Goal: Task Accomplishment & Management: Manage account settings

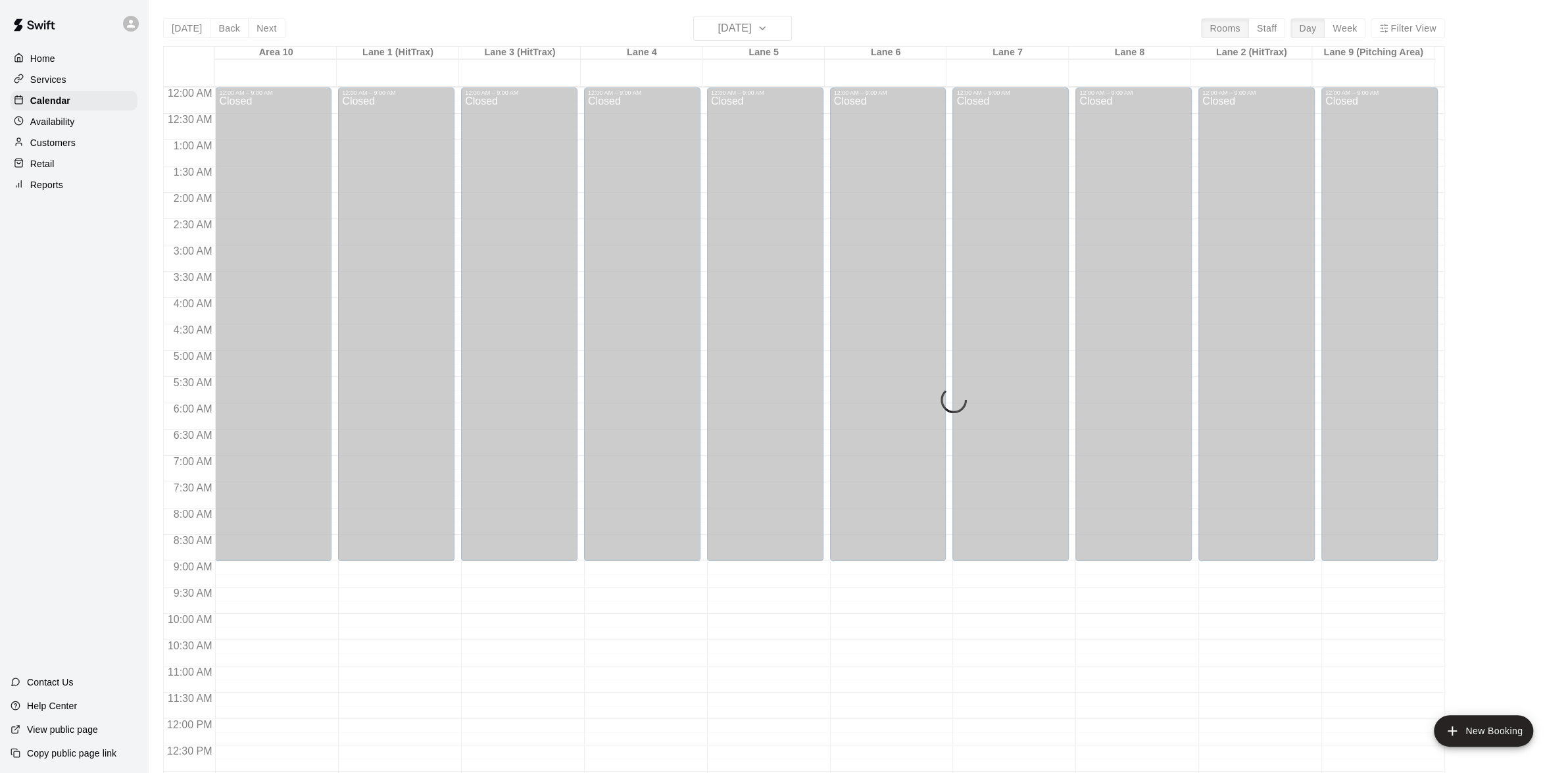
scroll to position [522, 0]
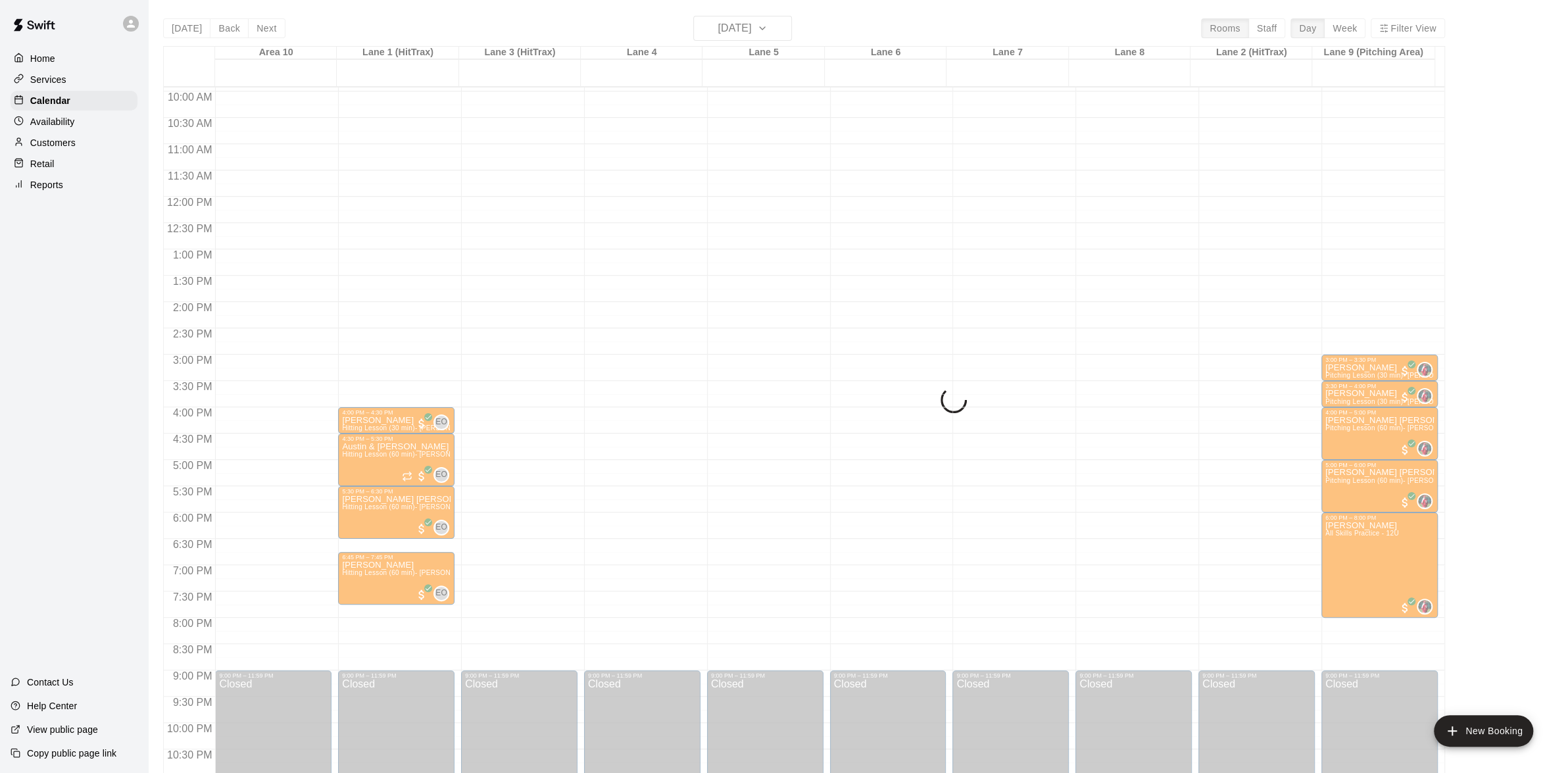
click at [39, 60] on p "Home" at bounding box center [43, 58] width 25 height 13
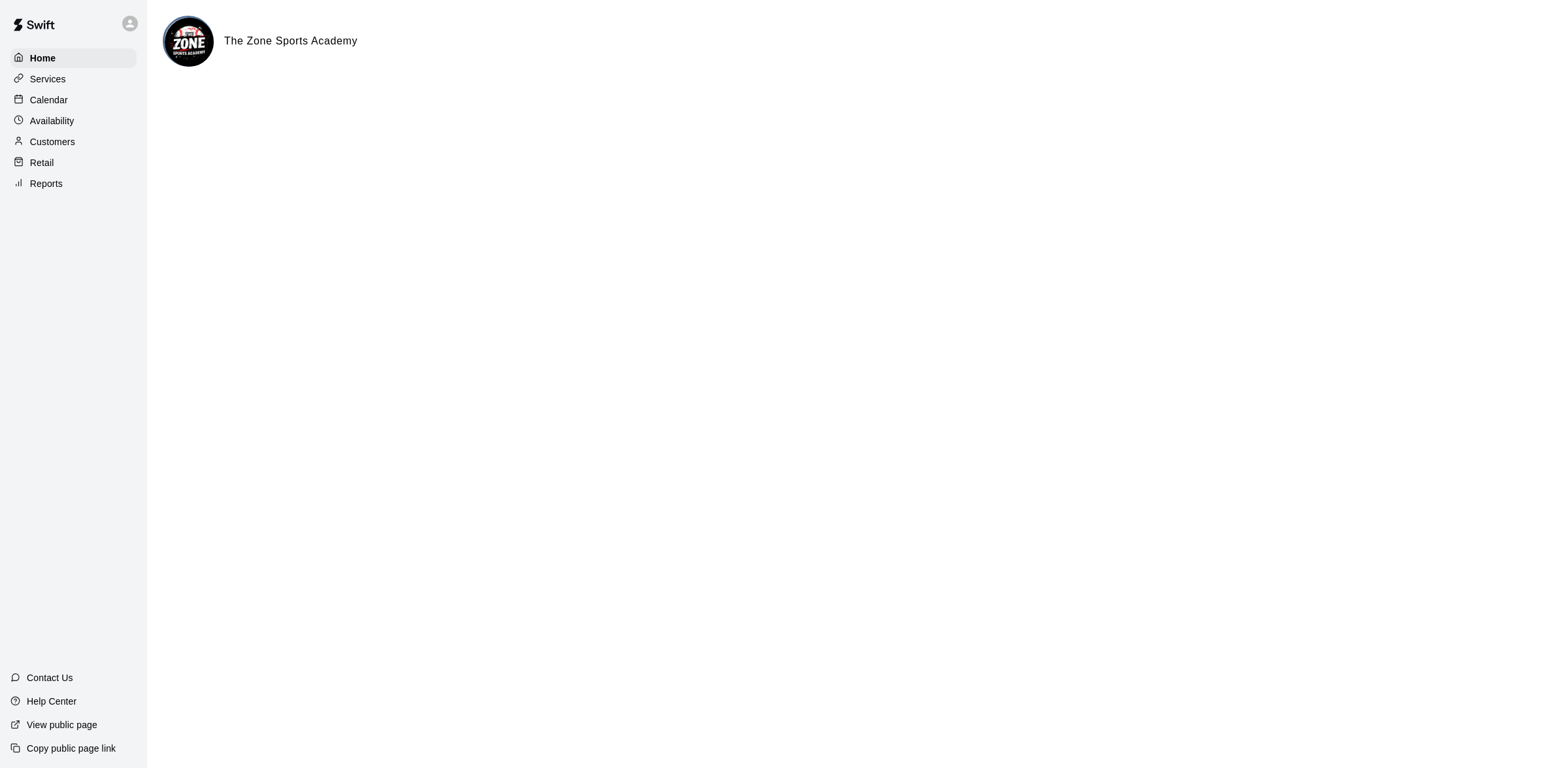
click at [48, 104] on p "Calendar" at bounding box center [49, 100] width 38 height 13
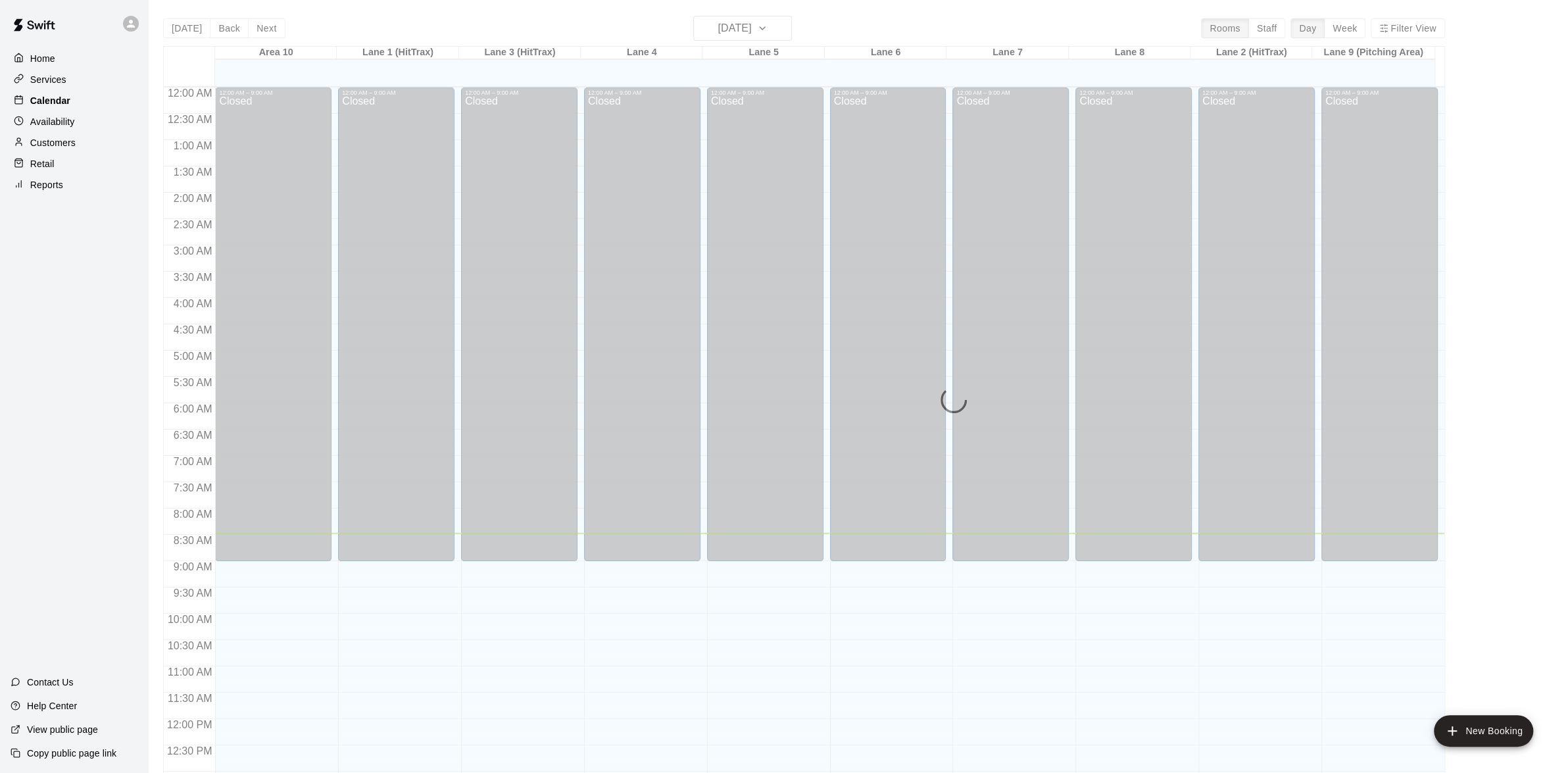
scroll to position [446, 0]
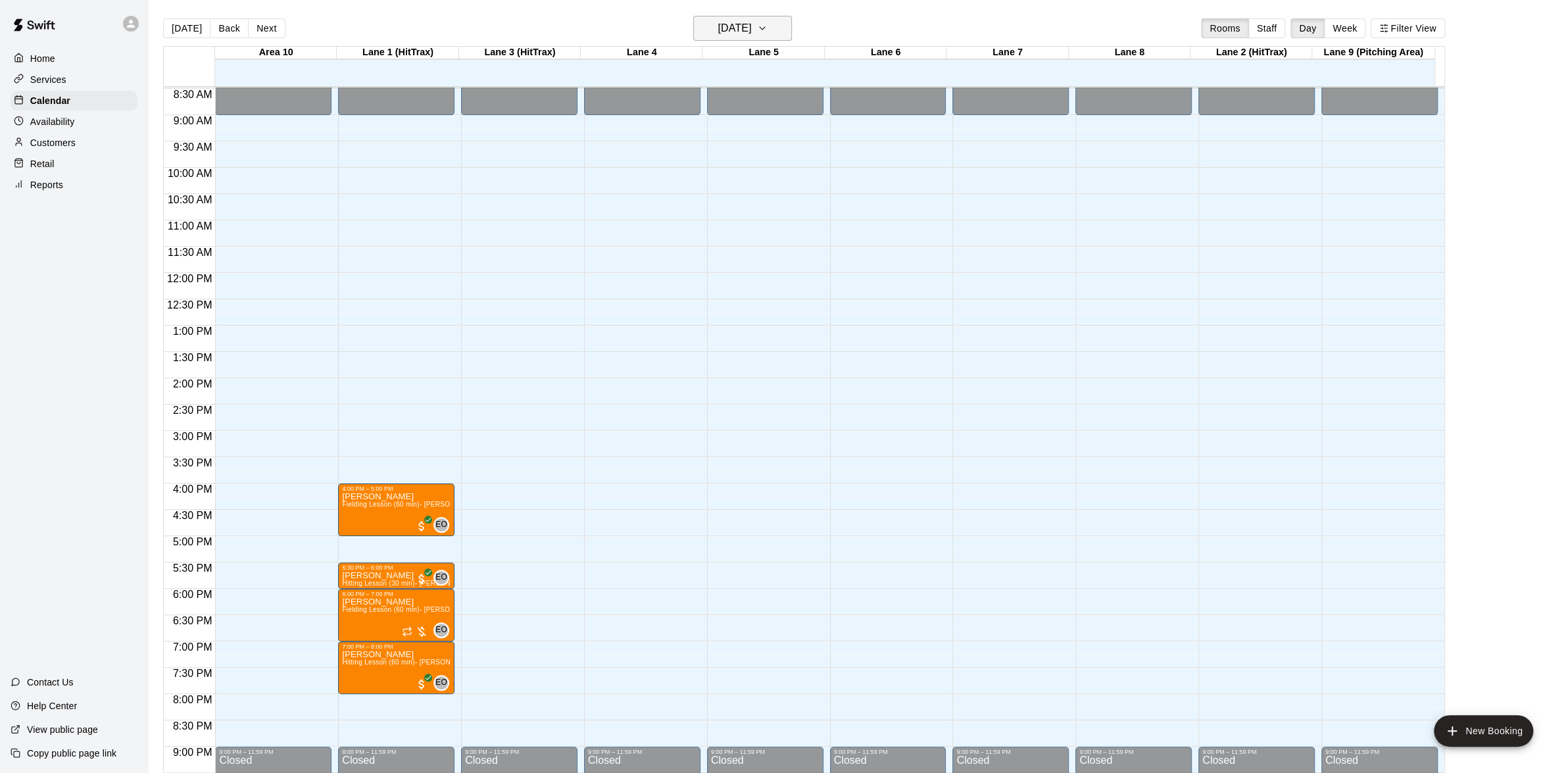
click at [765, 29] on icon "button" at bounding box center [762, 27] width 6 height 2
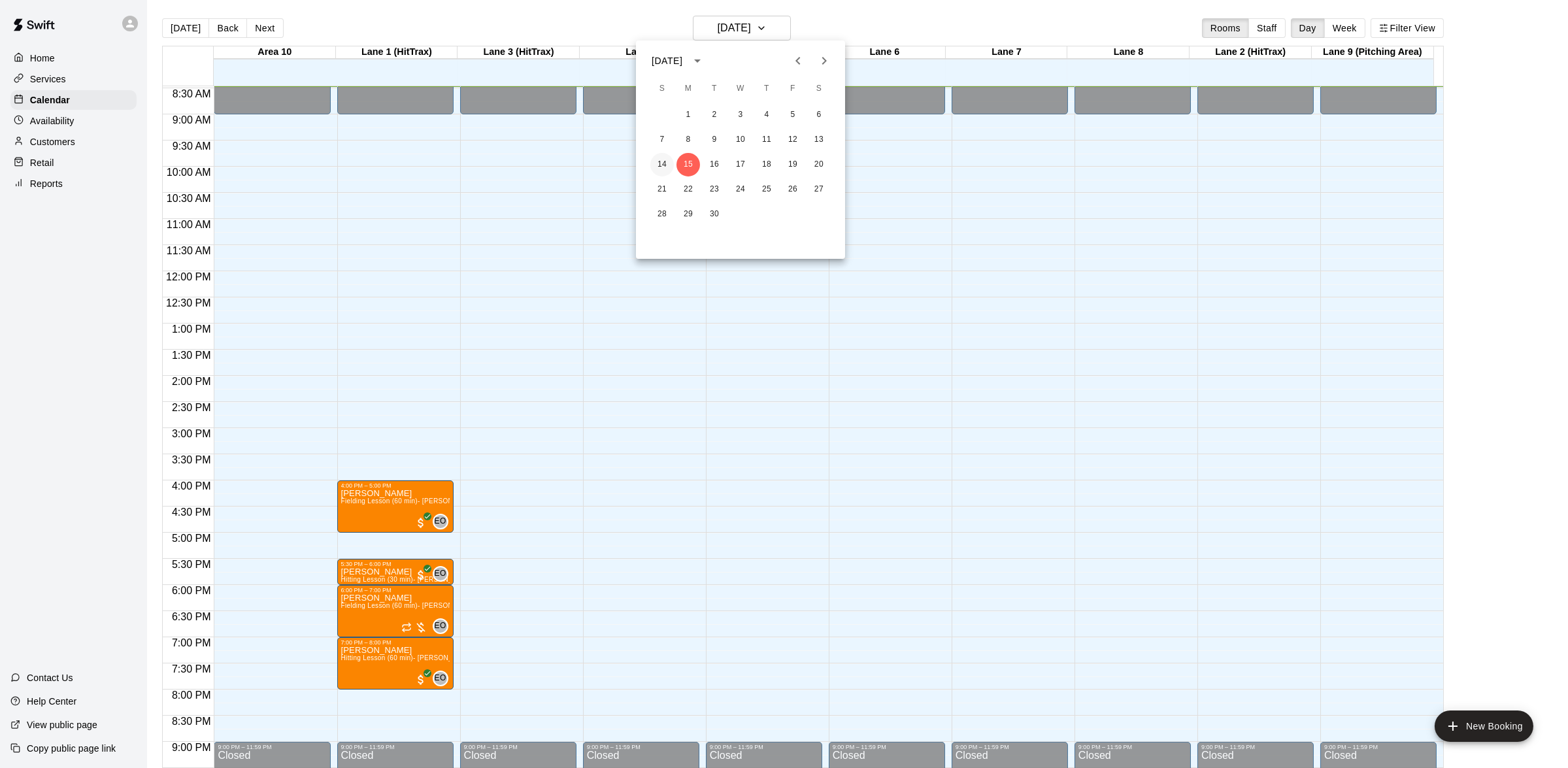
click at [667, 156] on button "14" at bounding box center [661, 164] width 23 height 23
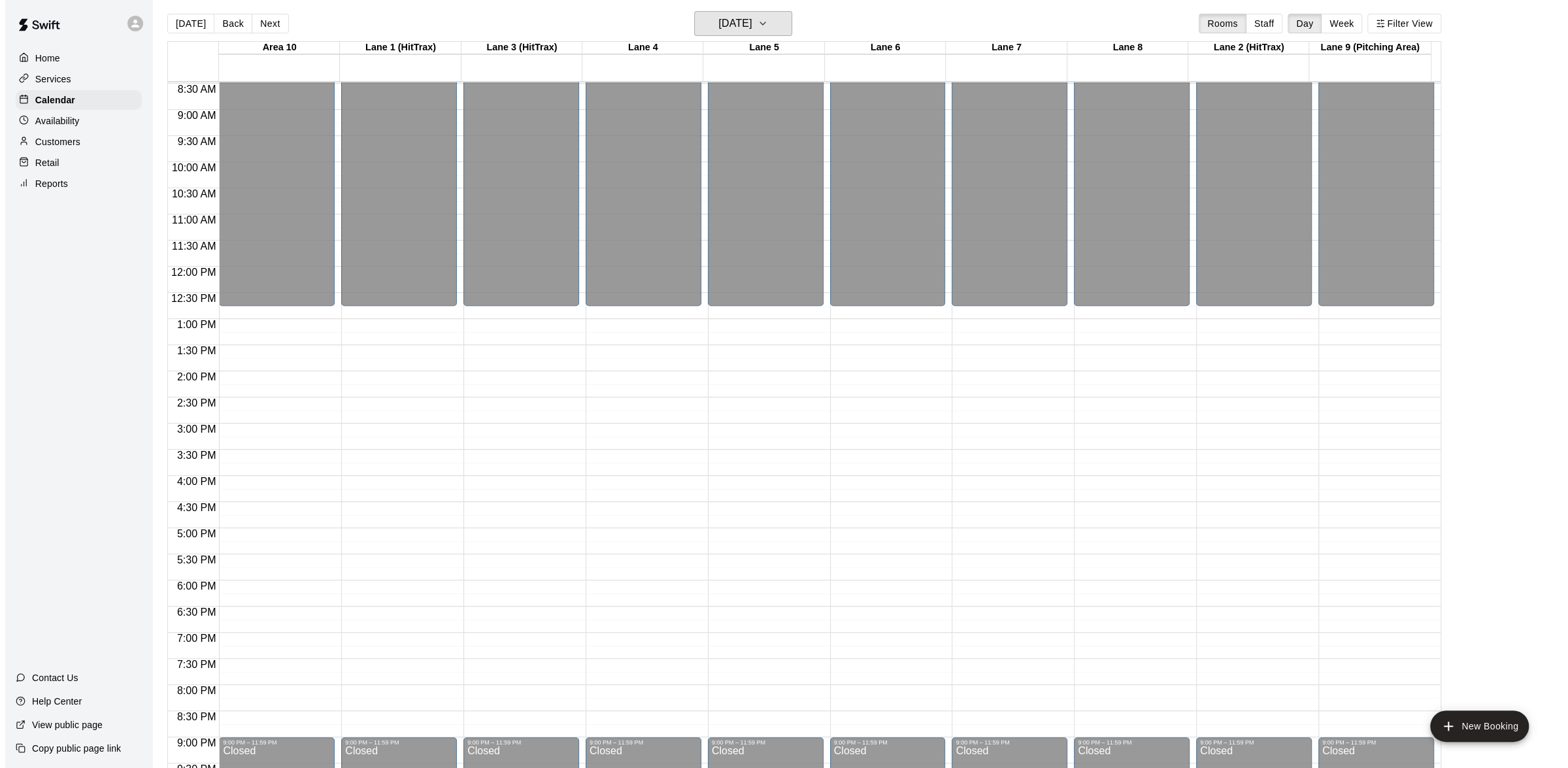
scroll to position [0, 0]
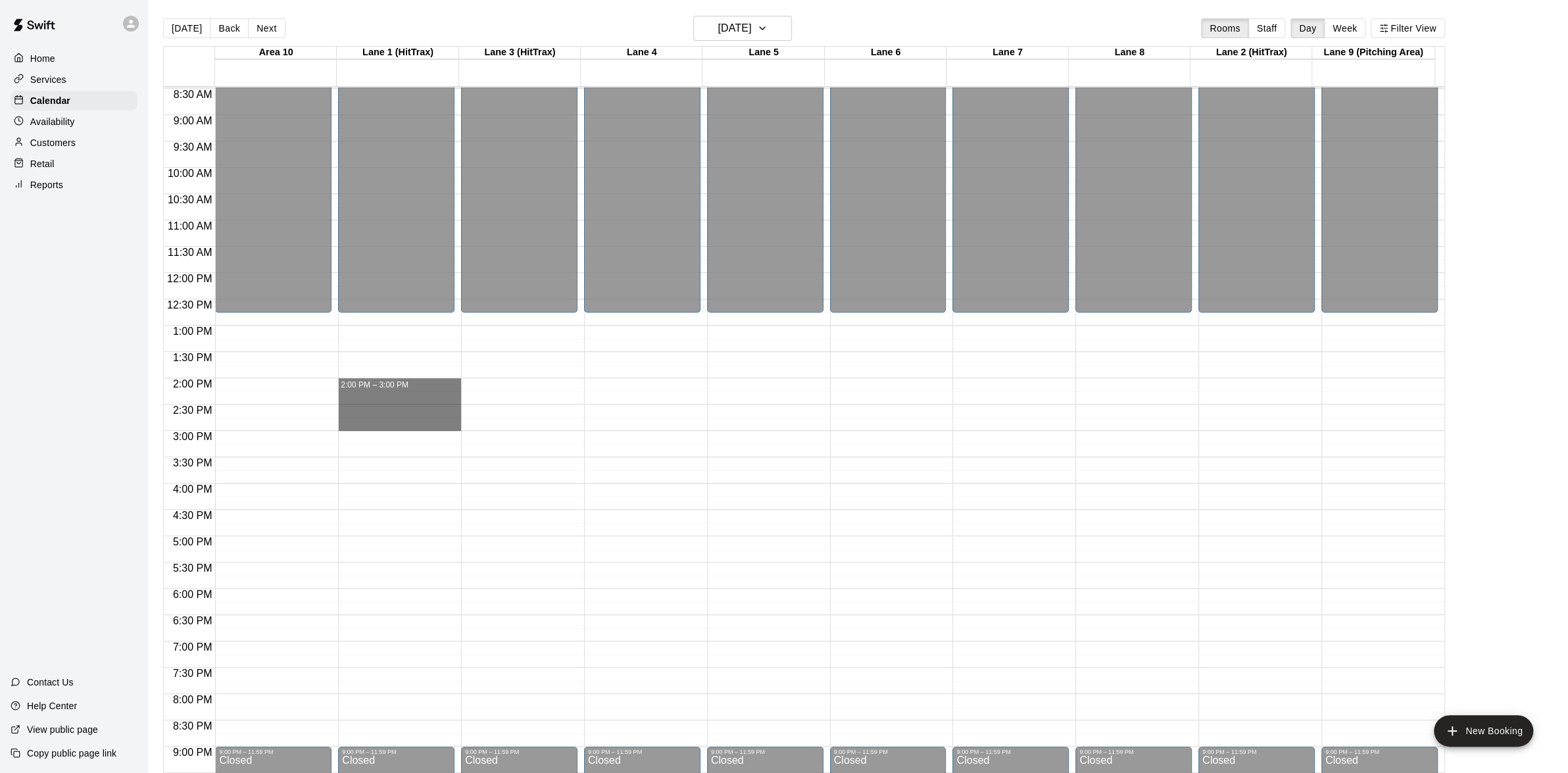
drag, startPoint x: 385, startPoint y: 379, endPoint x: 391, endPoint y: 420, distance: 41.4
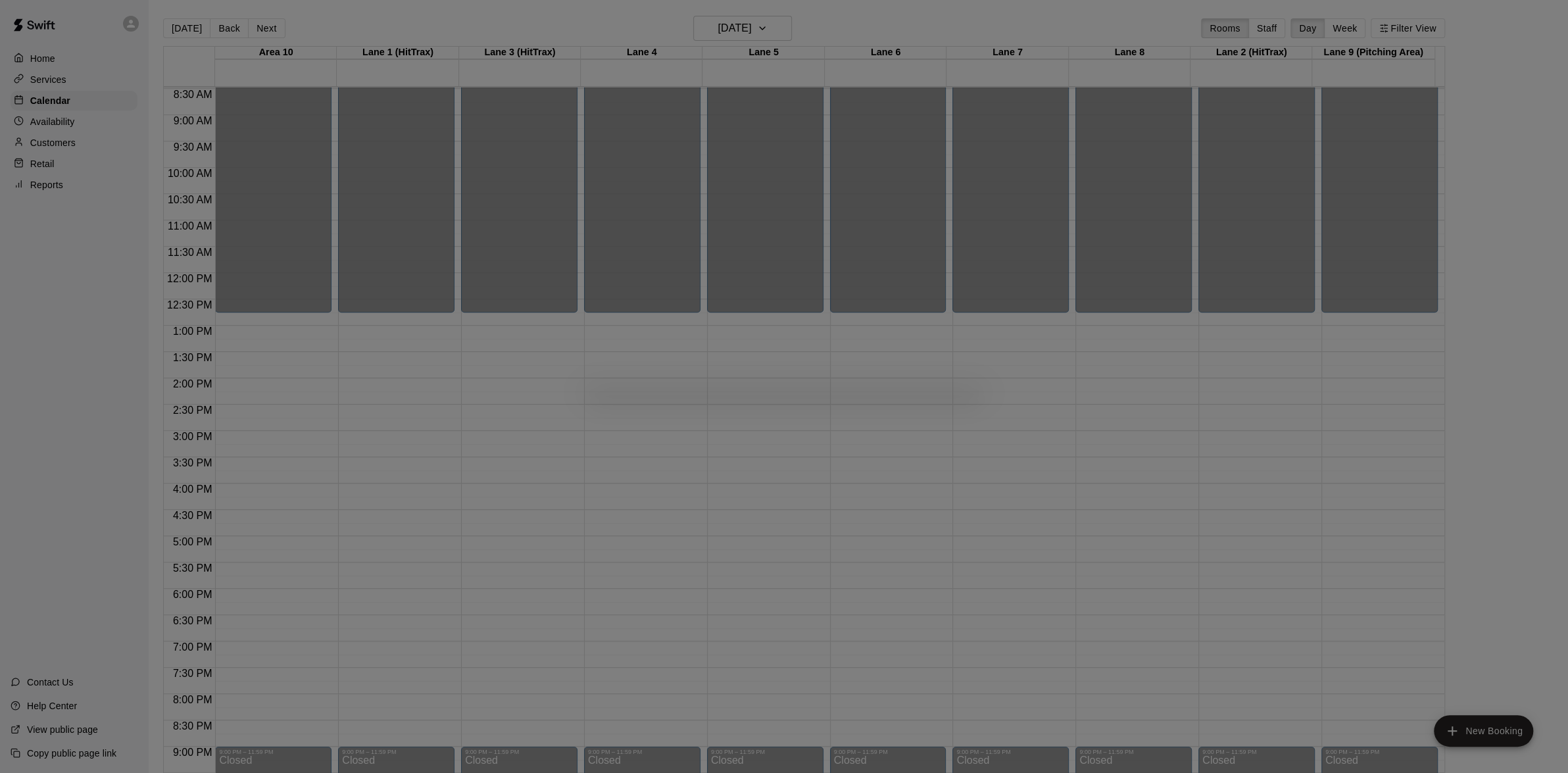
click at [391, 420] on body "Home Services Calendar Availability Customers Retail Reports Contact Us Help Ce…" at bounding box center [784, 397] width 1568 height 794
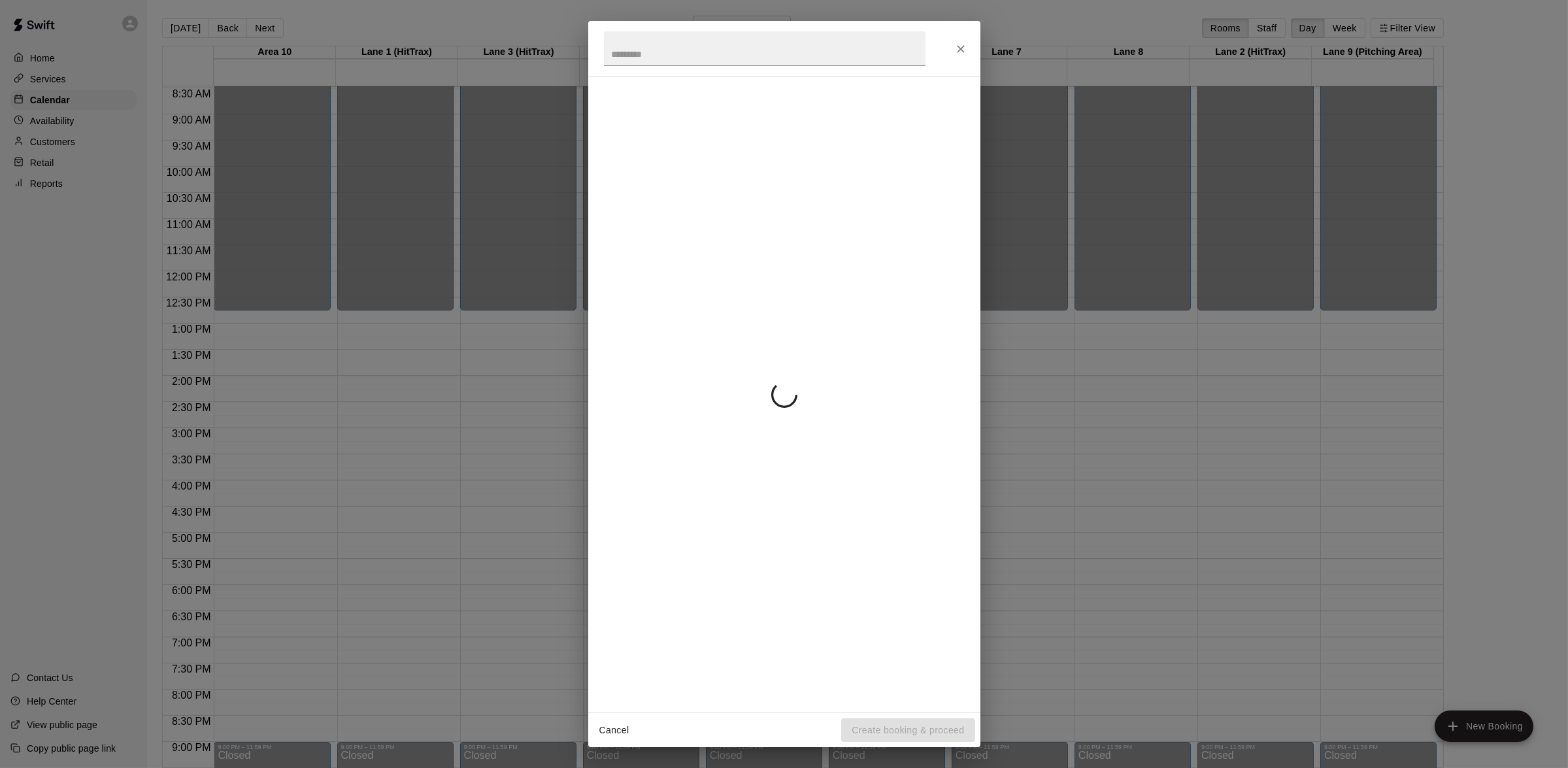
click at [388, 417] on div "Cancel Create booking & proceed" at bounding box center [784, 384] width 1568 height 768
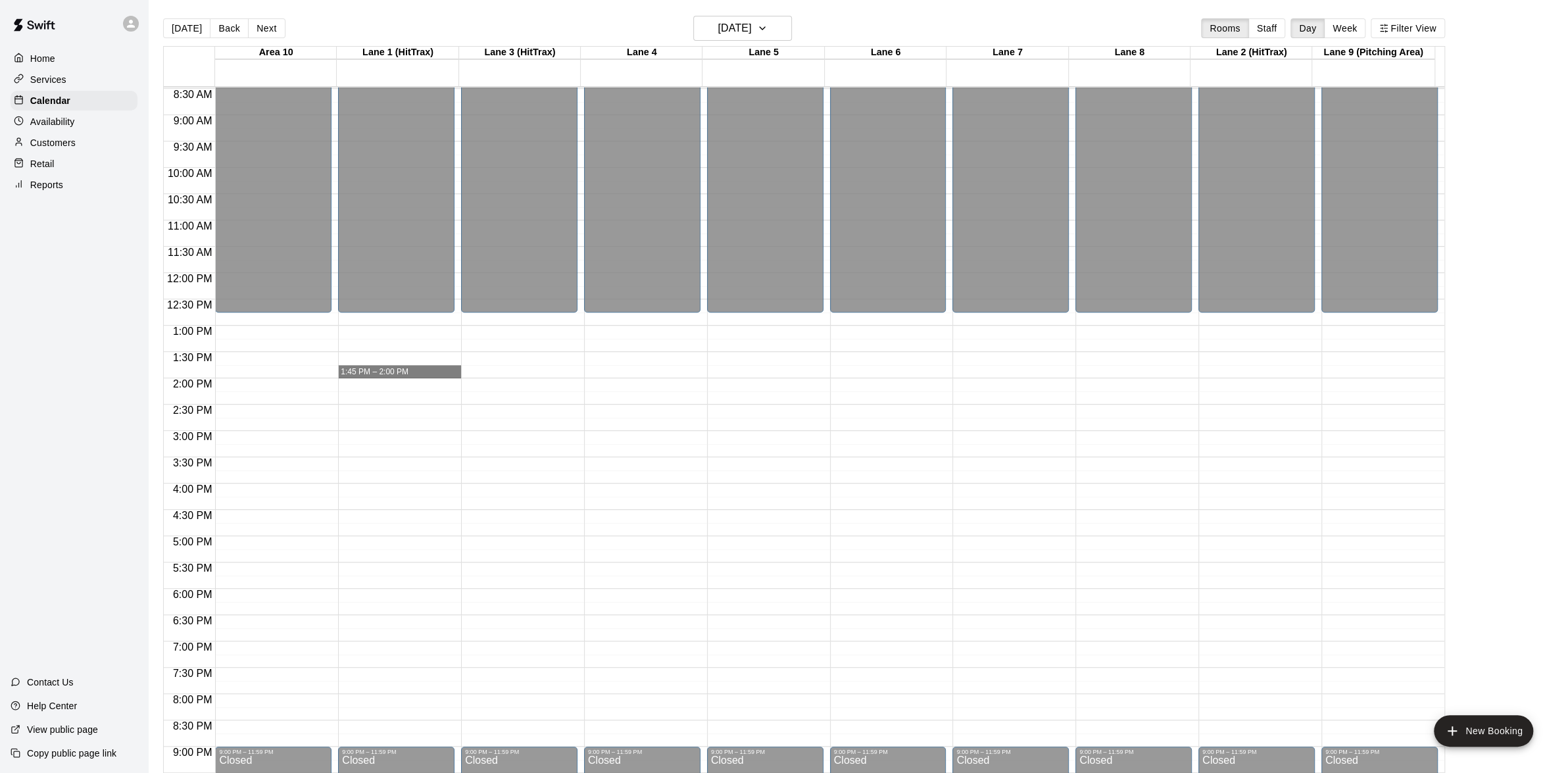
drag, startPoint x: 391, startPoint y: 420, endPoint x: 357, endPoint y: 378, distance: 54.0
click at [357, 378] on div "12:00 AM – 12:45 PM Closed 9:00 PM – 11:59 PM Closed" at bounding box center [396, 272] width 116 height 1263
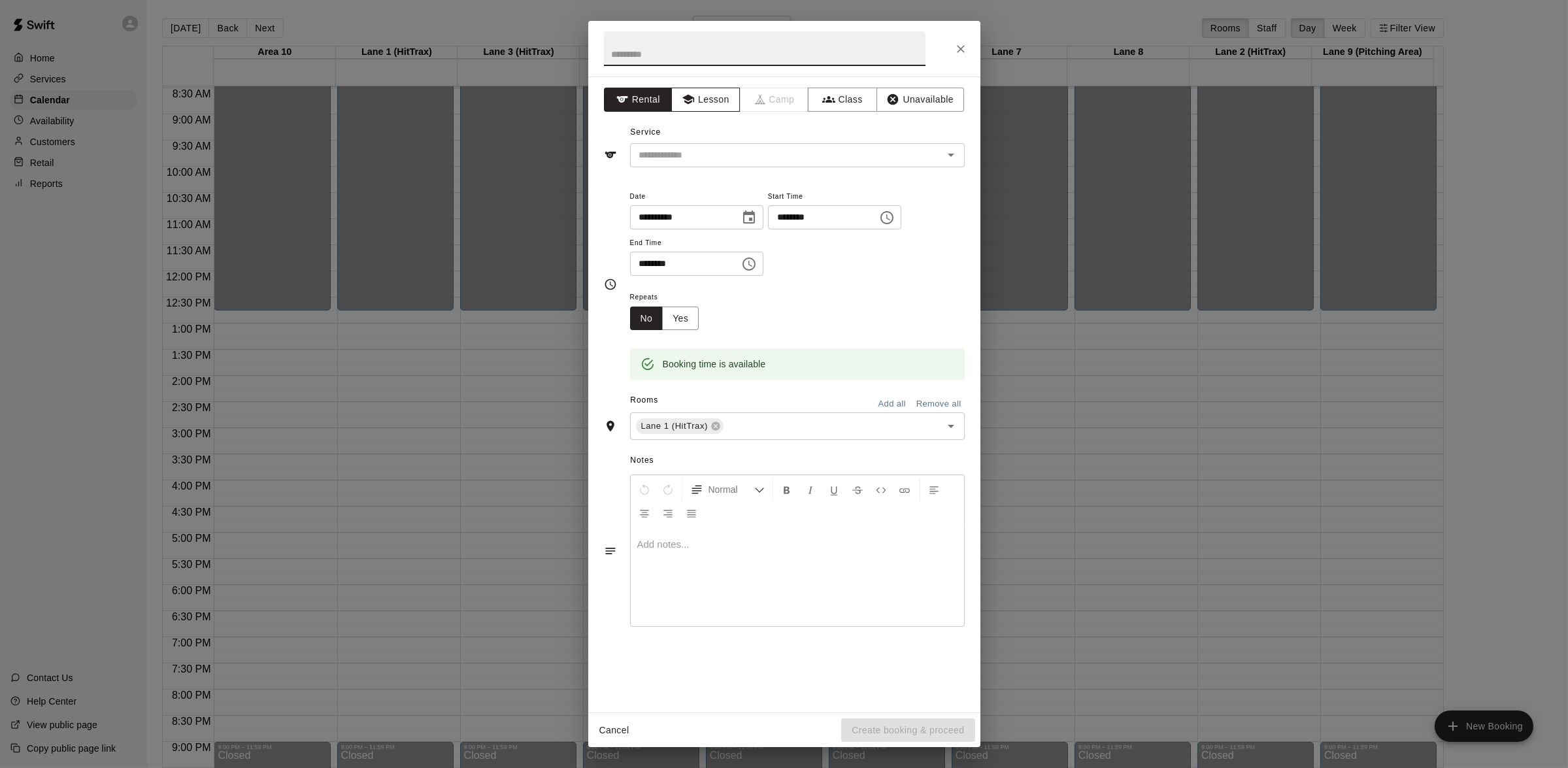
click at [716, 105] on button "Lesson" at bounding box center [706, 99] width 69 height 24
click at [947, 151] on icon "Open" at bounding box center [951, 155] width 16 height 16
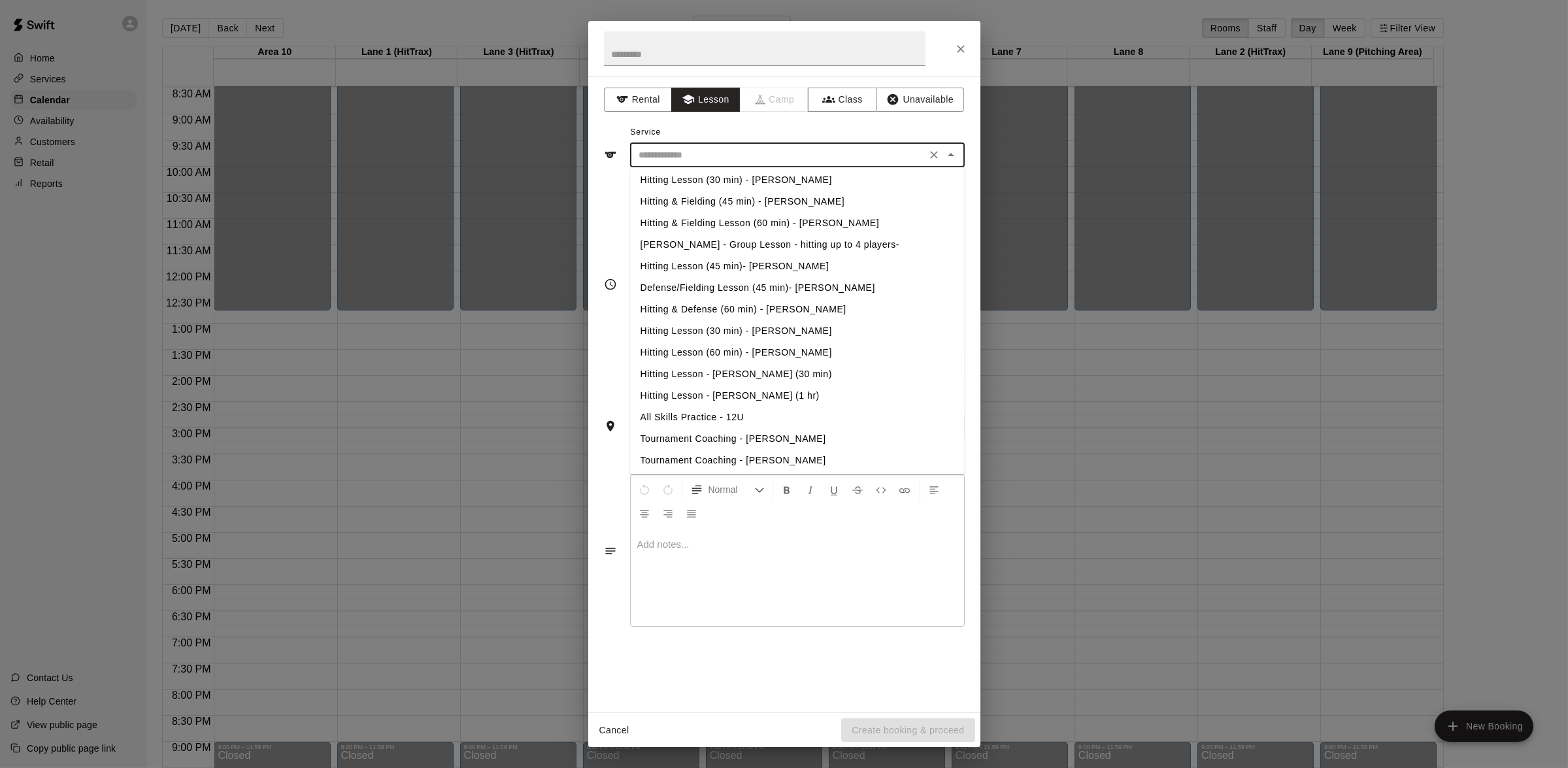
scroll to position [328, 0]
click at [758, 434] on li "Tournament Coaching - [PERSON_NAME]" at bounding box center [797, 437] width 335 height 22
type input "**********"
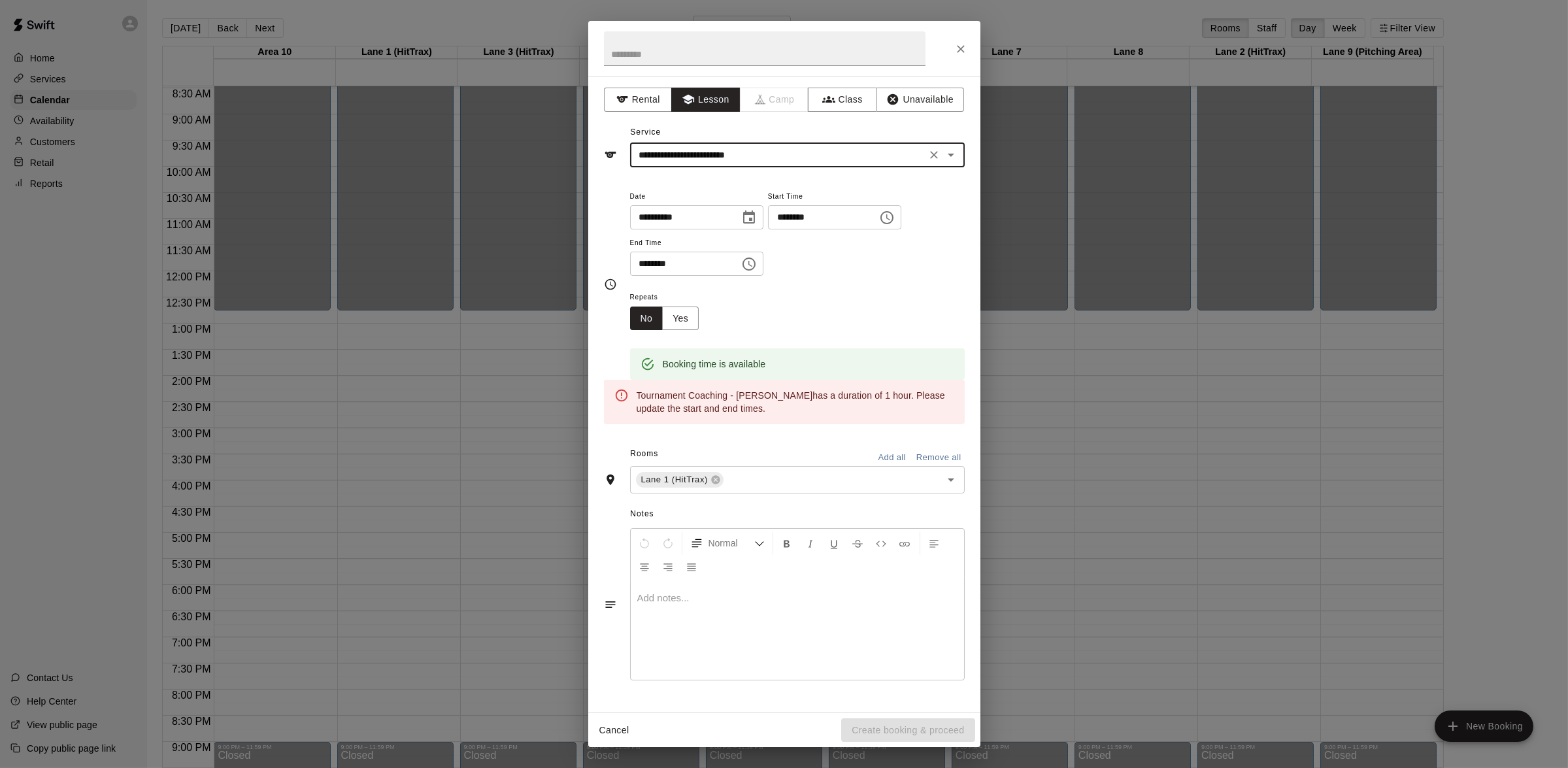
click at [894, 220] on icon "Choose time, selected time is 1:45 PM" at bounding box center [887, 218] width 13 height 13
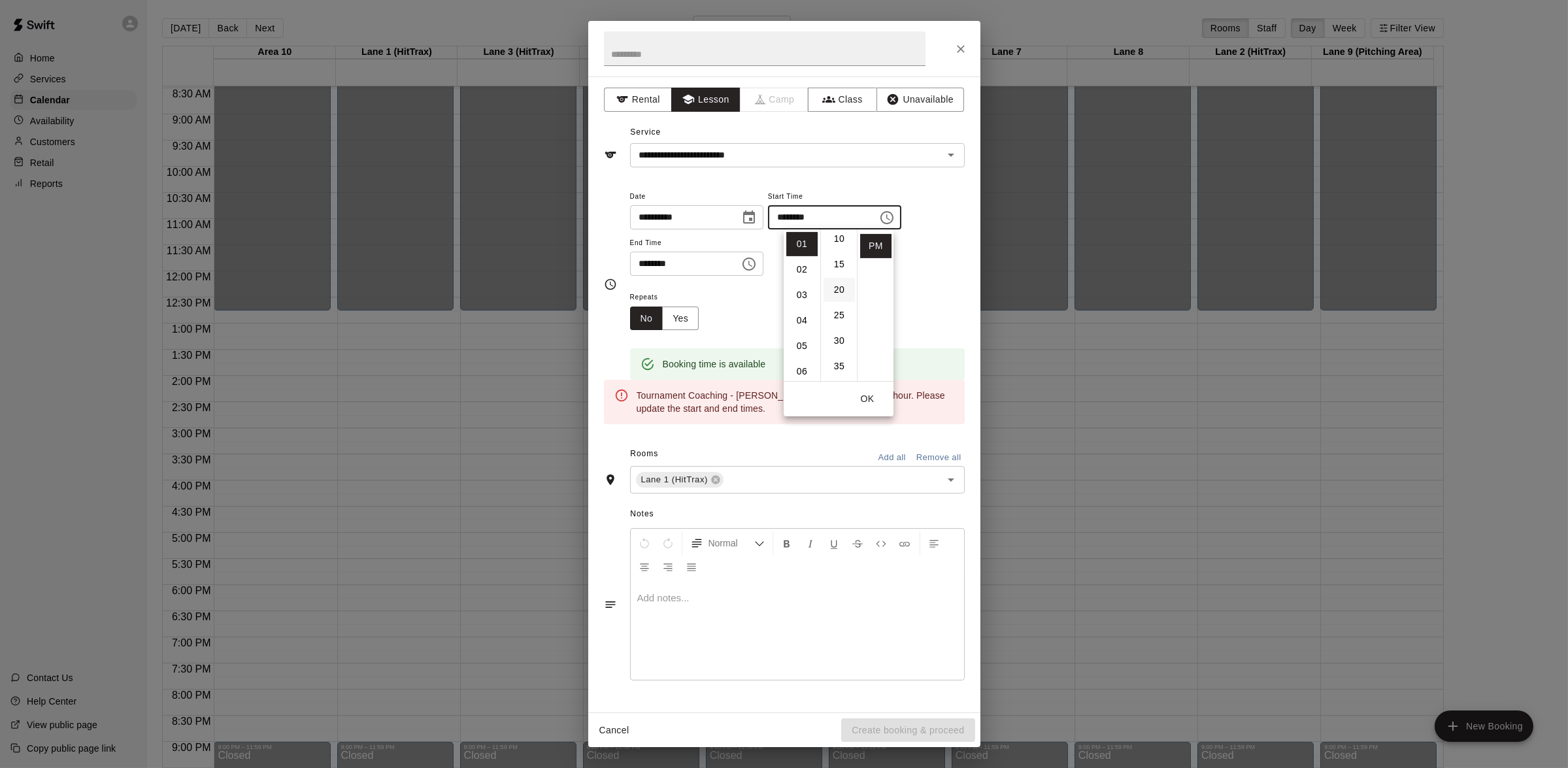
scroll to position [33, 0]
click at [834, 283] on li "15" at bounding box center [839, 287] width 31 height 24
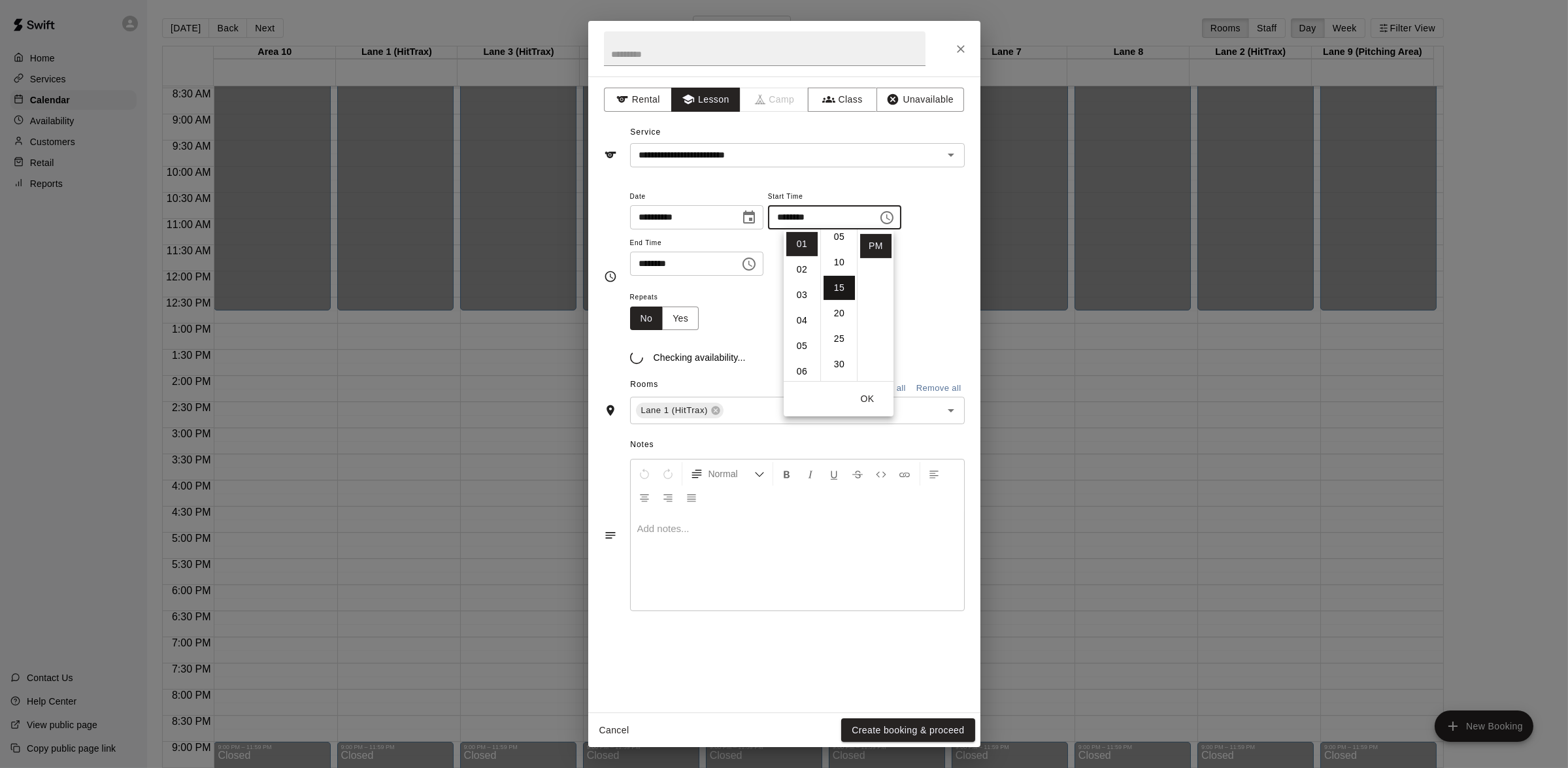
type input "********"
click at [897, 726] on button "Create booking & proceed" at bounding box center [908, 730] width 134 height 24
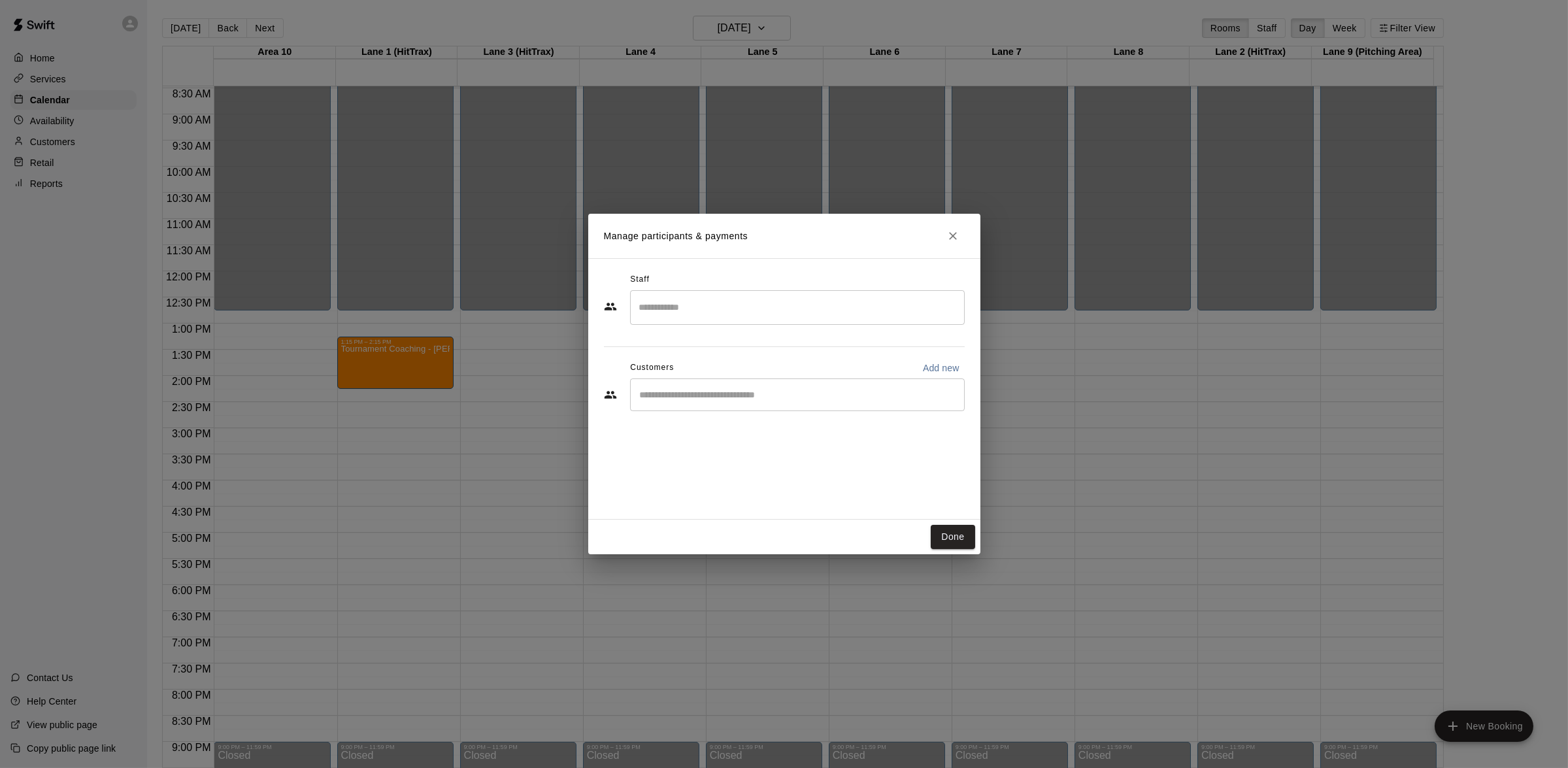
click at [734, 322] on div "​" at bounding box center [798, 307] width 335 height 34
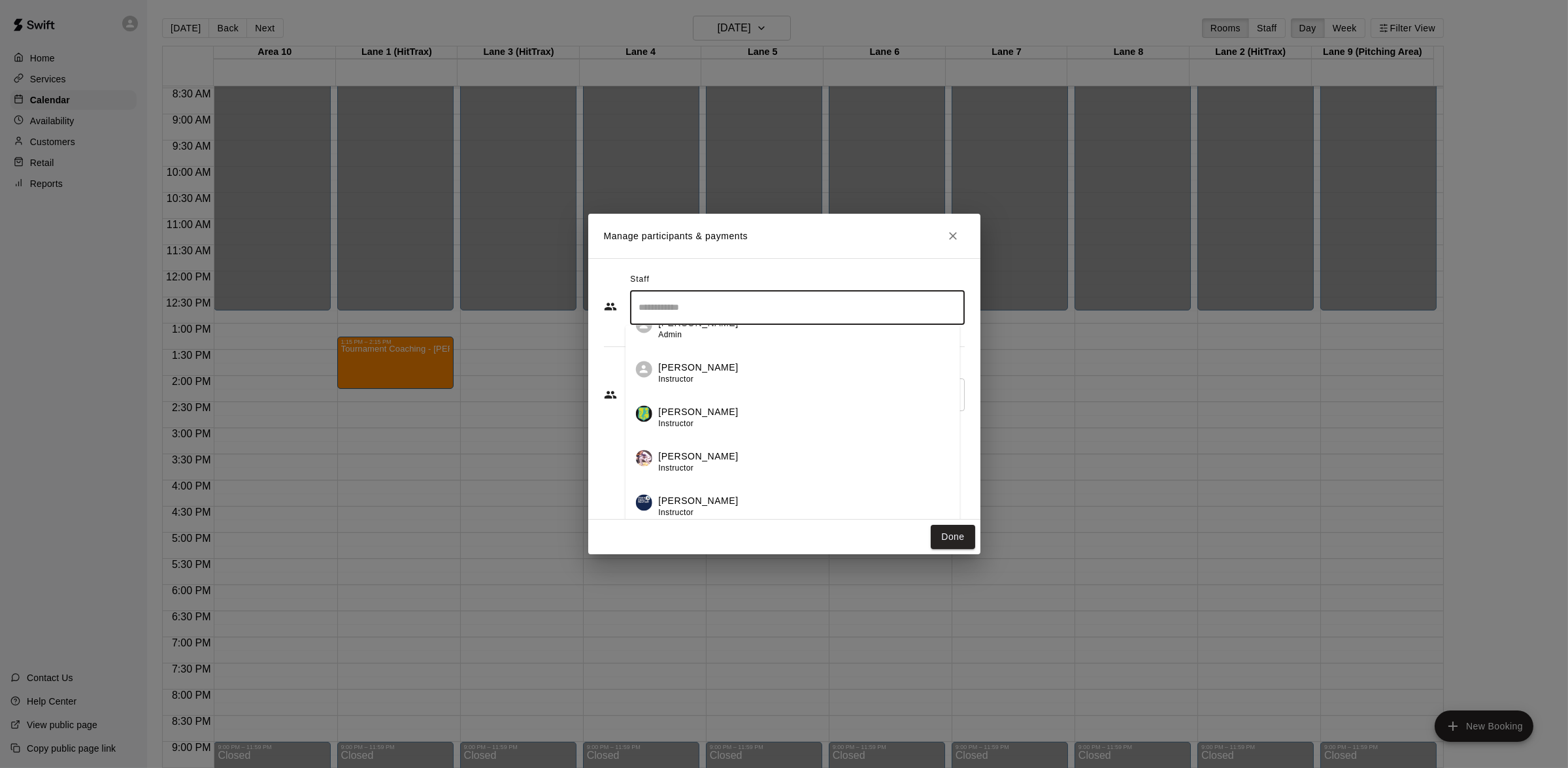
scroll to position [0, 0]
click at [734, 390] on div "[PERSON_NAME] Instructor" at bounding box center [803, 396] width 291 height 26
click at [775, 470] on input "Start typing to search customers..." at bounding box center [797, 468] width 323 height 13
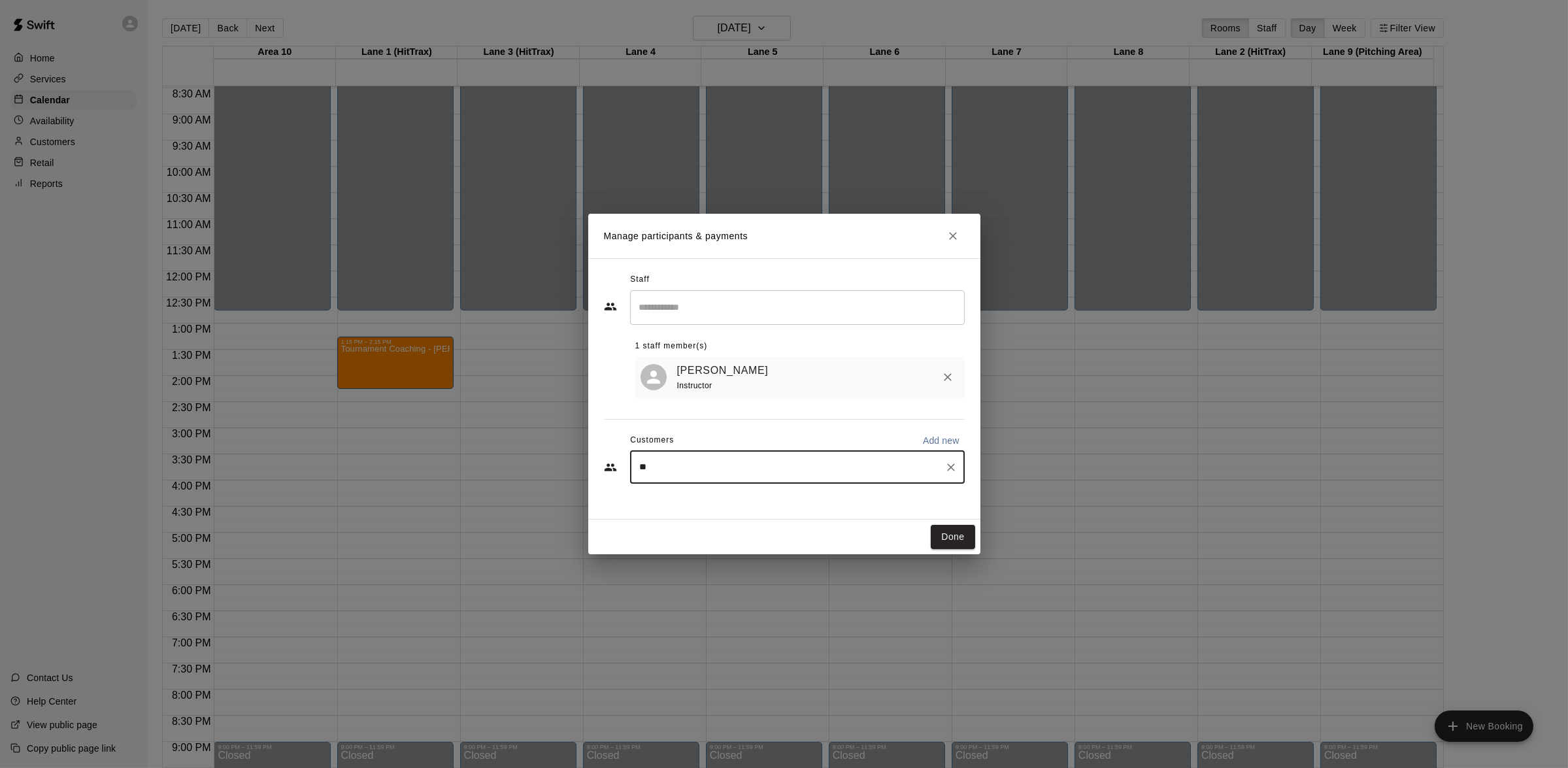
type input "***"
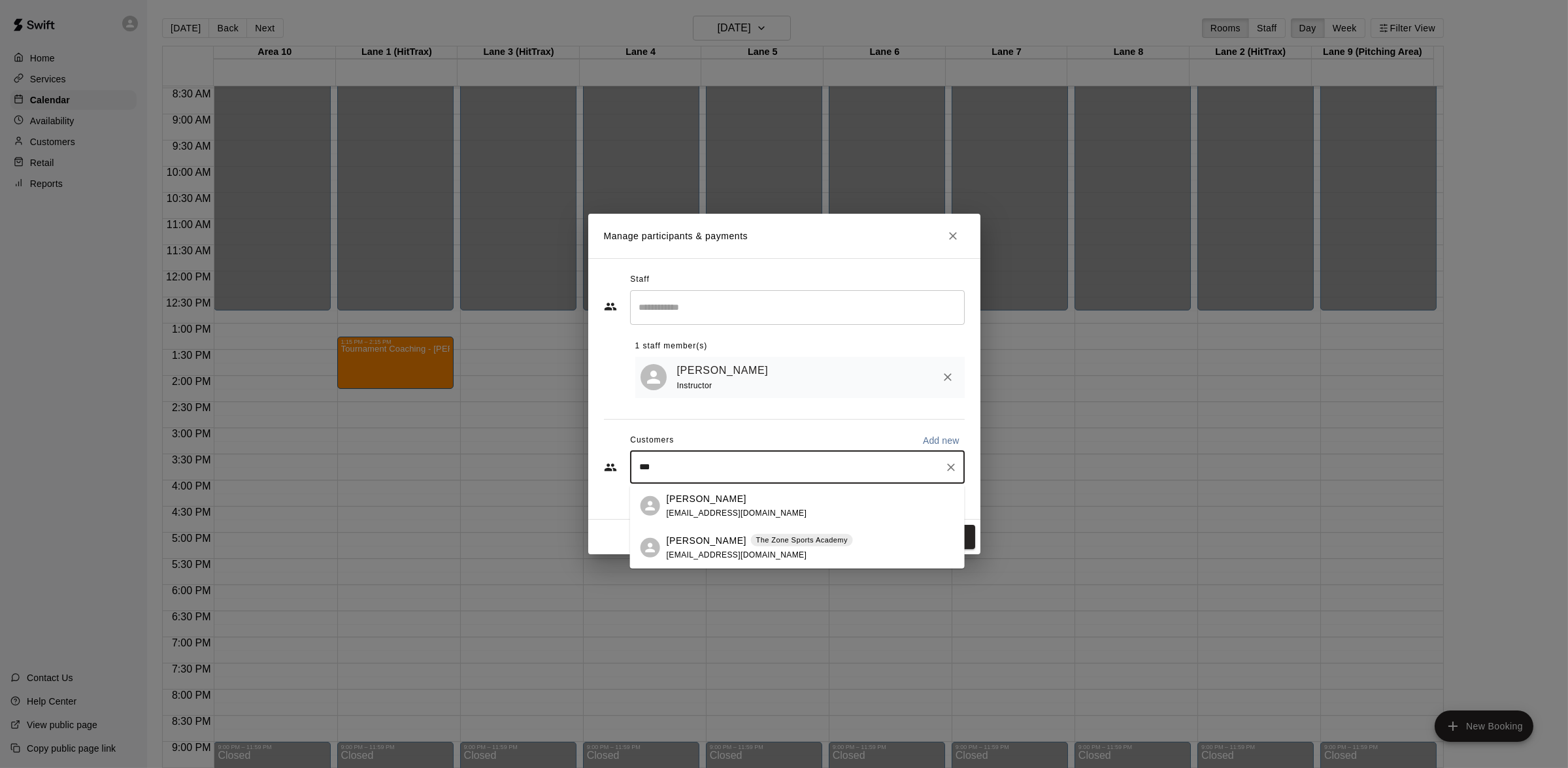
click at [703, 504] on p "[PERSON_NAME]" at bounding box center [707, 498] width 80 height 14
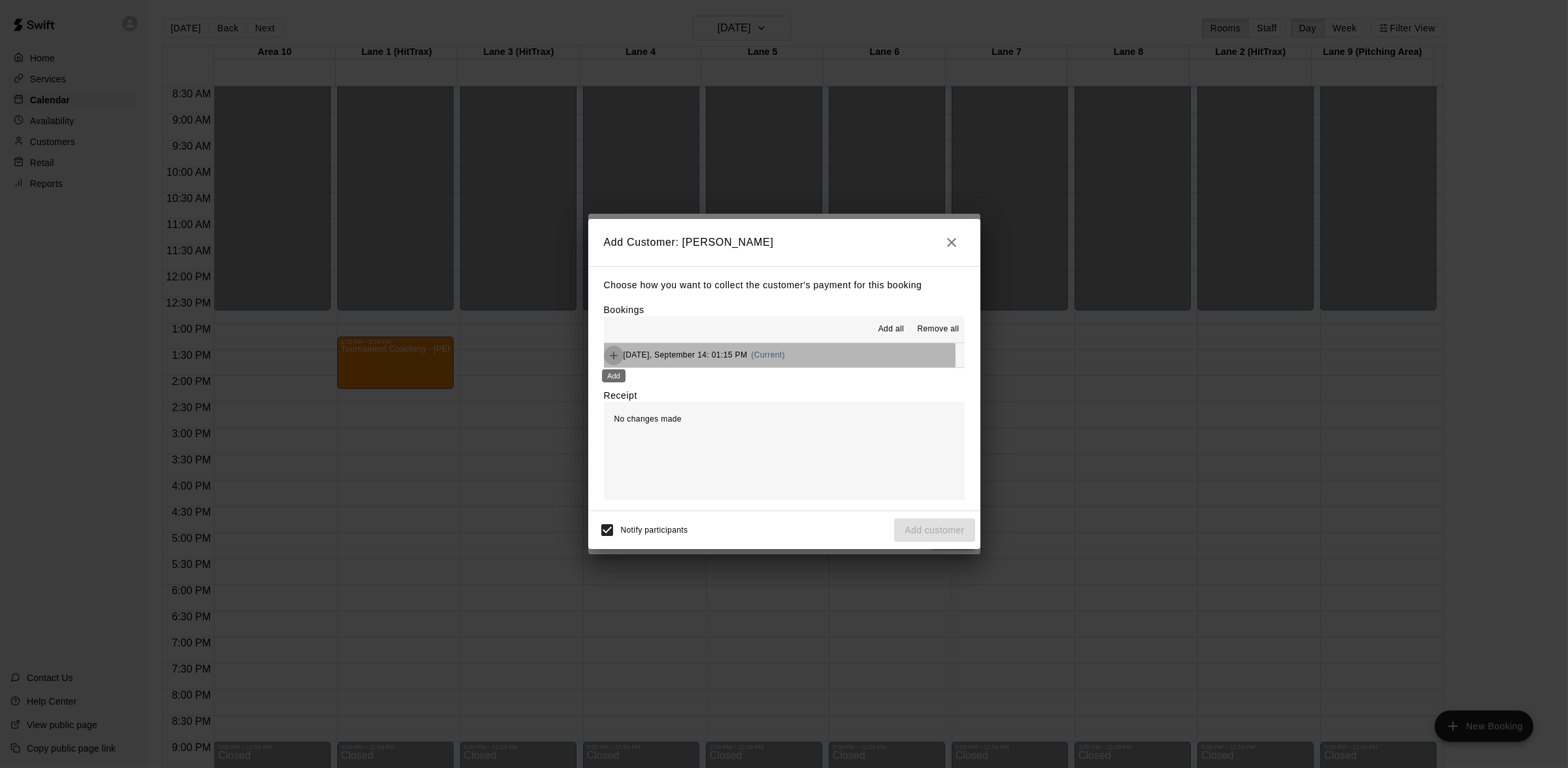
click at [616, 357] on icon "Add" at bounding box center [613, 356] width 13 height 13
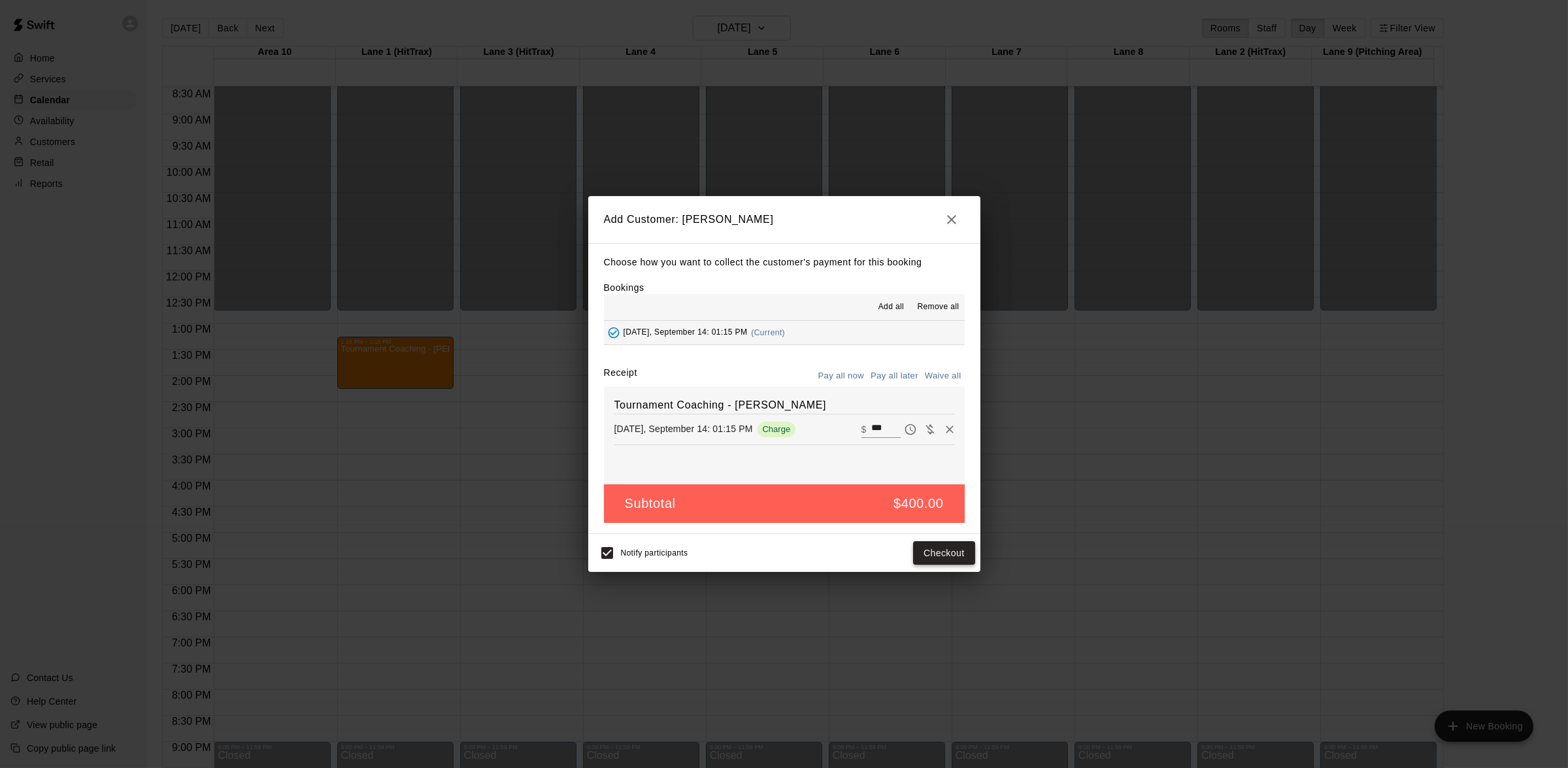
click at [919, 554] on button "Checkout" at bounding box center [943, 553] width 62 height 24
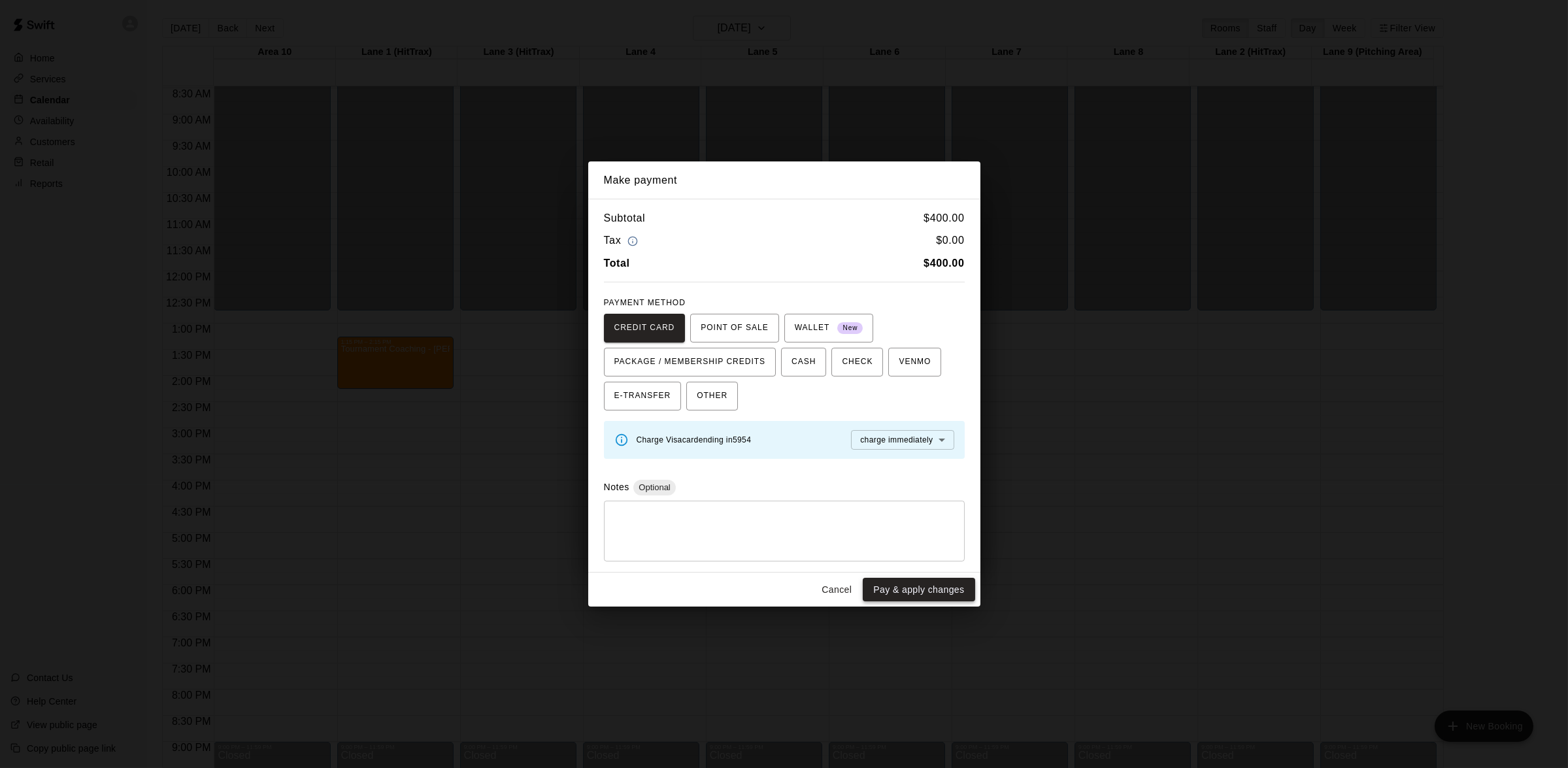
click at [906, 589] on button "Pay & apply changes" at bounding box center [919, 590] width 112 height 24
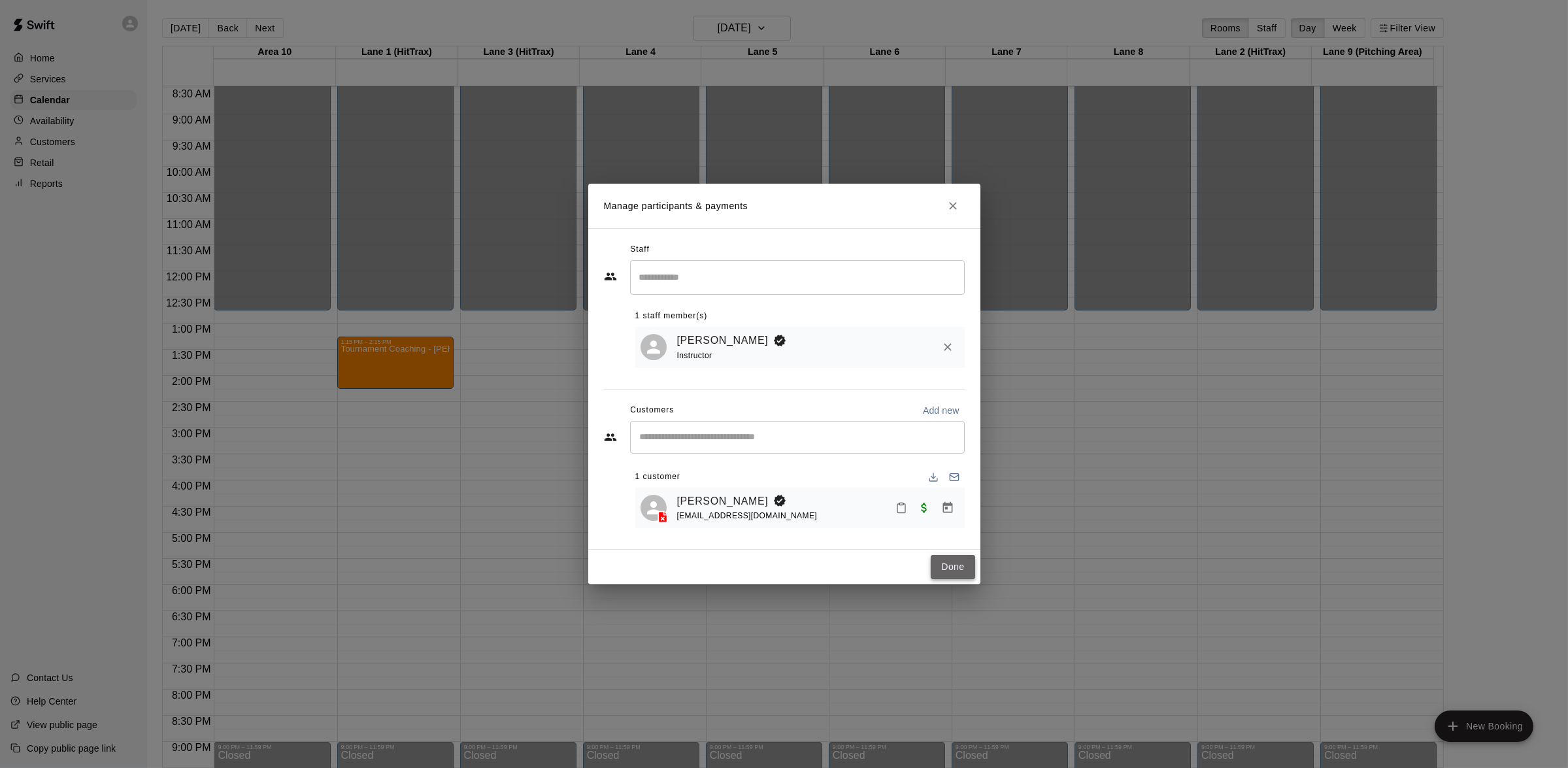
click at [952, 568] on button "Done" at bounding box center [952, 567] width 44 height 24
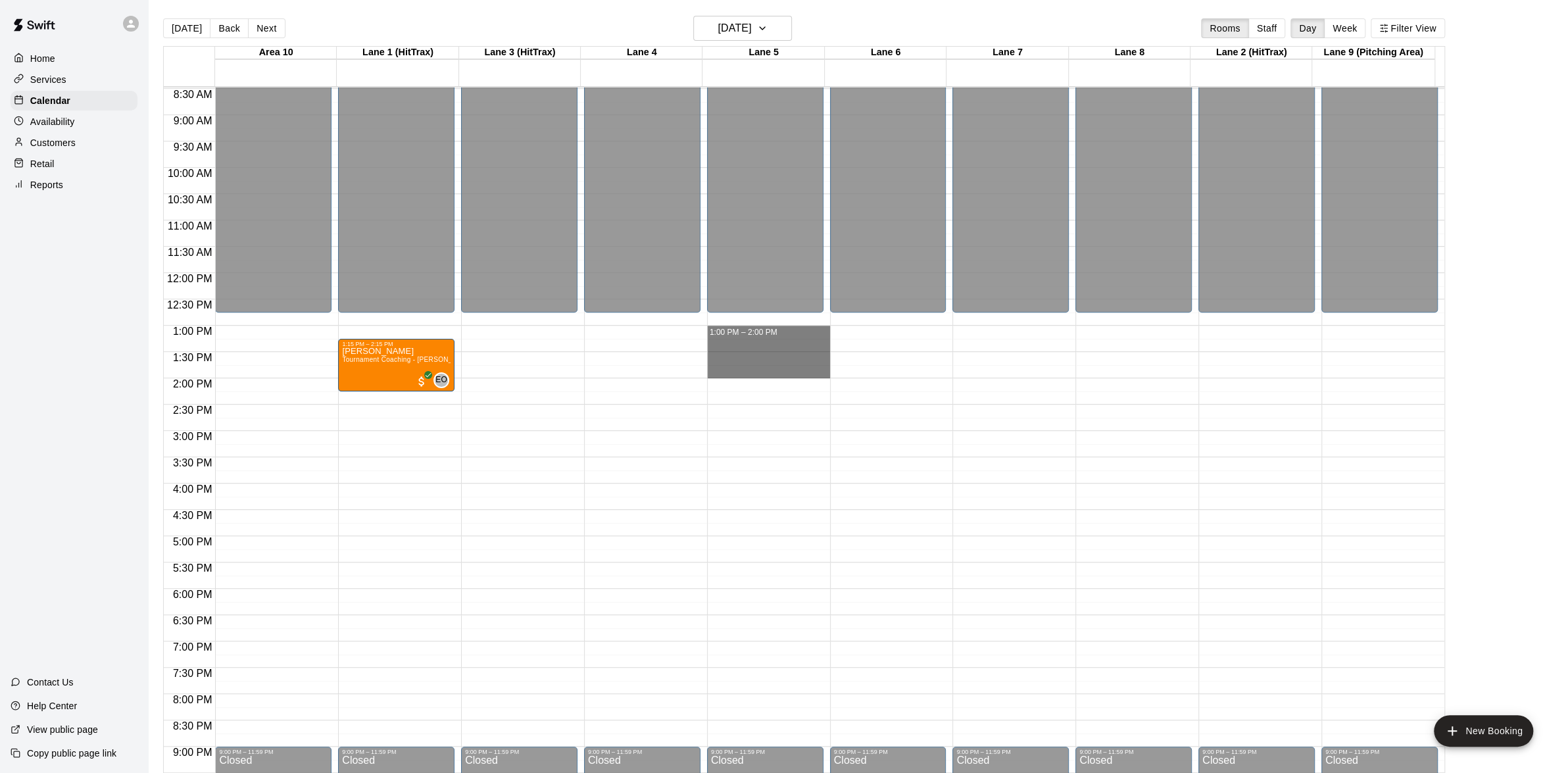
drag, startPoint x: 749, startPoint y: 338, endPoint x: 751, endPoint y: 368, distance: 30.1
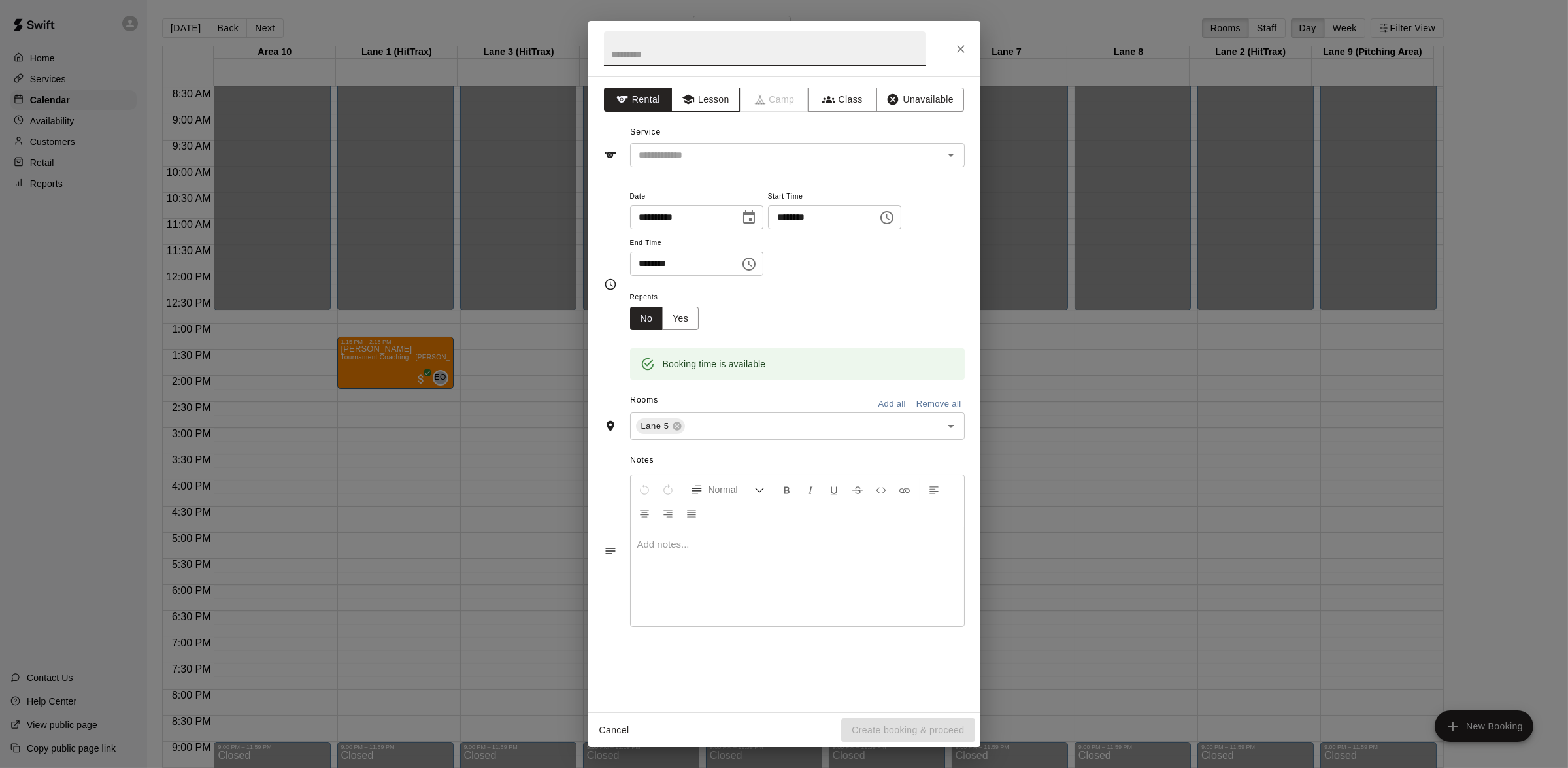
click at [720, 104] on button "Lesson" at bounding box center [706, 99] width 69 height 24
click at [947, 157] on icon "Open" at bounding box center [951, 155] width 16 height 16
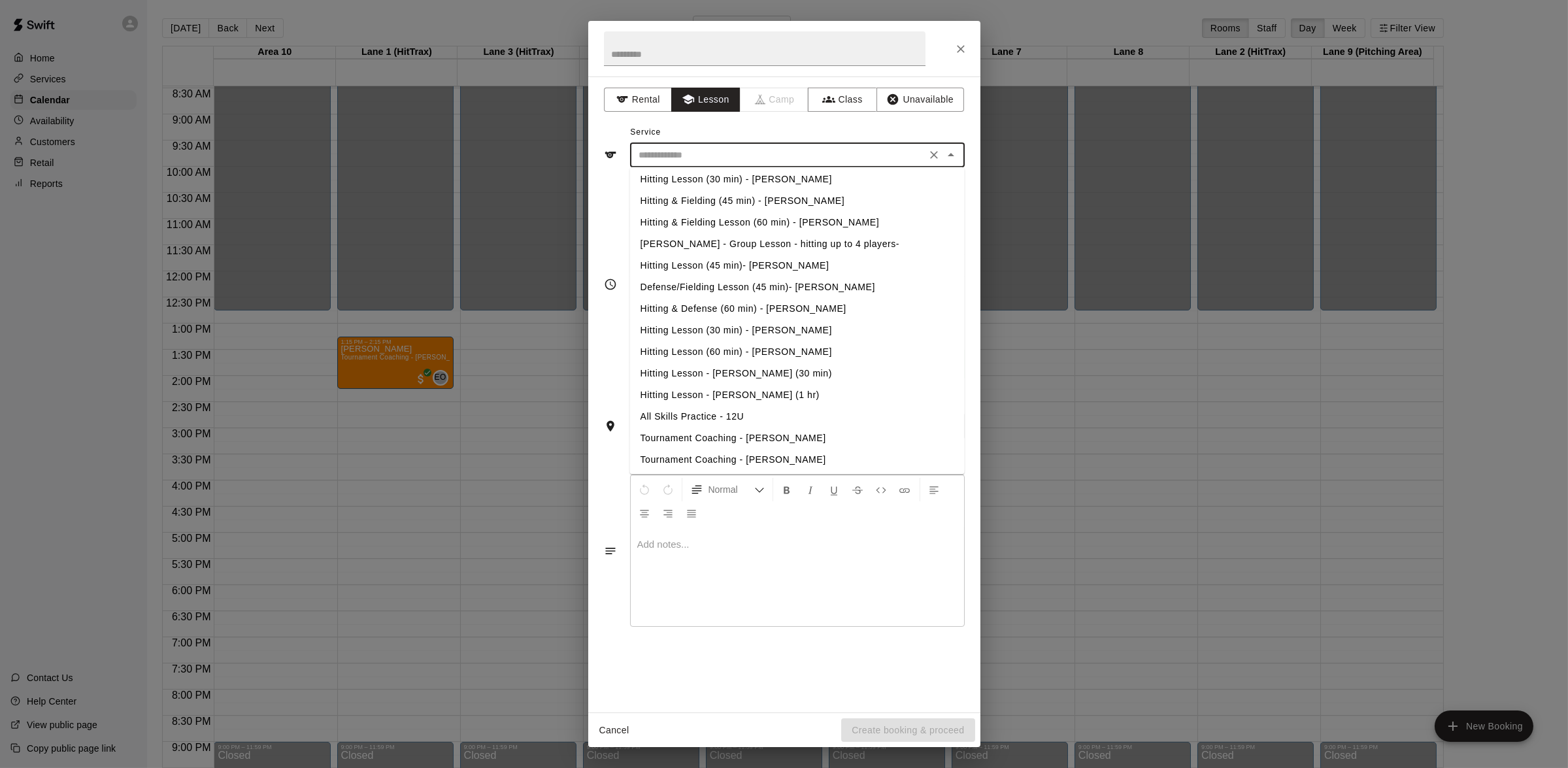
scroll to position [328, 0]
click at [746, 456] on li "Tournament Coaching - [PERSON_NAME]" at bounding box center [797, 459] width 335 height 22
type input "**********"
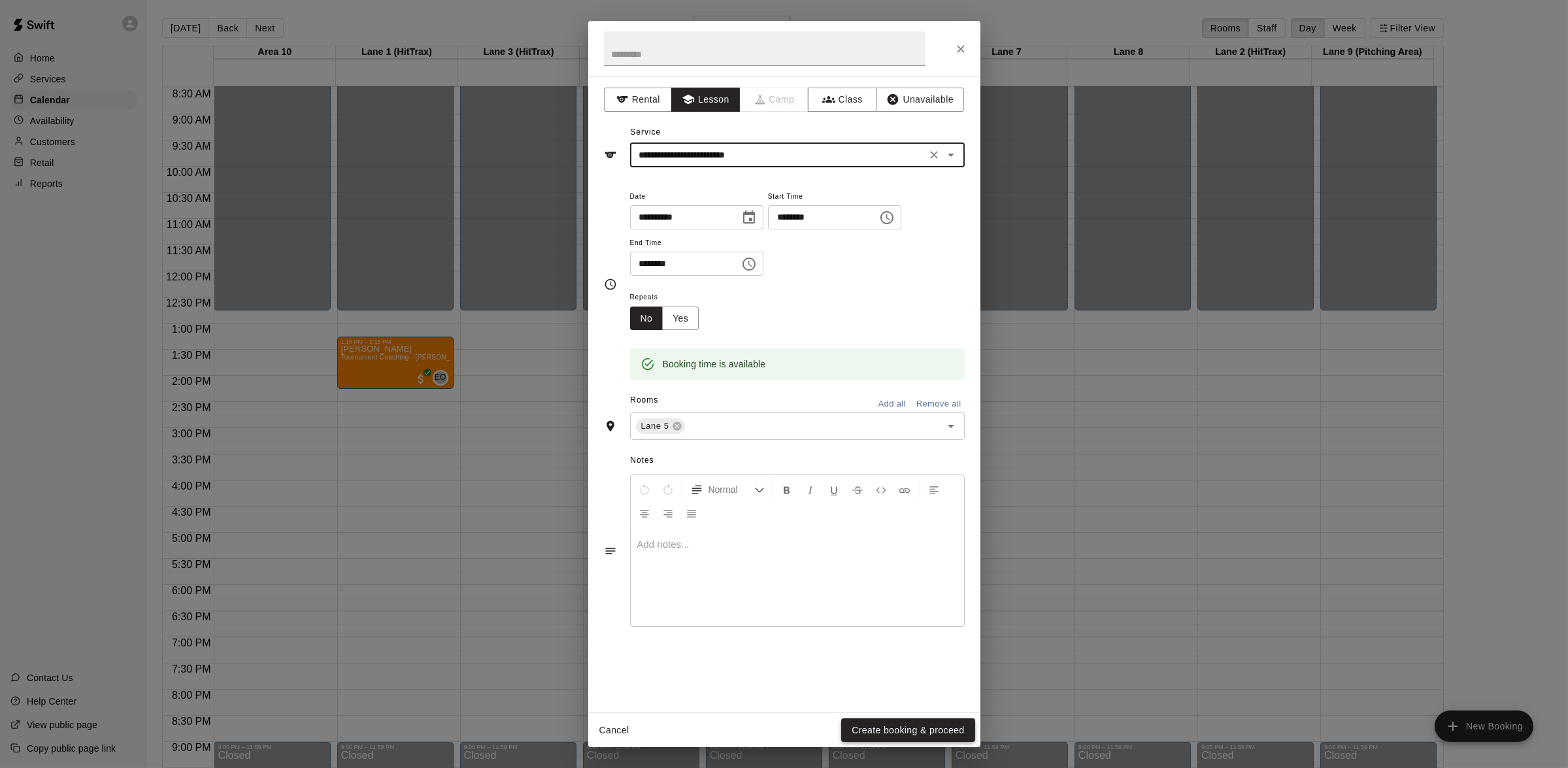
click at [895, 731] on button "Create booking & proceed" at bounding box center [908, 730] width 134 height 24
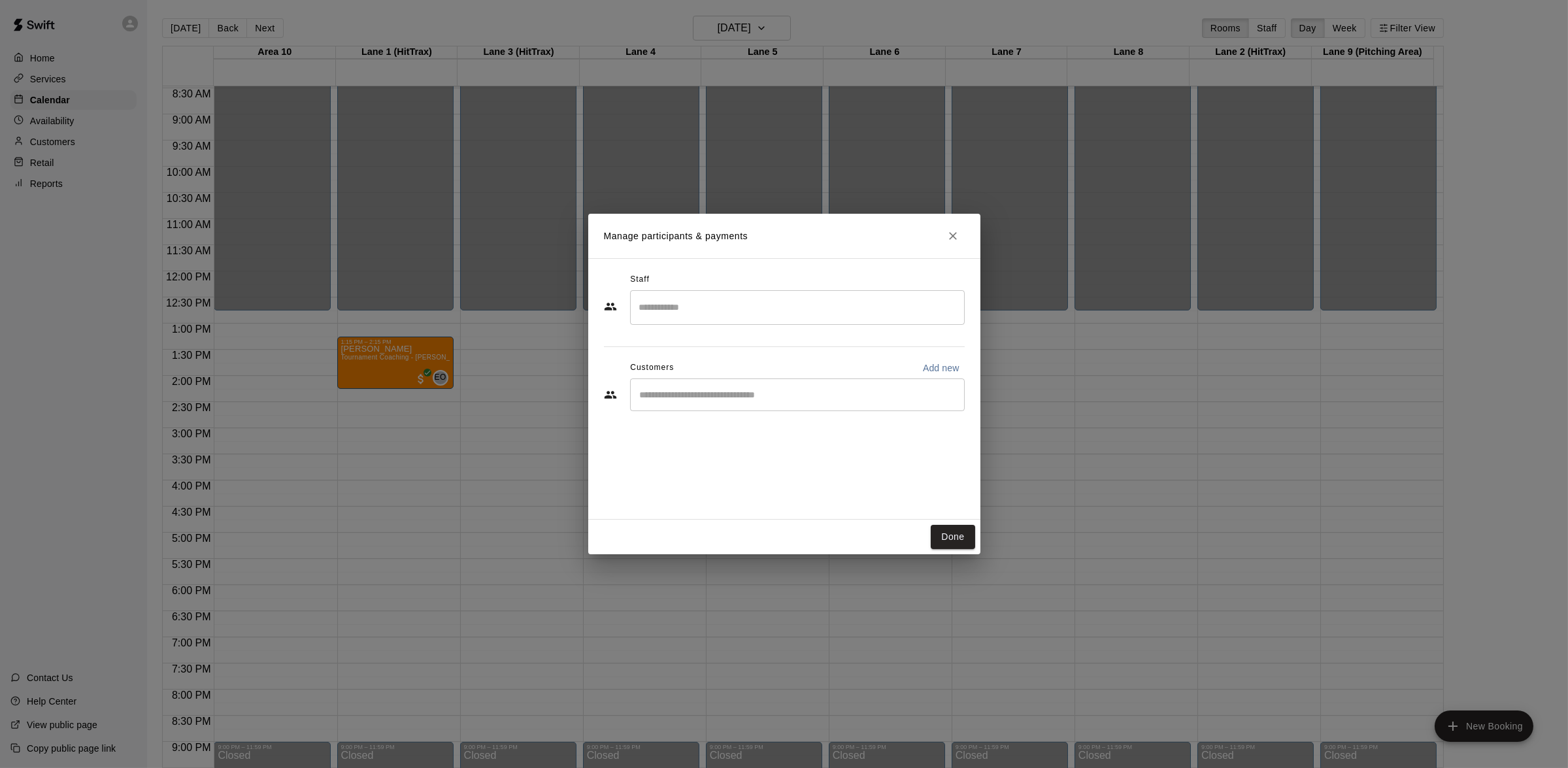
click at [779, 314] on input "Search staff" at bounding box center [797, 308] width 323 height 23
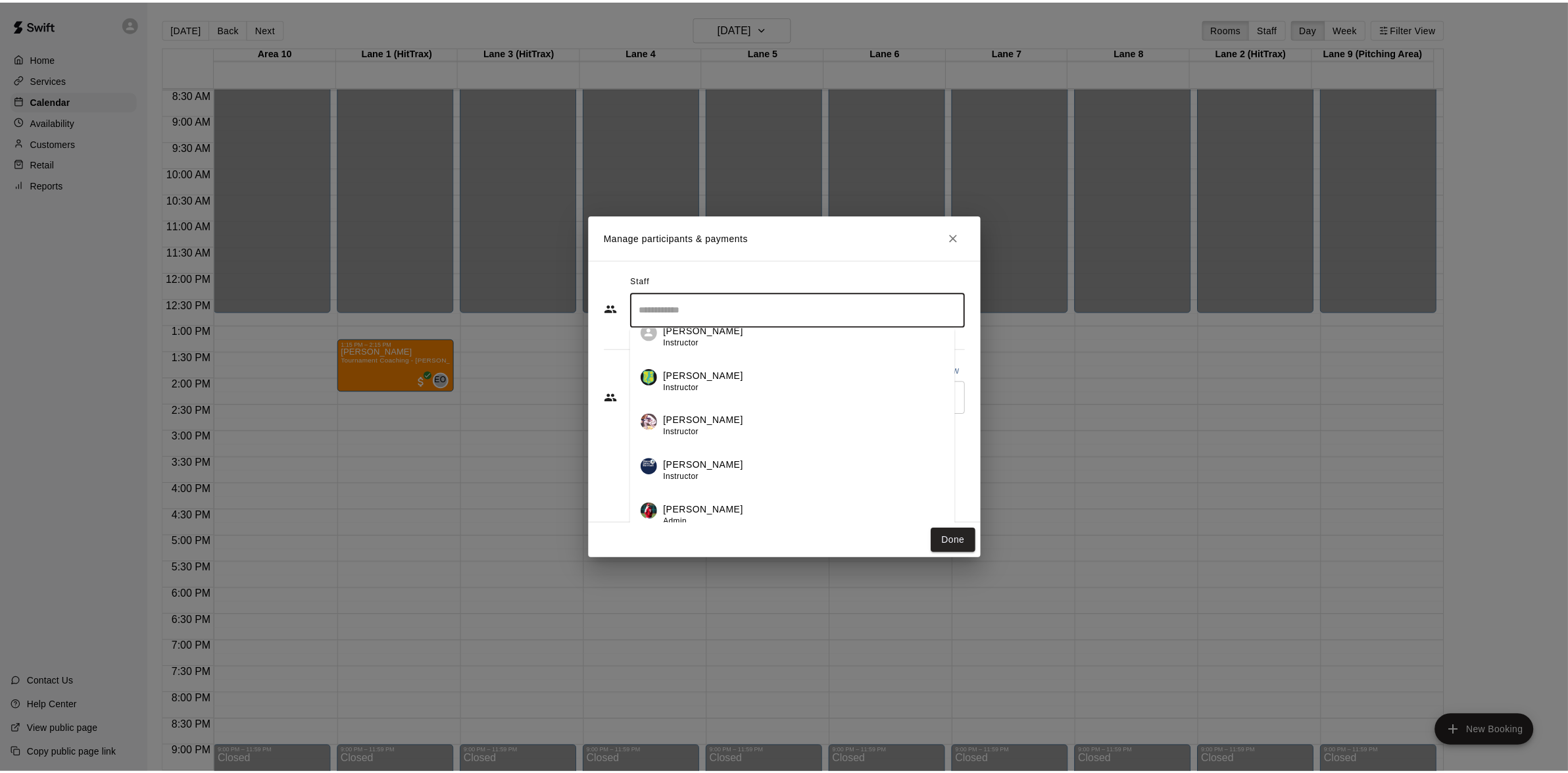
scroll to position [66, 0]
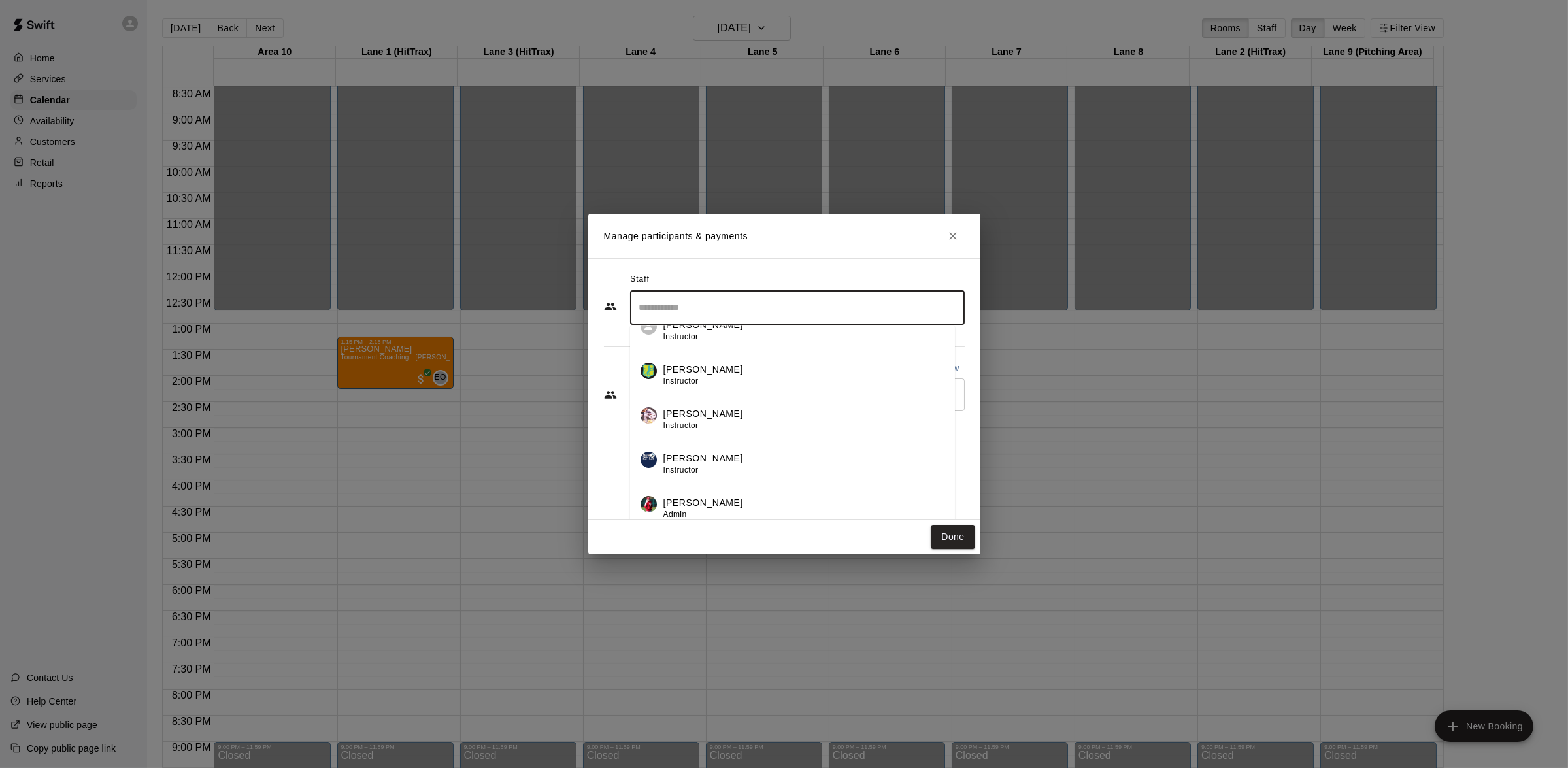
click at [746, 497] on div "[PERSON_NAME] Admin" at bounding box center [804, 509] width 281 height 26
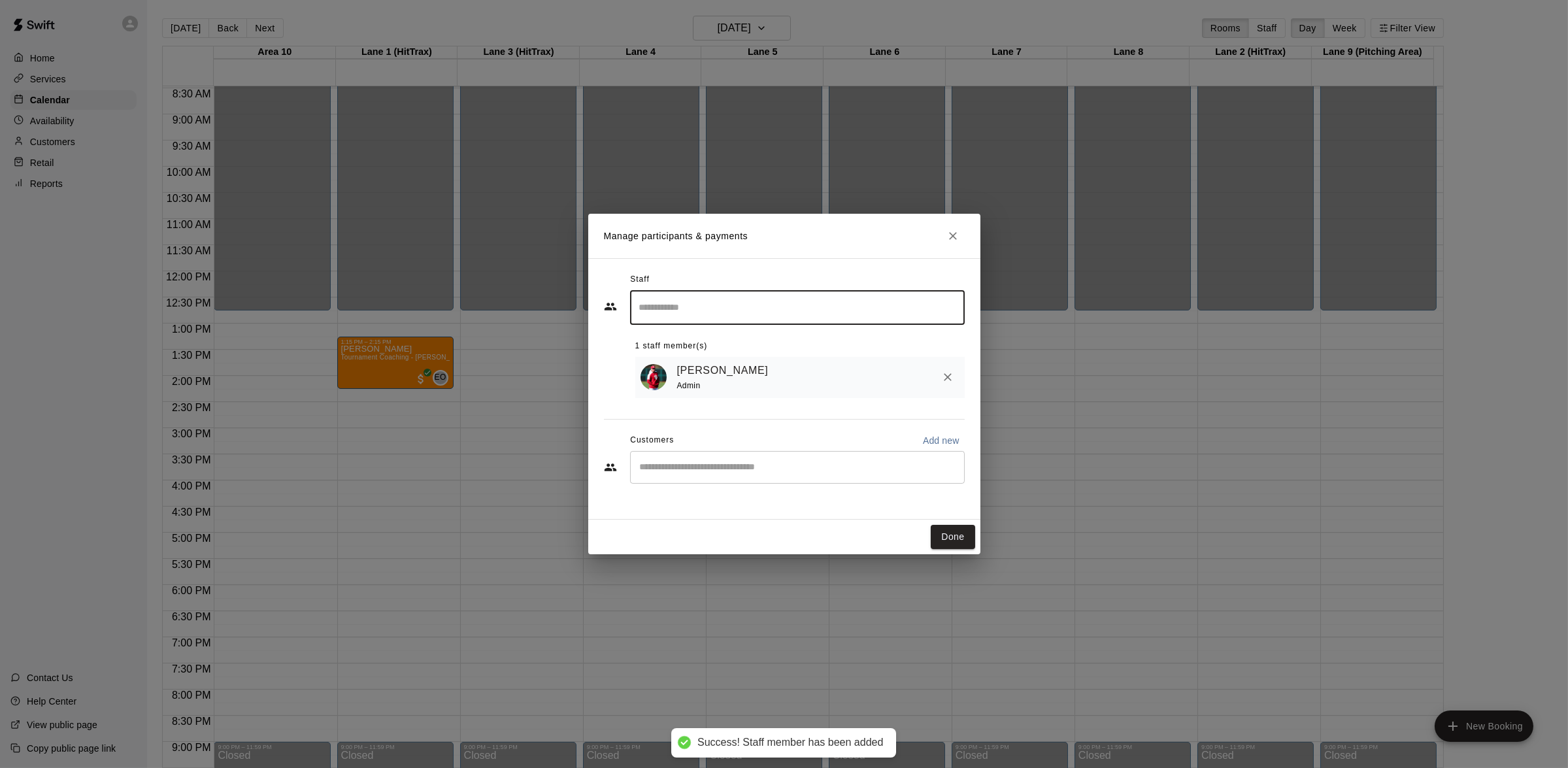
click at [946, 442] on p "Add new" at bounding box center [942, 440] width 37 height 13
select select "**"
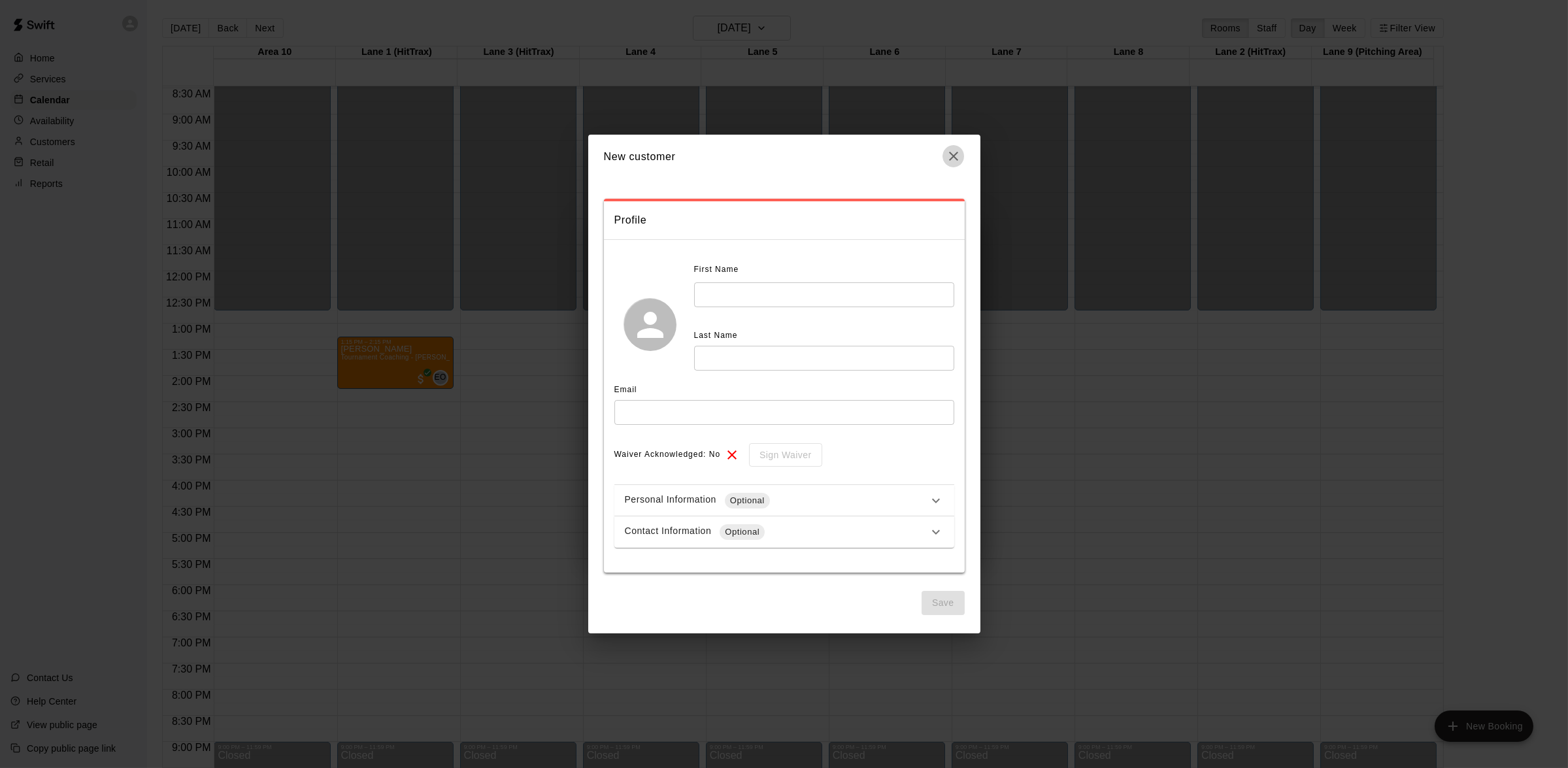
click at [955, 156] on icon "button" at bounding box center [954, 156] width 16 height 16
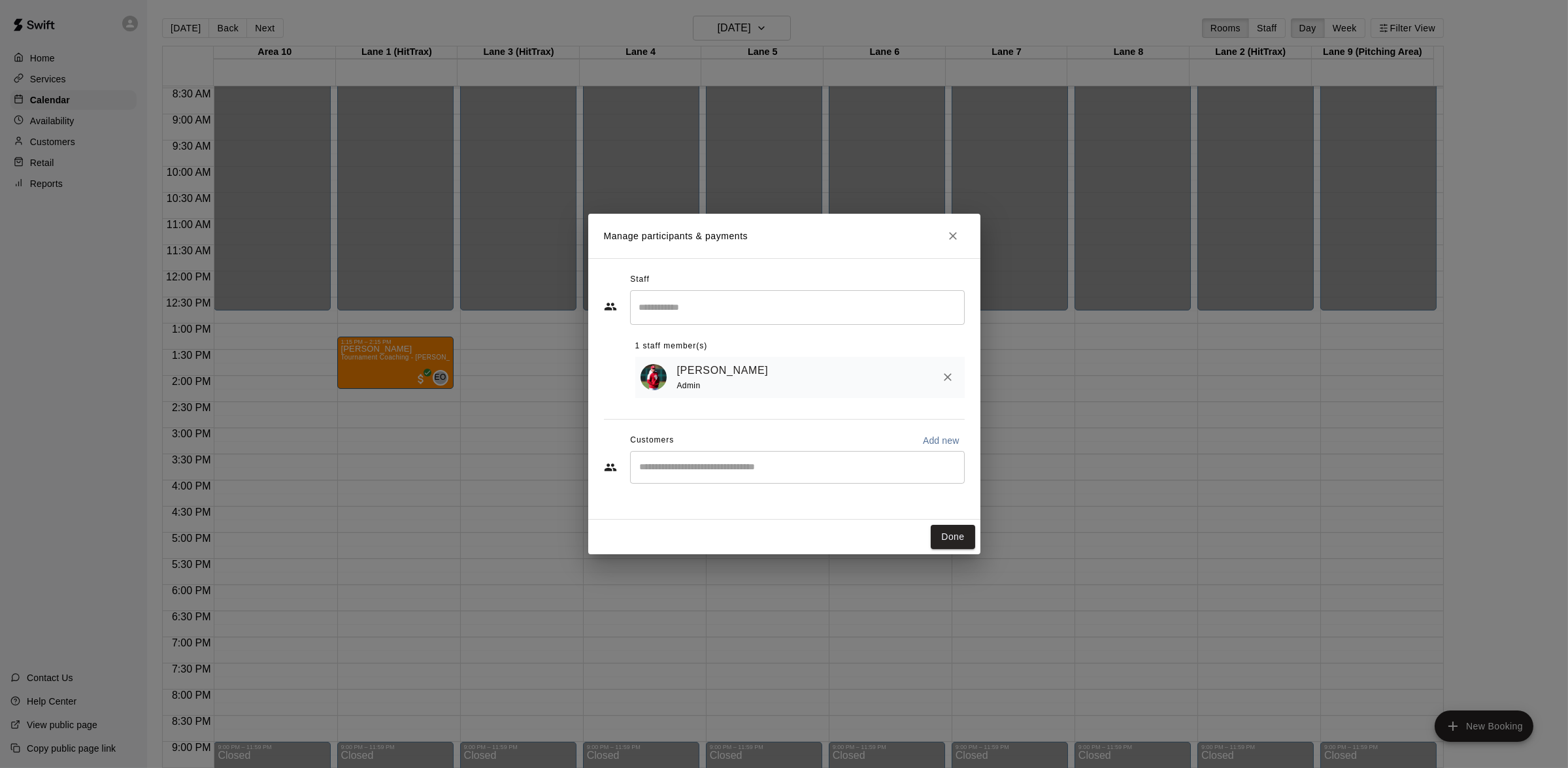
click at [798, 456] on div "​" at bounding box center [798, 467] width 335 height 33
type input "****"
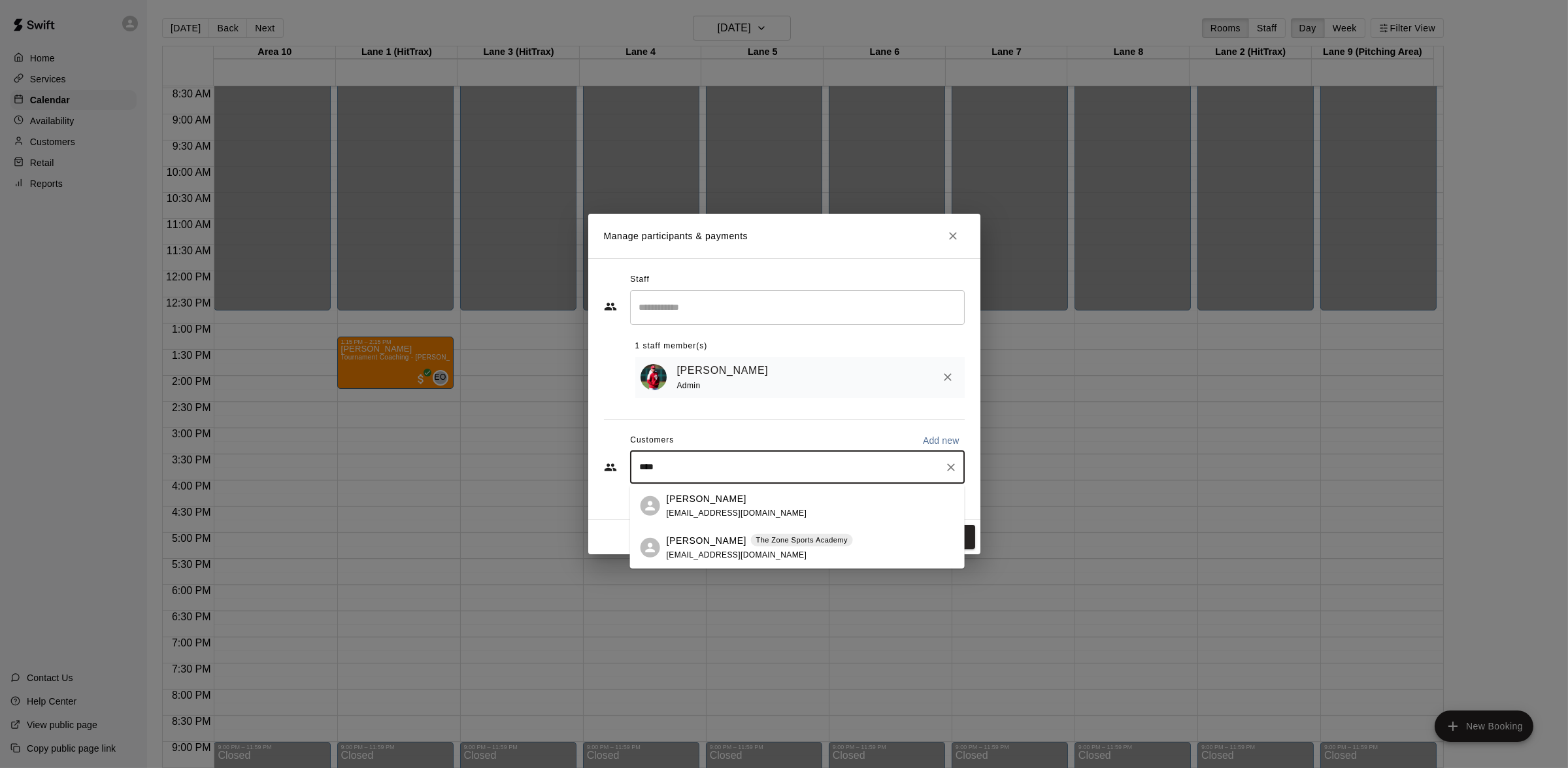
click at [722, 505] on p "[PERSON_NAME]" at bounding box center [707, 498] width 80 height 14
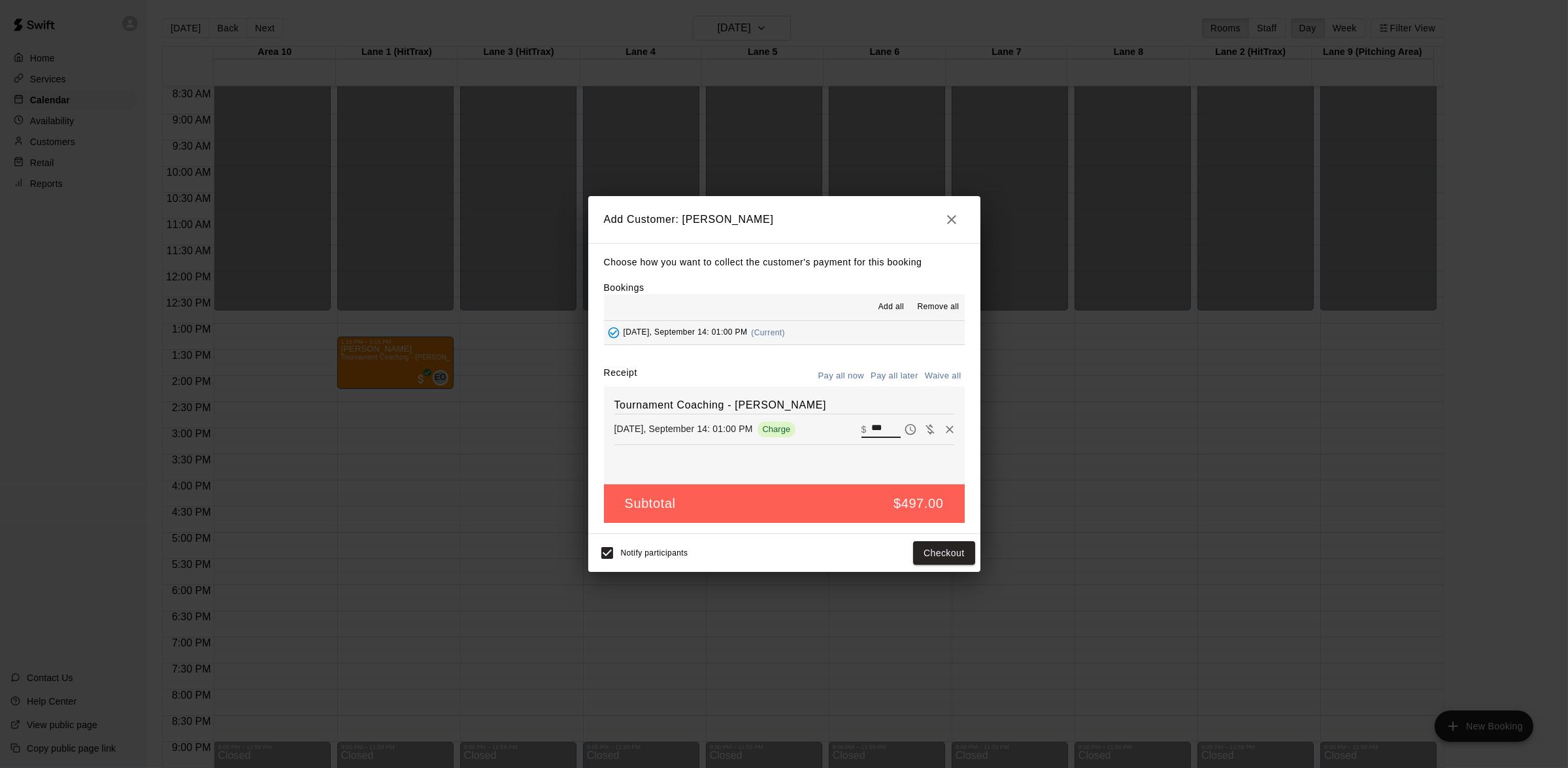
drag, startPoint x: 879, startPoint y: 427, endPoint x: 855, endPoint y: 424, distance: 24.2
click at [862, 424] on div "​ $ ***" at bounding box center [881, 429] width 39 height 17
click at [862, 424] on p "$" at bounding box center [864, 429] width 6 height 13
click at [859, 456] on div "Tournament Coaching - [PERSON_NAME][DATE], September 14: 01:00 PM Charge ​ $ ***" at bounding box center [784, 435] width 361 height 98
drag, startPoint x: 878, startPoint y: 426, endPoint x: 853, endPoint y: 425, distance: 25.0
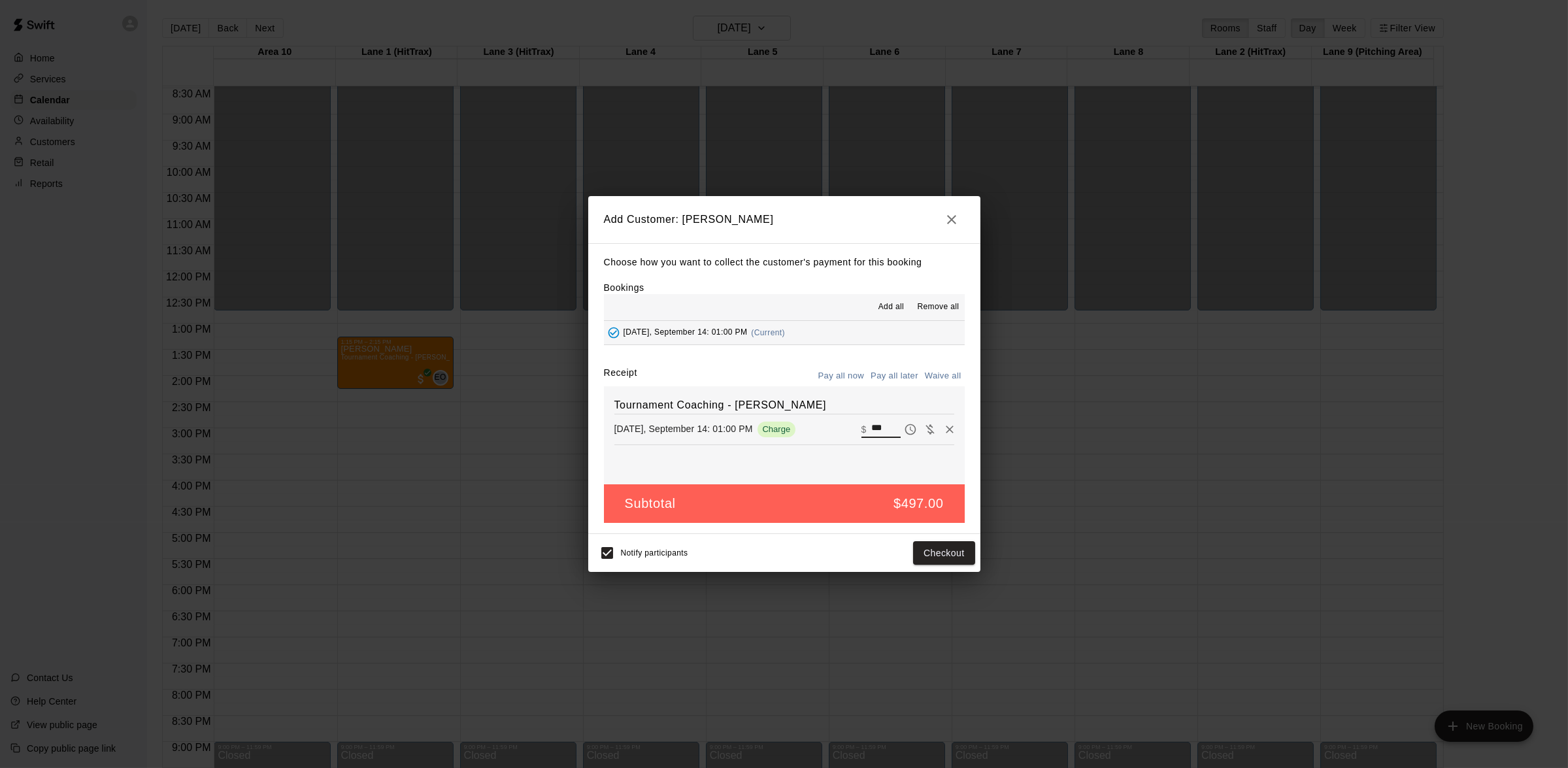
click at [878, 425] on input "***" at bounding box center [886, 429] width 29 height 17
click at [862, 425] on p "$" at bounding box center [864, 429] width 6 height 13
drag, startPoint x: 853, startPoint y: 425, endPoint x: 873, endPoint y: 425, distance: 20.0
click at [873, 425] on input "***" at bounding box center [886, 429] width 29 height 17
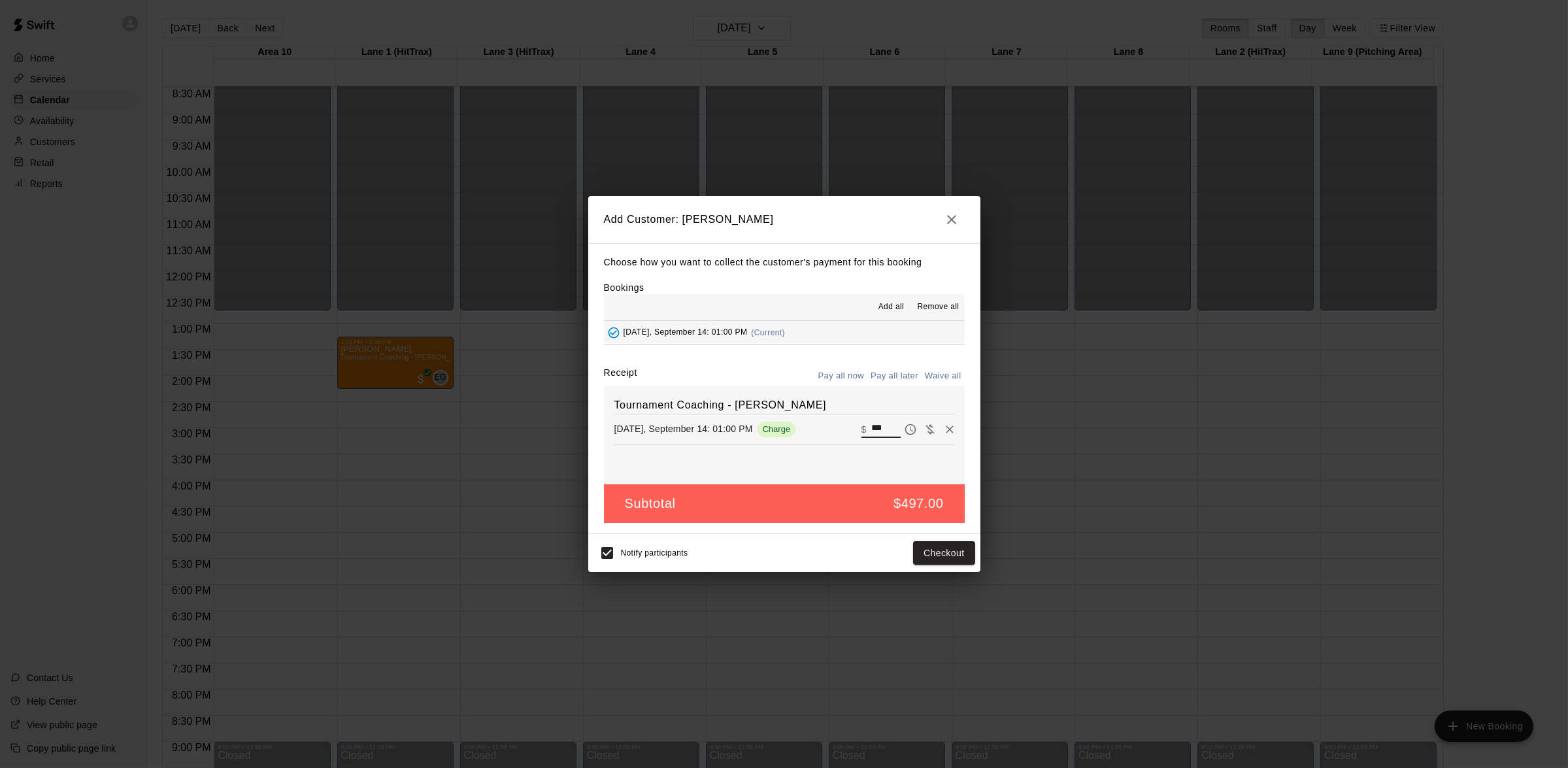
drag, startPoint x: 879, startPoint y: 428, endPoint x: 862, endPoint y: 427, distance: 17.0
click at [871, 427] on input "***" at bounding box center [886, 429] width 29 height 17
type input "***"
click at [925, 546] on button "Checkout" at bounding box center [943, 553] width 62 height 24
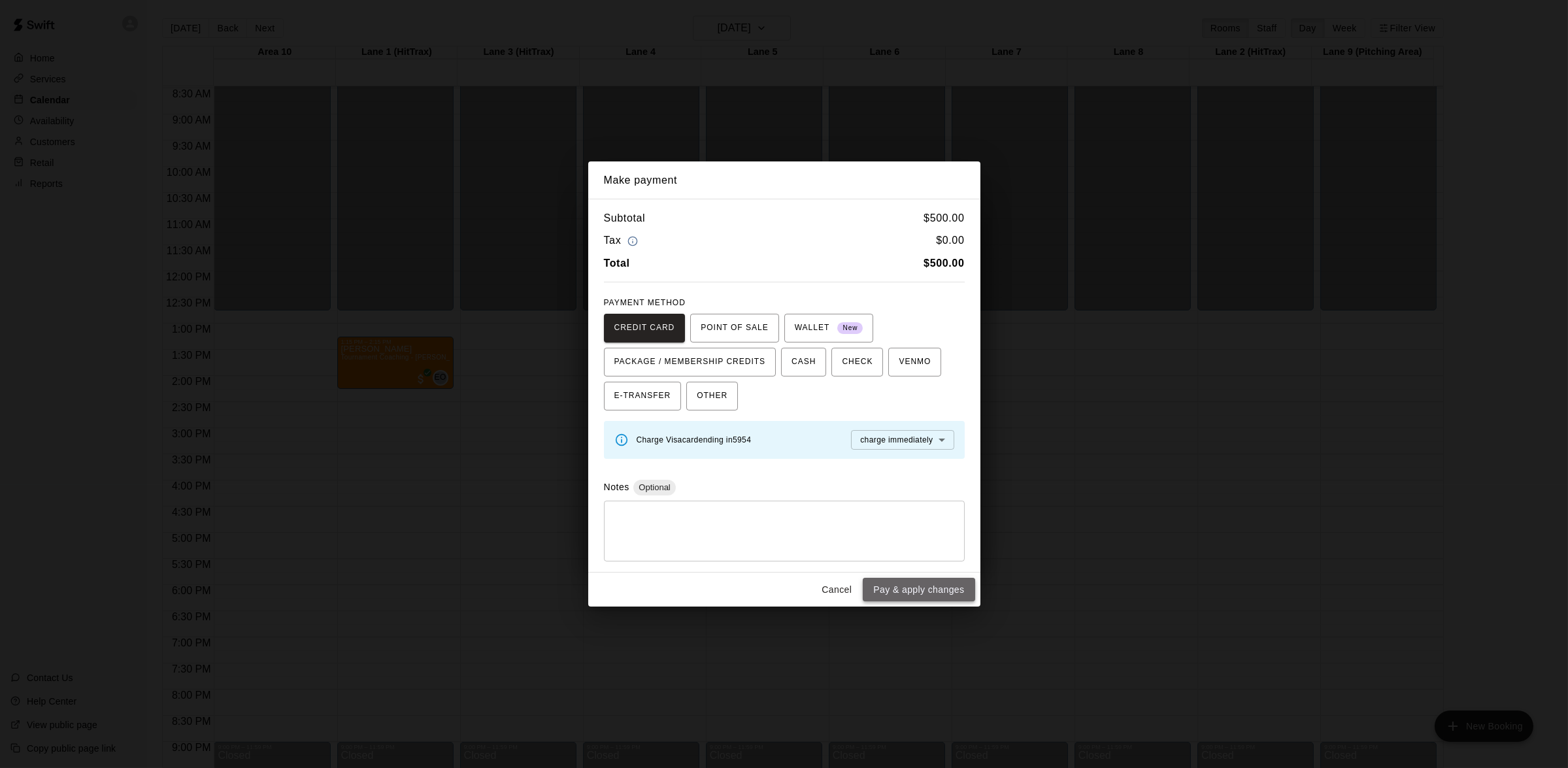
click at [928, 587] on button "Pay & apply changes" at bounding box center [919, 590] width 112 height 24
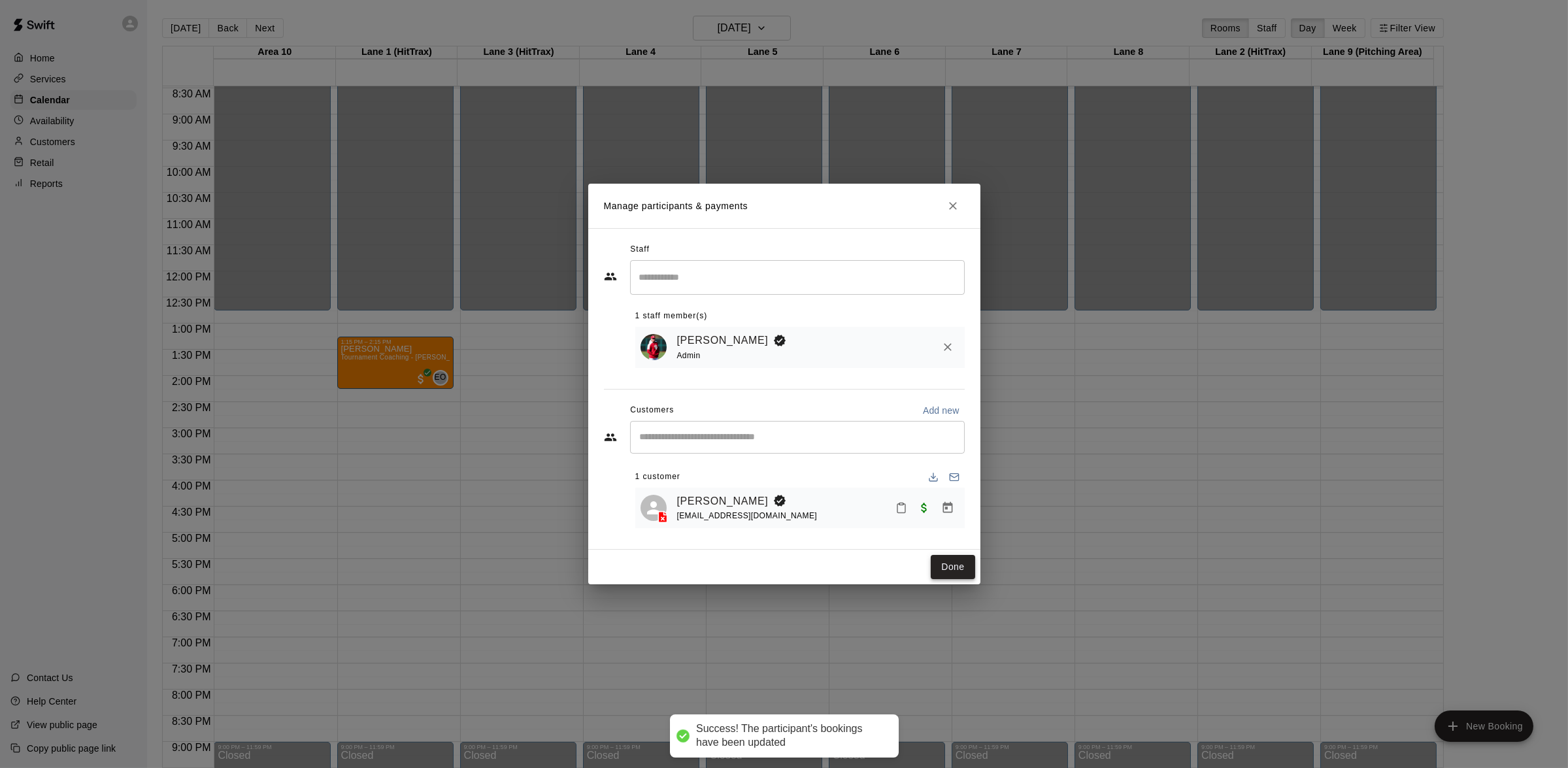
click at [945, 575] on button "Done" at bounding box center [952, 567] width 44 height 24
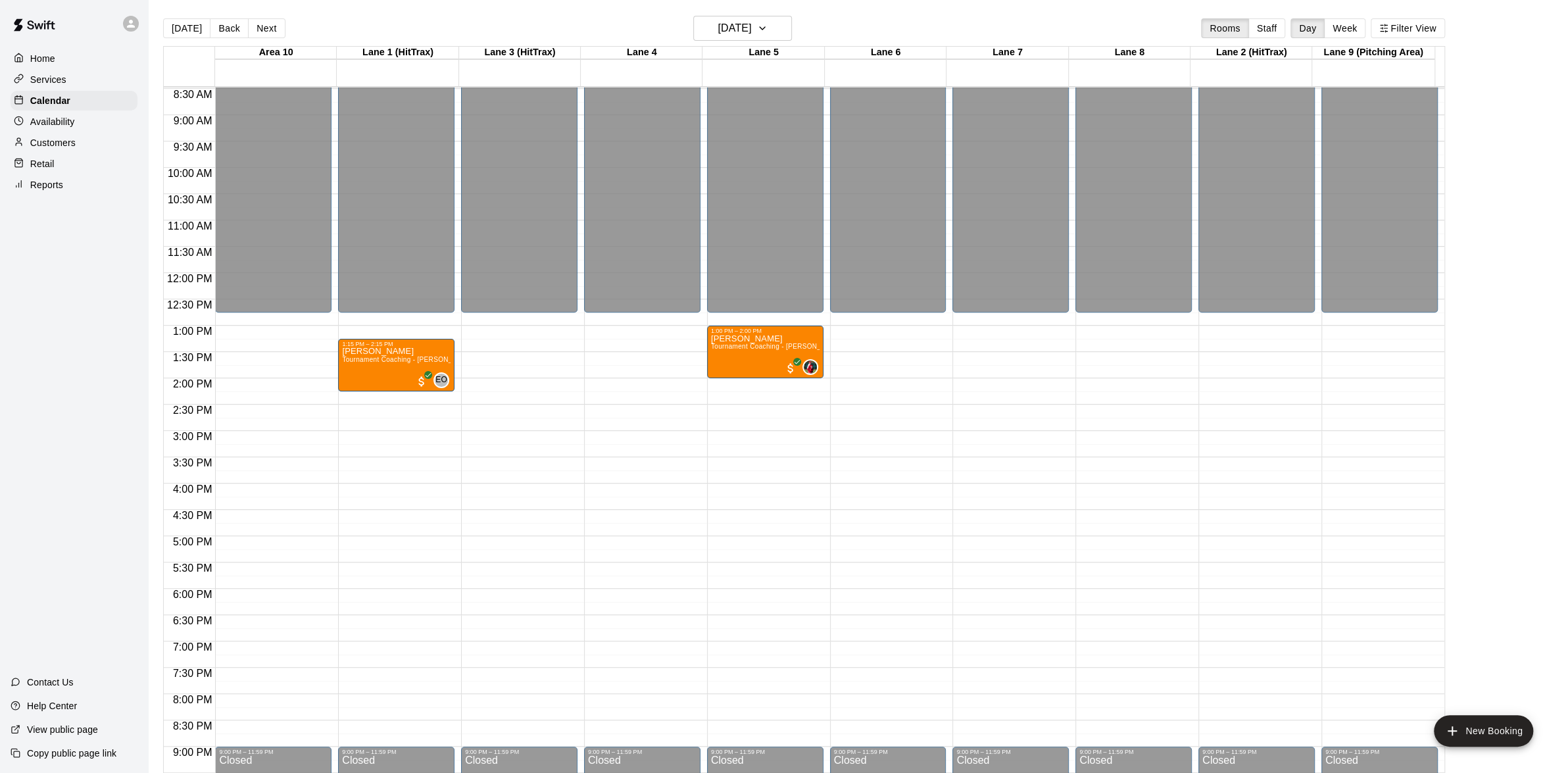
click at [48, 163] on p "Retail" at bounding box center [43, 164] width 24 height 13
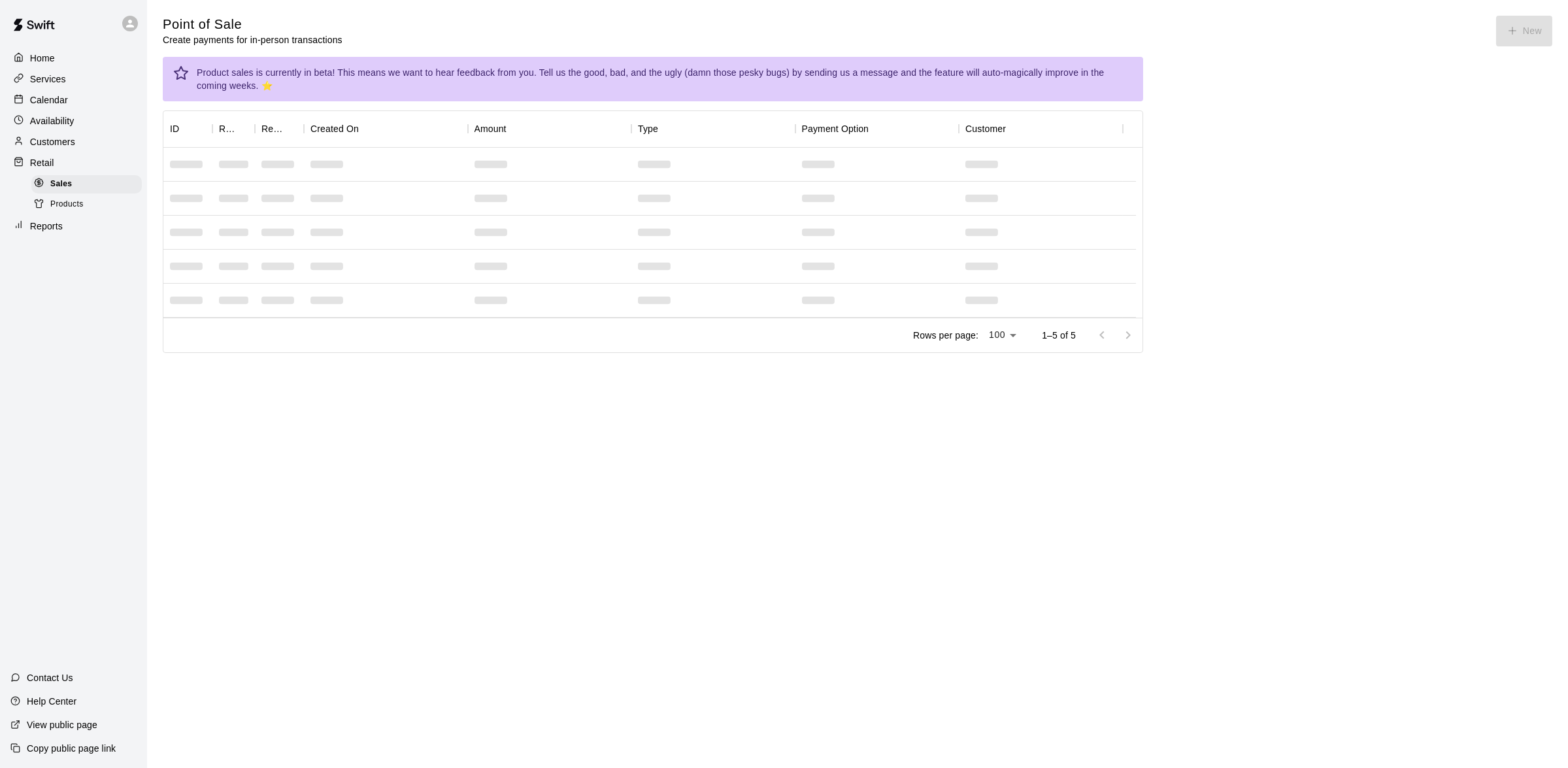
click at [48, 162] on p "Retail" at bounding box center [42, 163] width 24 height 13
click at [48, 80] on p "Services" at bounding box center [48, 79] width 36 height 13
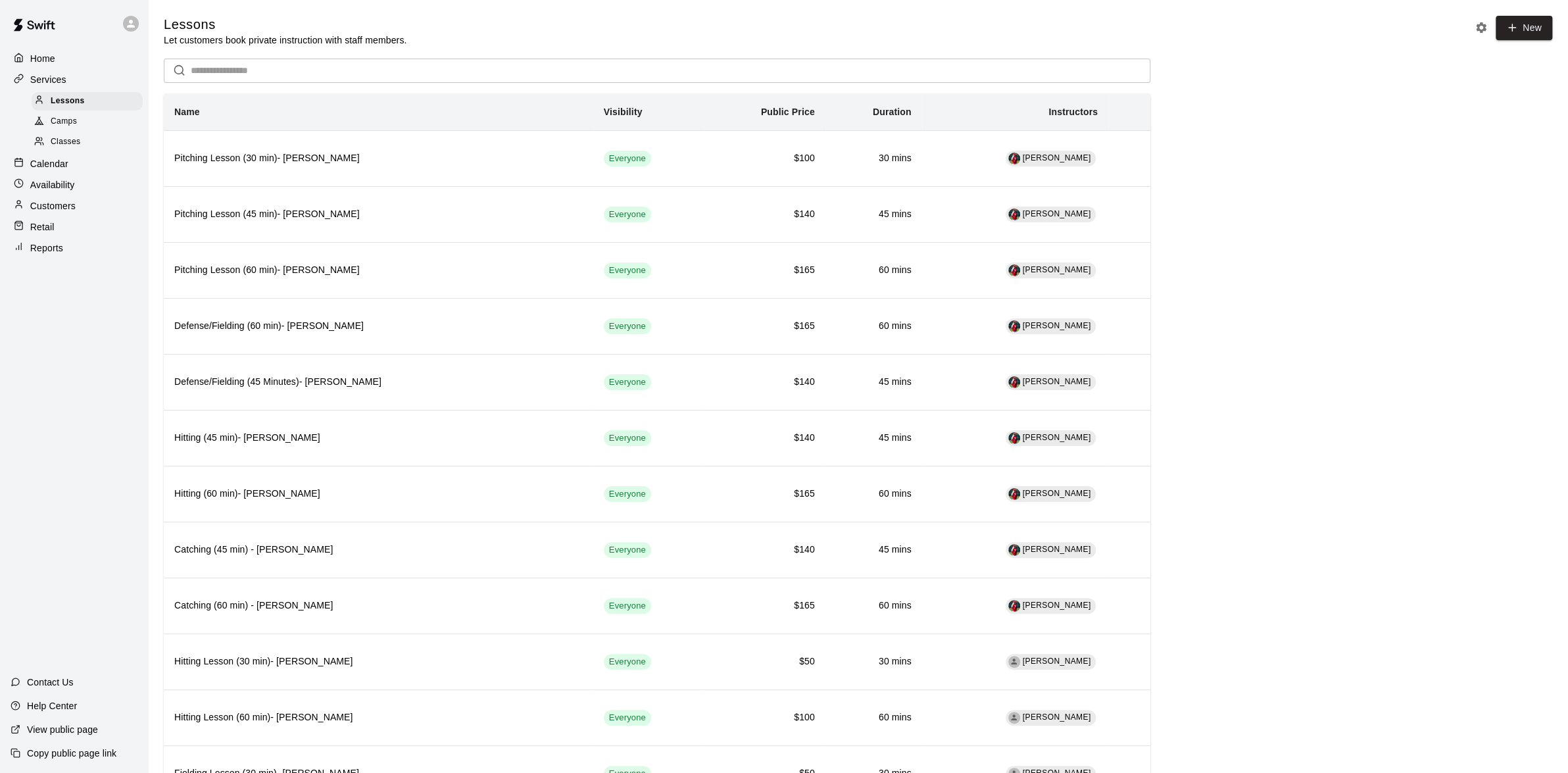
click at [49, 211] on p "Customers" at bounding box center [53, 206] width 45 height 13
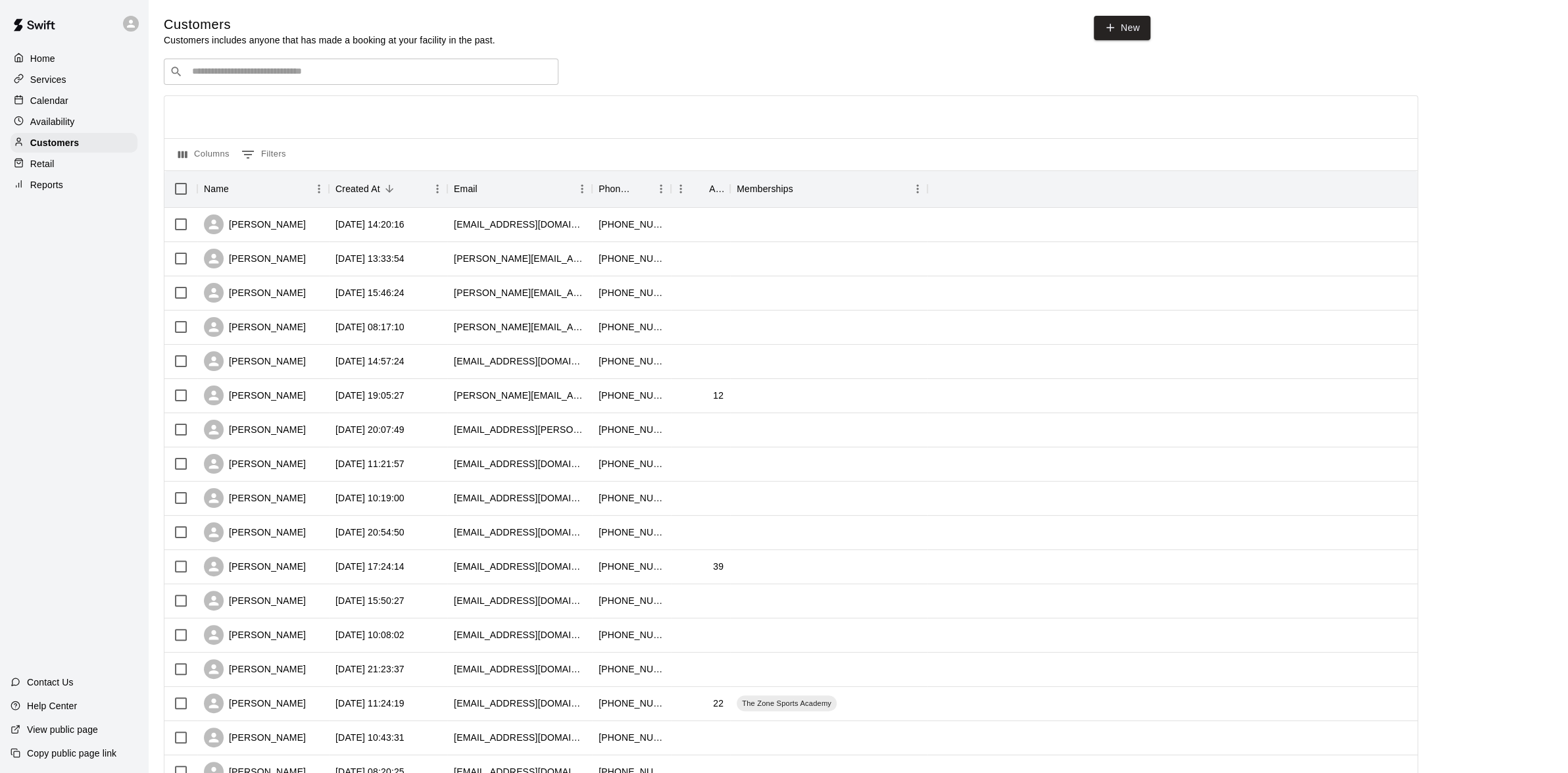
click at [44, 168] on p "Retail" at bounding box center [43, 164] width 24 height 13
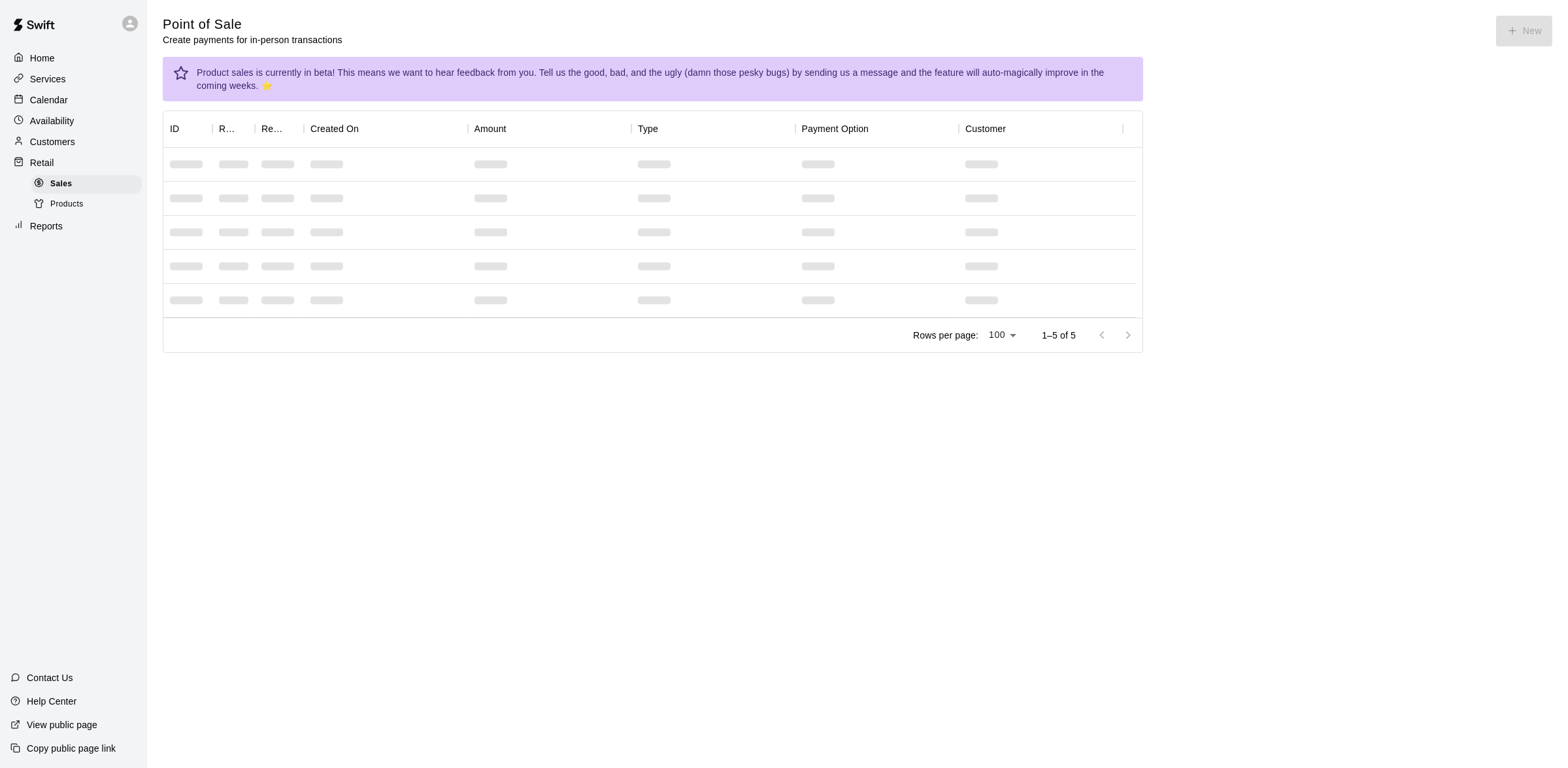
click at [48, 139] on p "Customers" at bounding box center [53, 142] width 45 height 13
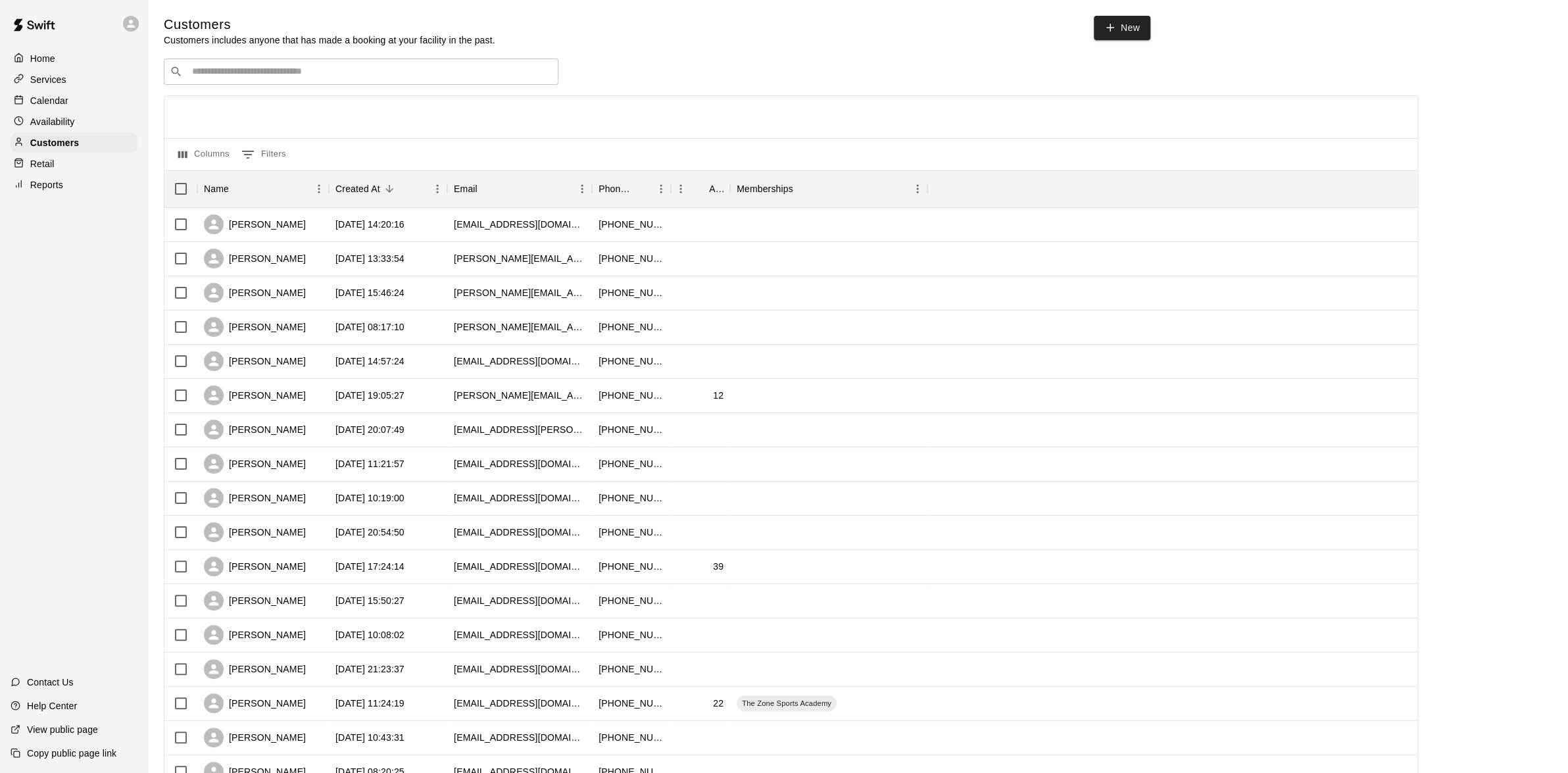
click at [41, 59] on p "Home" at bounding box center [43, 58] width 25 height 13
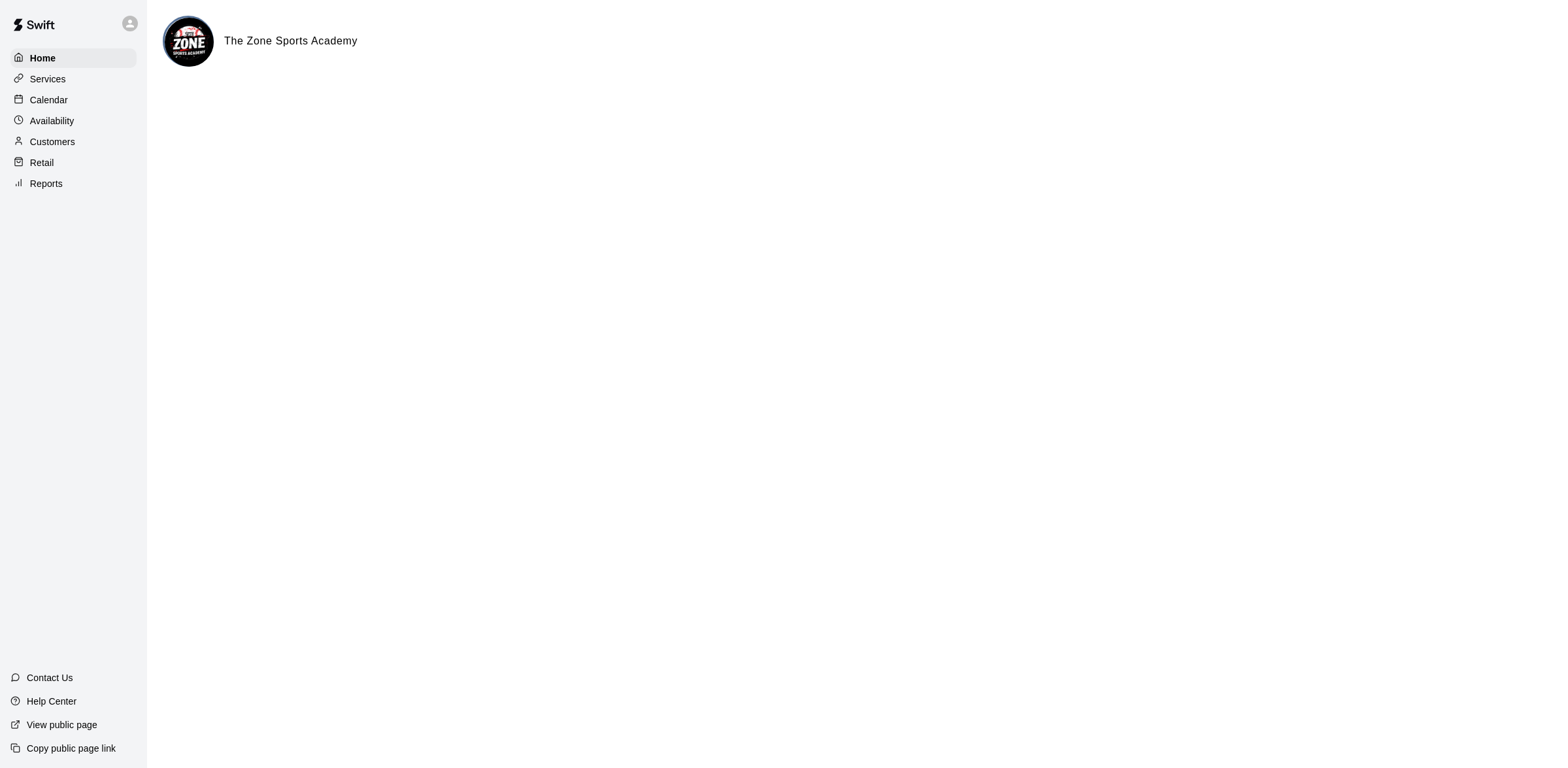
click at [48, 169] on p "Retail" at bounding box center [42, 163] width 24 height 13
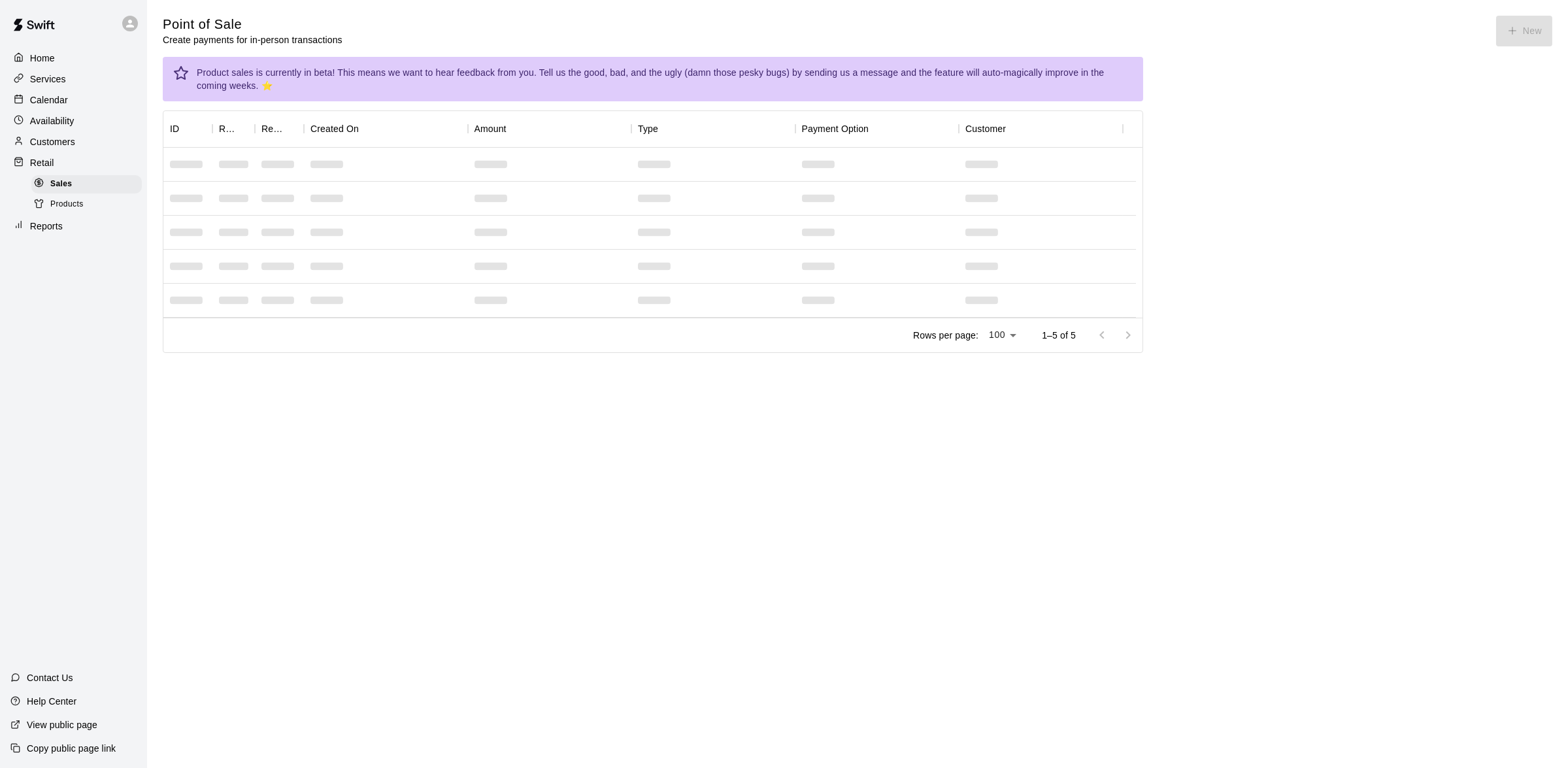
click at [50, 141] on p "Customers" at bounding box center [53, 142] width 45 height 13
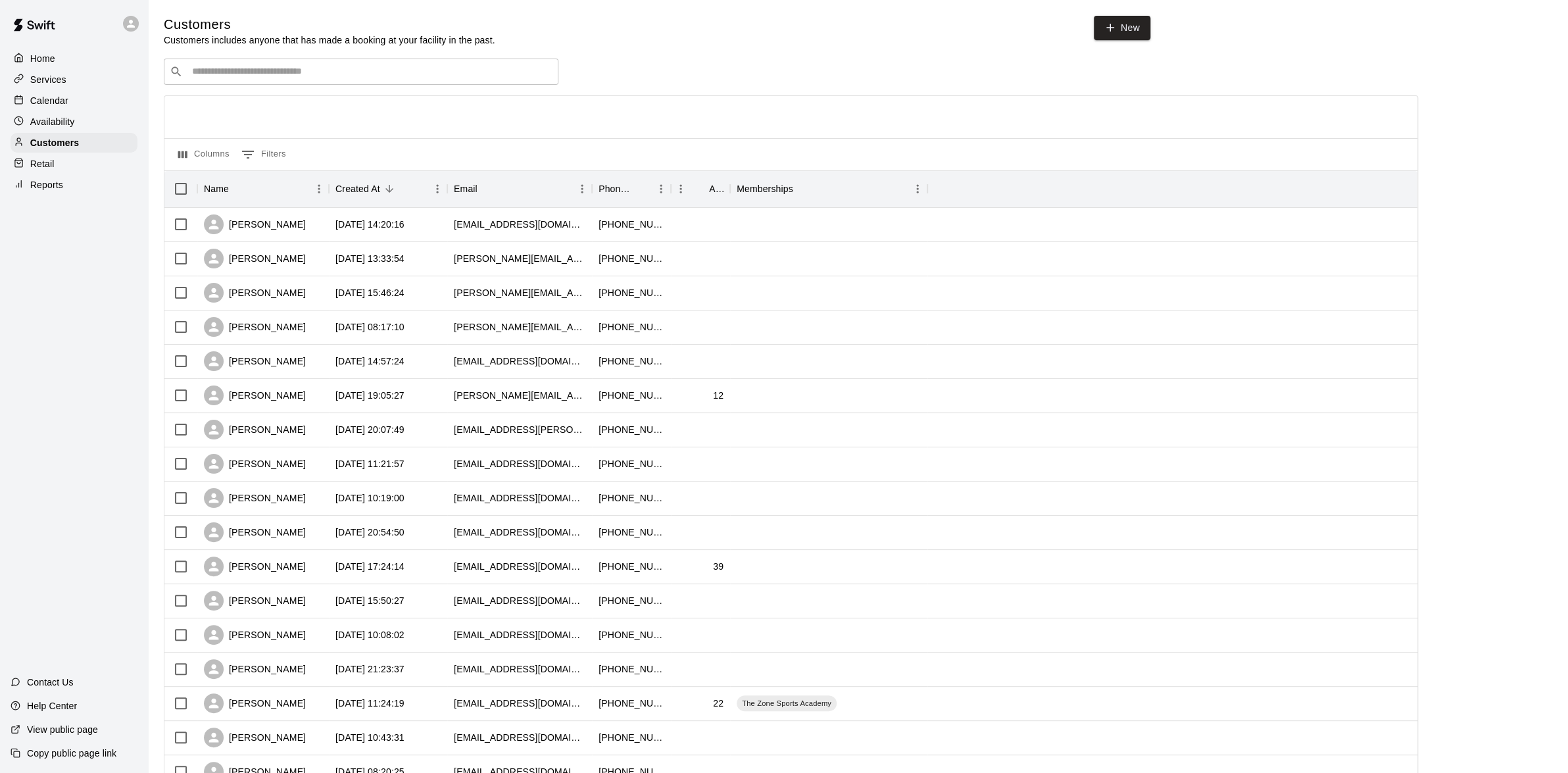
click at [61, 181] on p "Reports" at bounding box center [47, 185] width 33 height 13
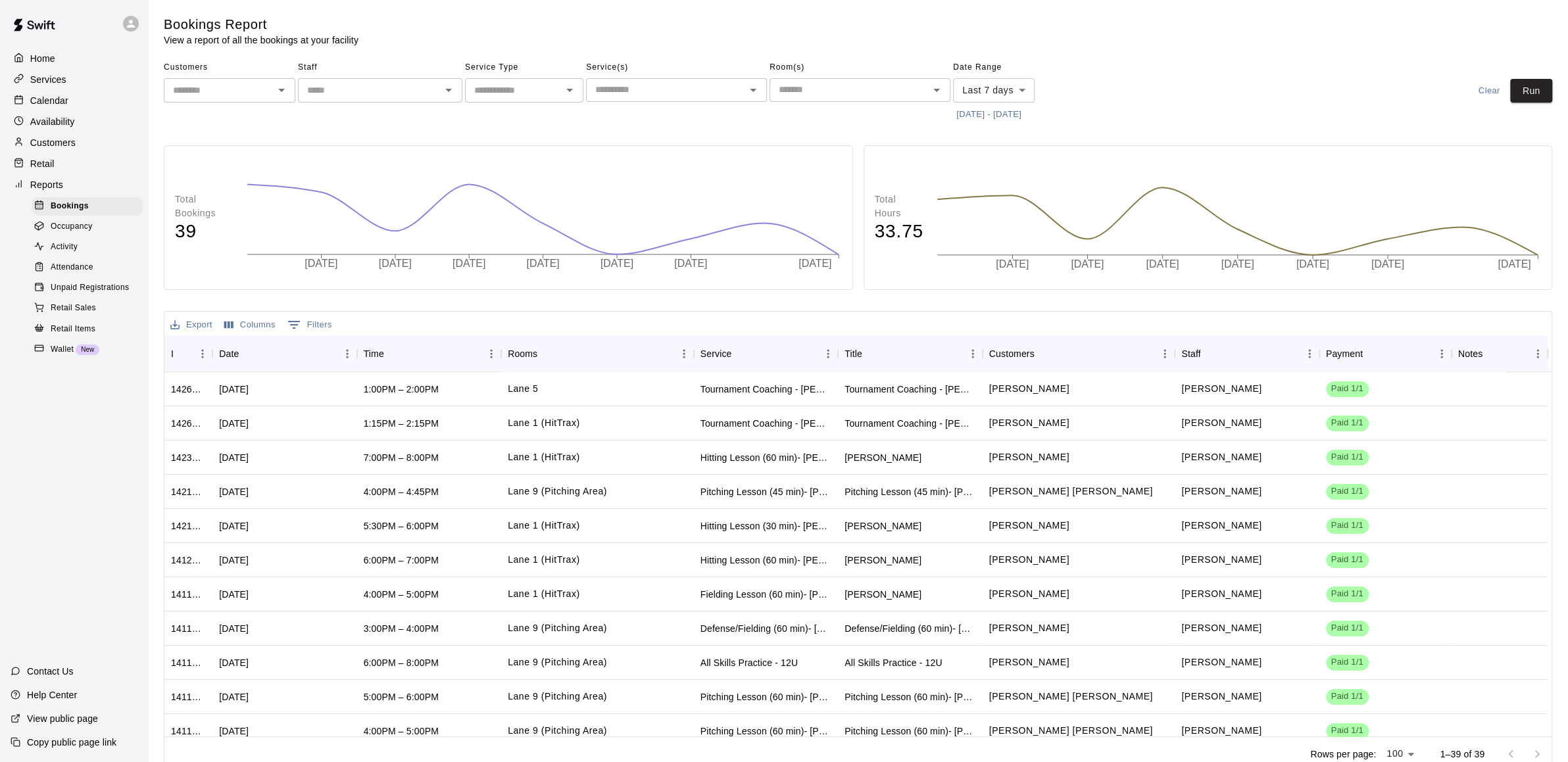
click at [44, 62] on p "Home" at bounding box center [43, 58] width 25 height 13
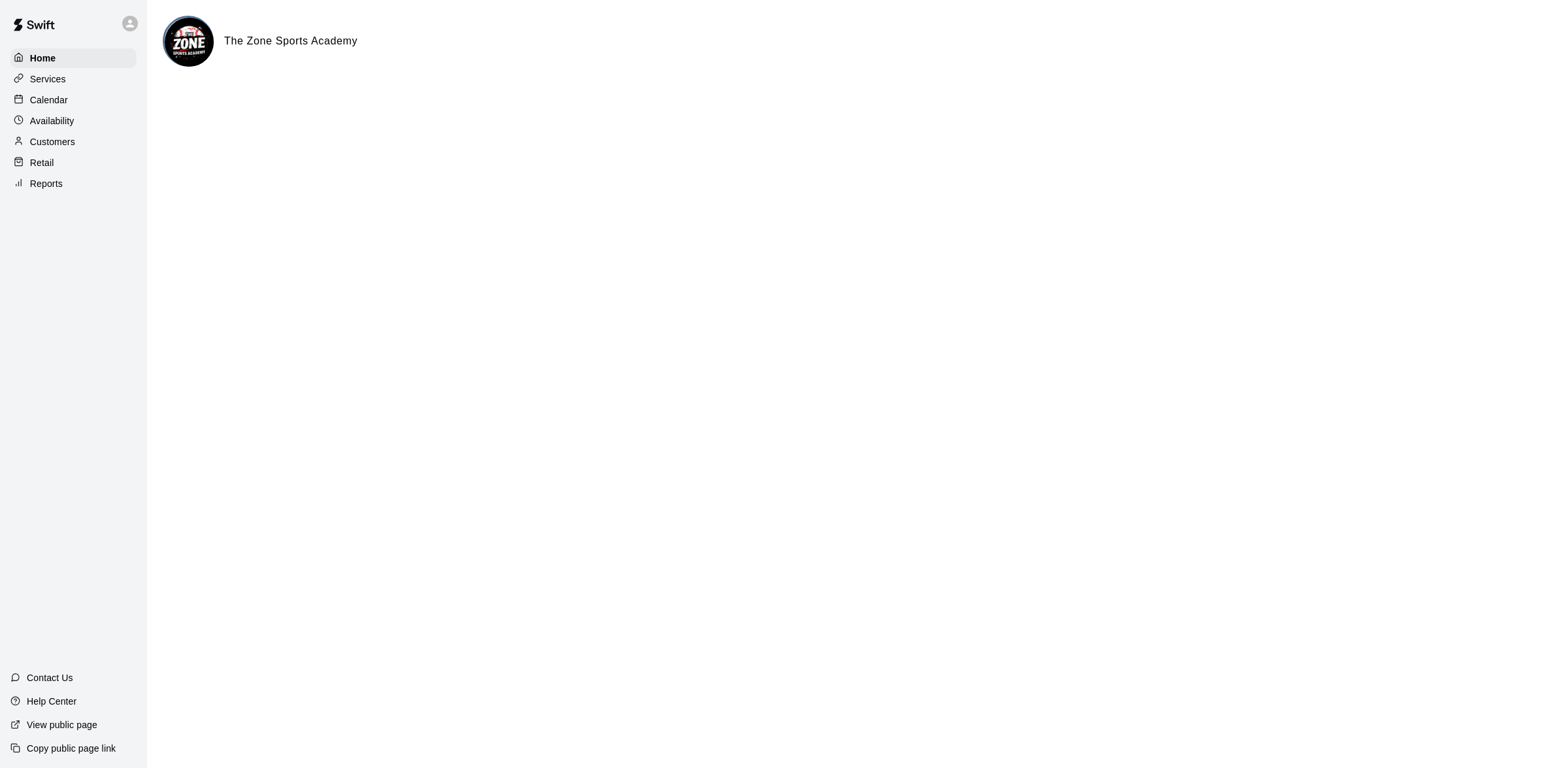
click at [21, 32] on img at bounding box center [34, 25] width 68 height 39
click at [50, 166] on p "Retail" at bounding box center [42, 163] width 24 height 13
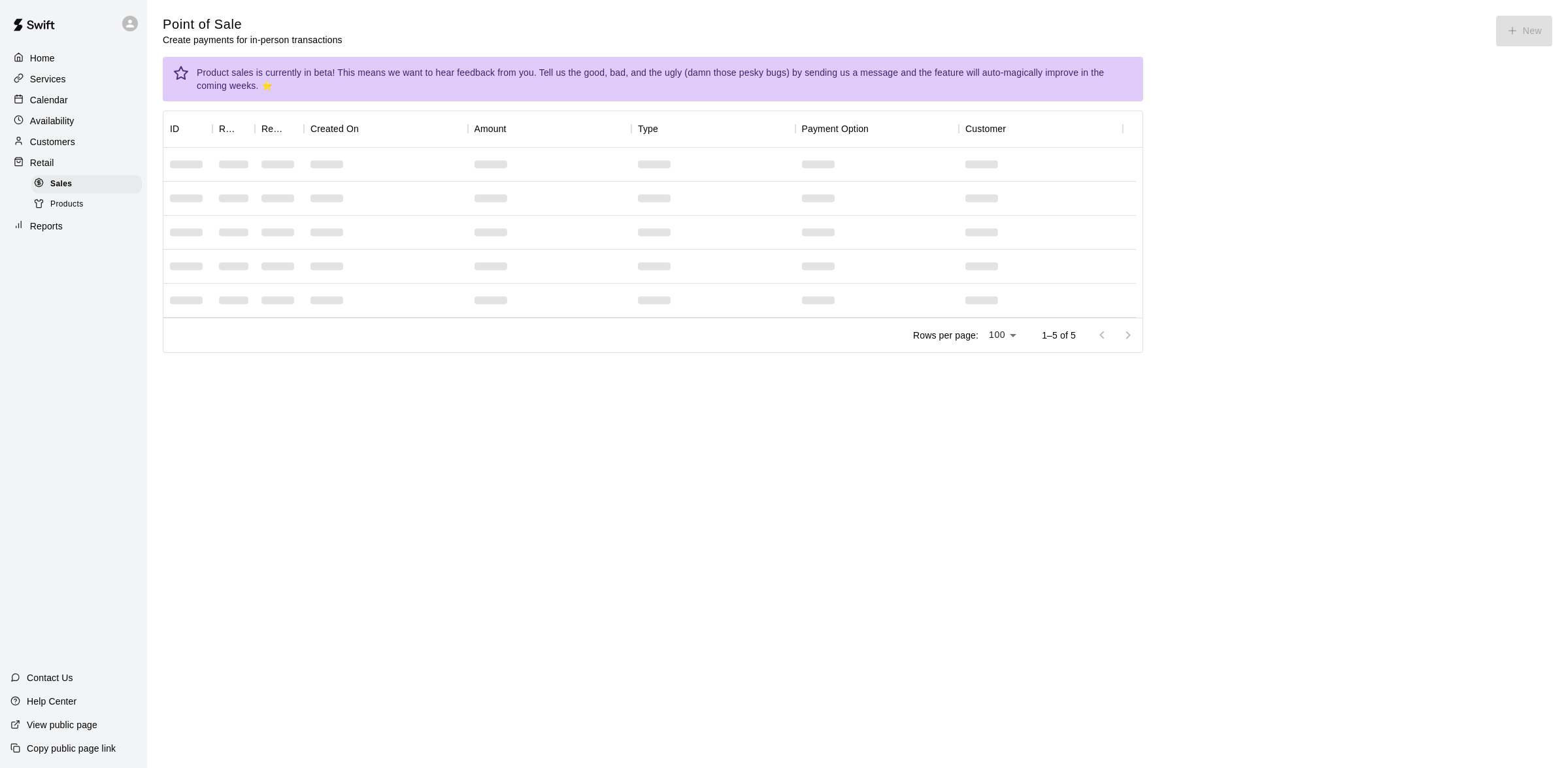
click at [58, 144] on p "Customers" at bounding box center [53, 142] width 45 height 13
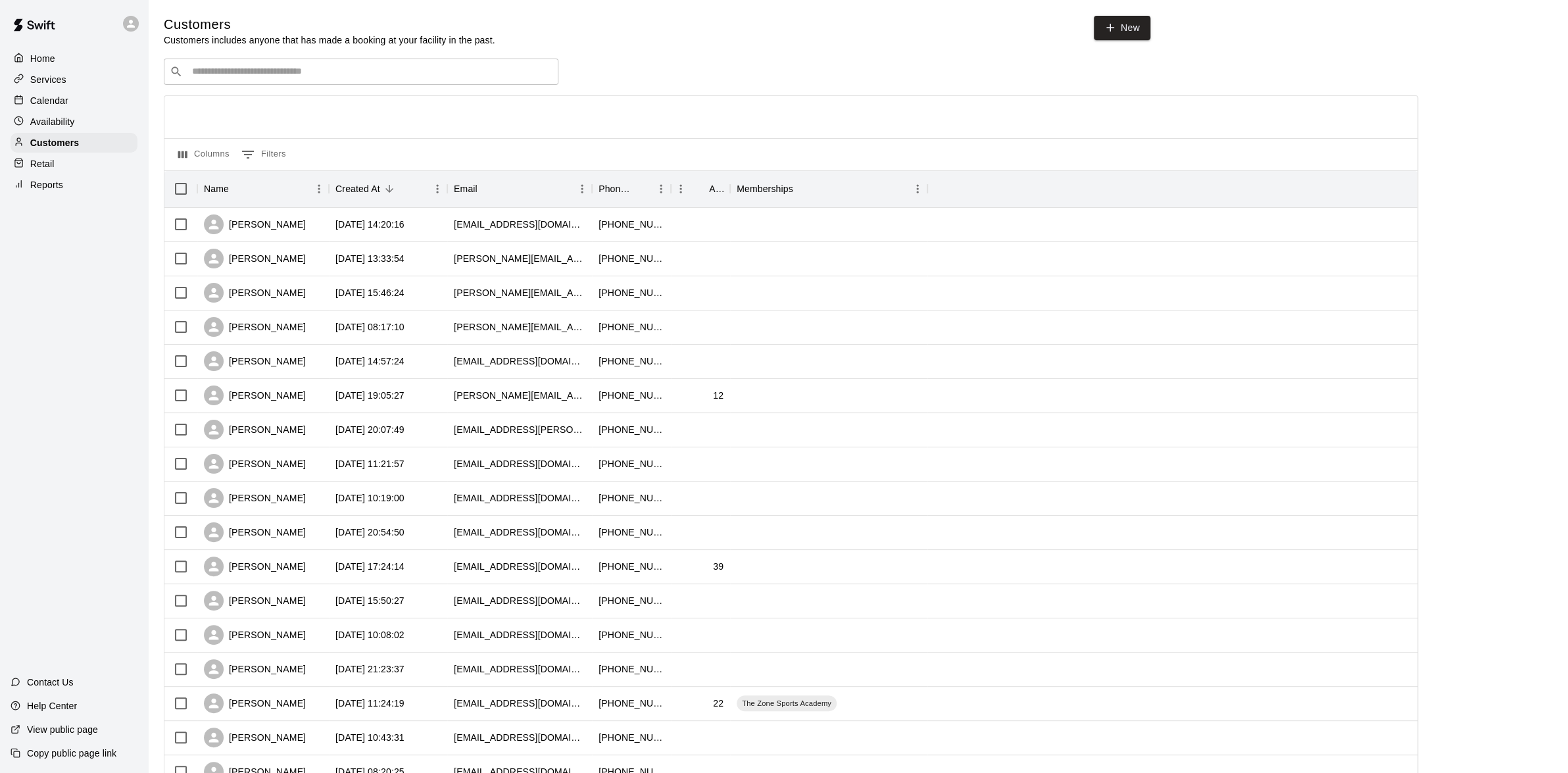
click at [44, 102] on p "Calendar" at bounding box center [49, 101] width 38 height 13
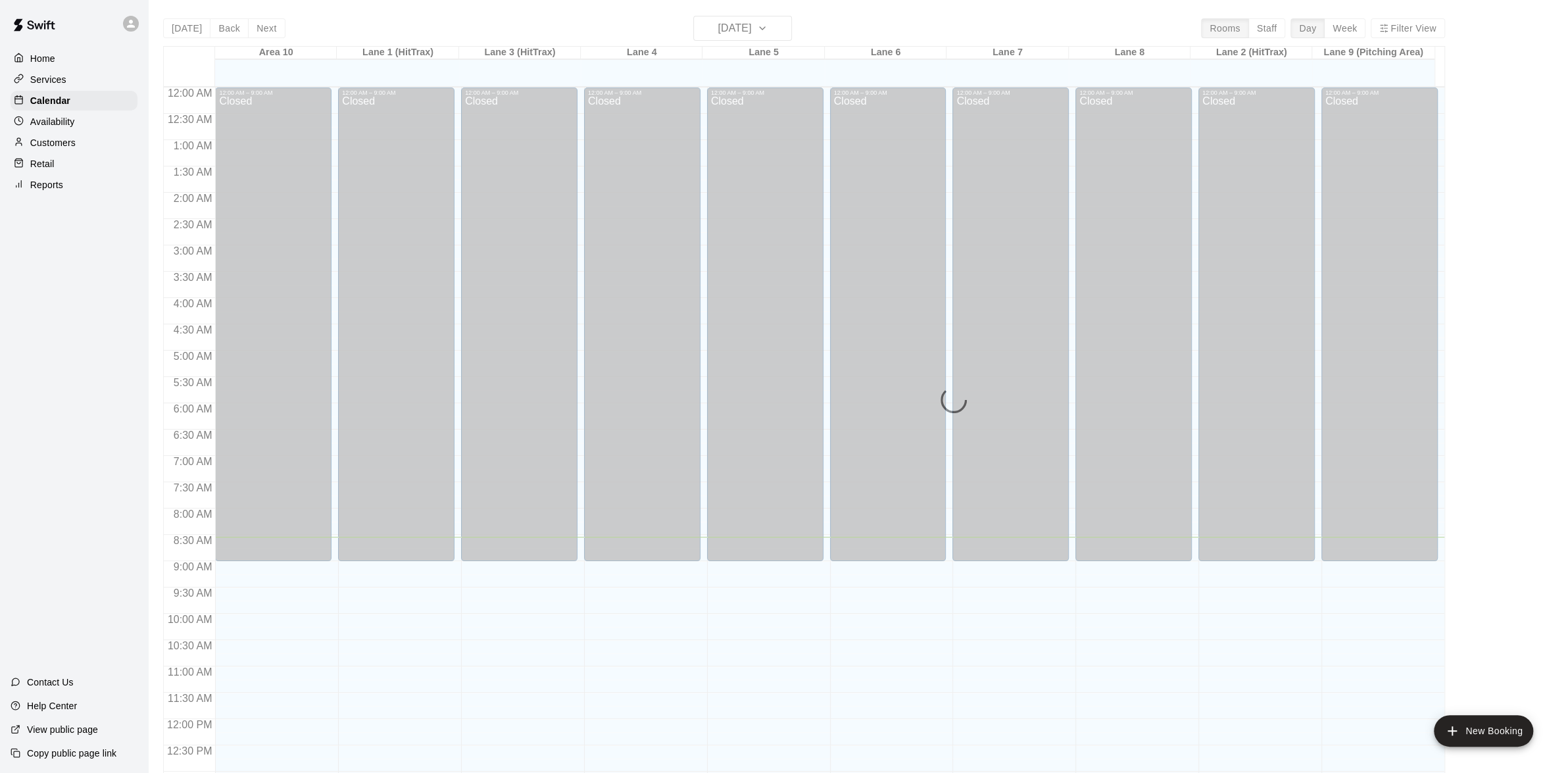
scroll to position [450, 0]
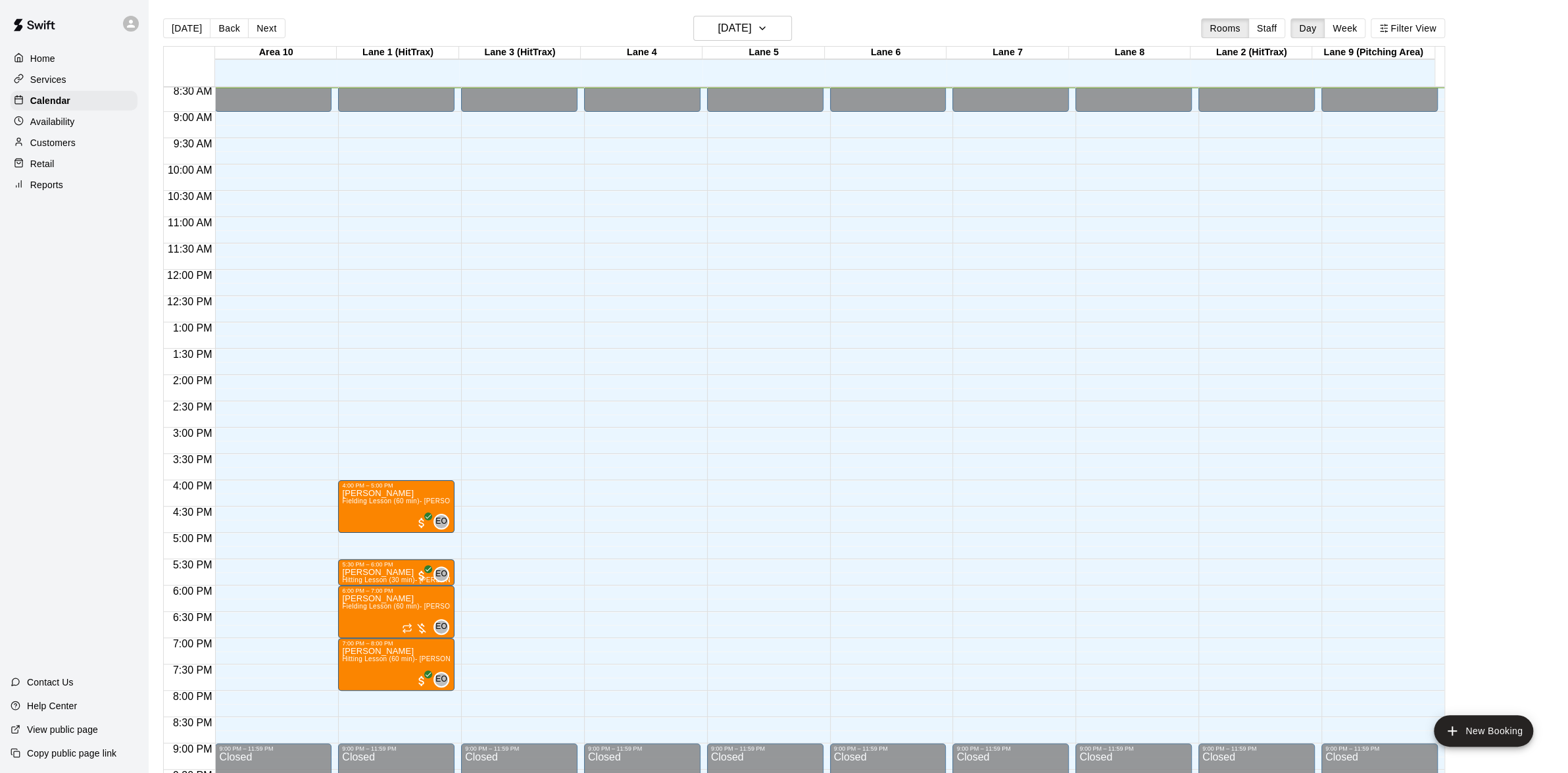
click at [75, 147] on p "Customers" at bounding box center [53, 143] width 45 height 13
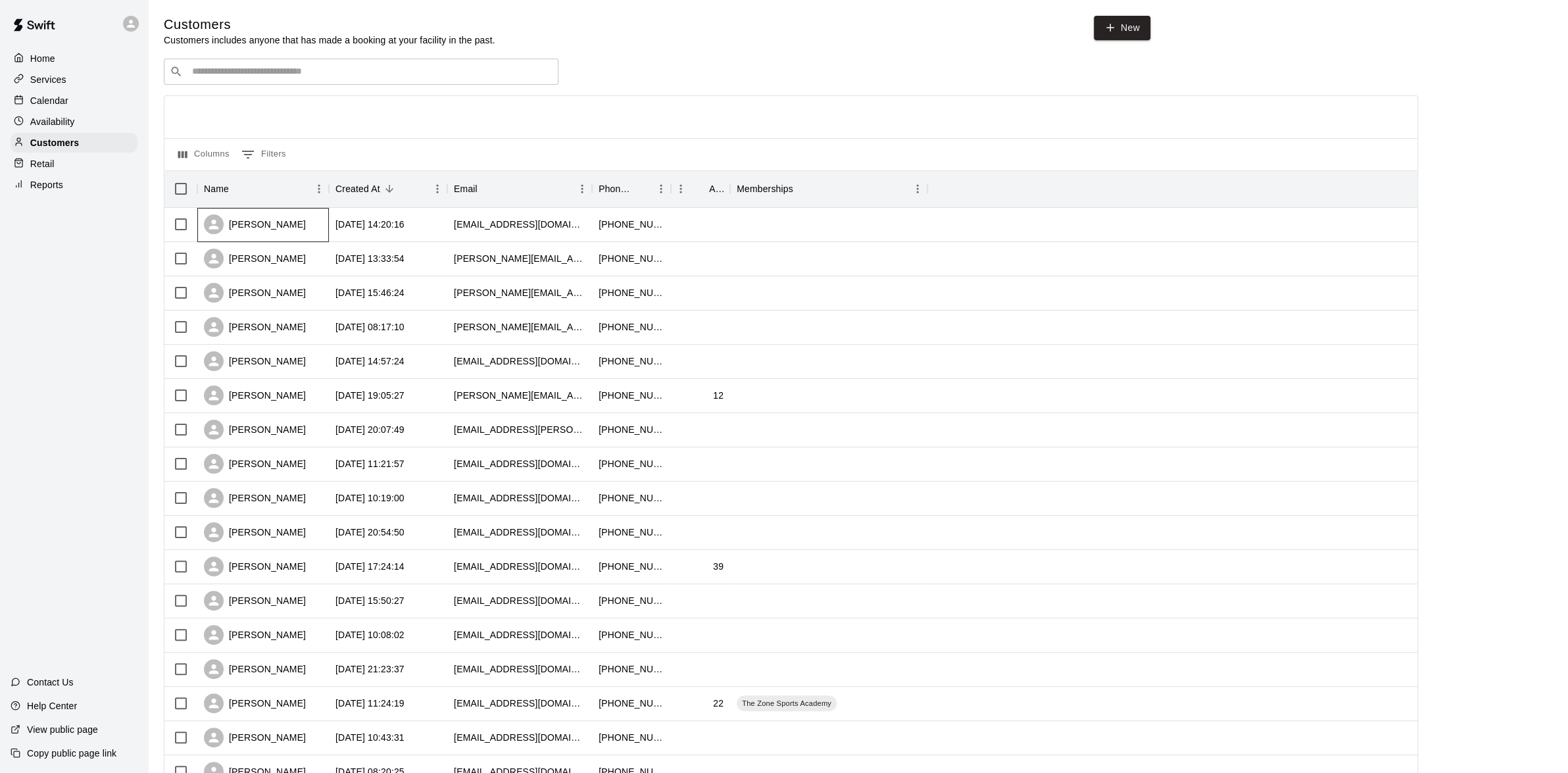
click at [250, 226] on div "[PERSON_NAME]" at bounding box center [255, 224] width 102 height 19
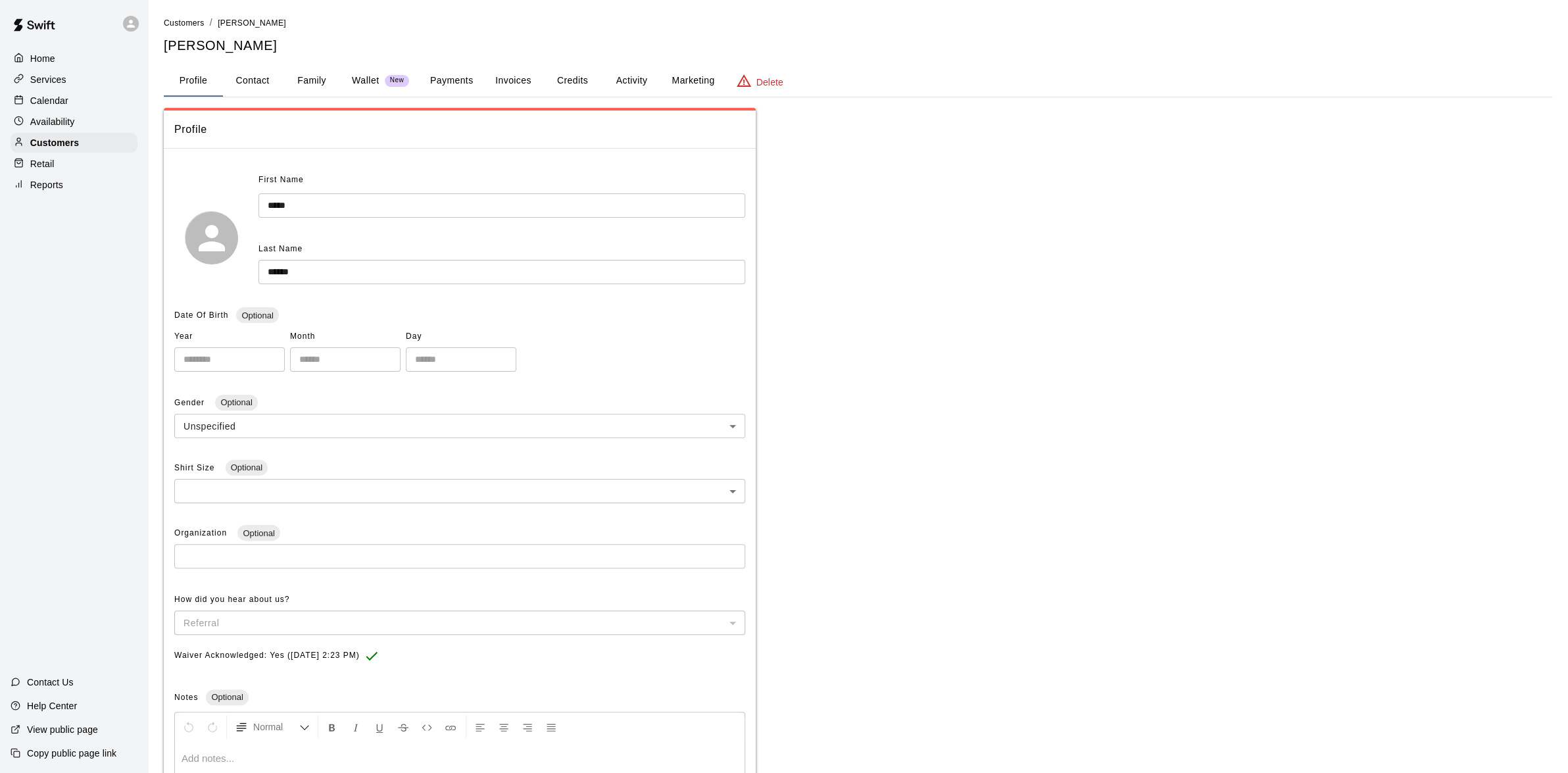
click at [279, 79] on button "Contact" at bounding box center [252, 81] width 59 height 31
select select "**"
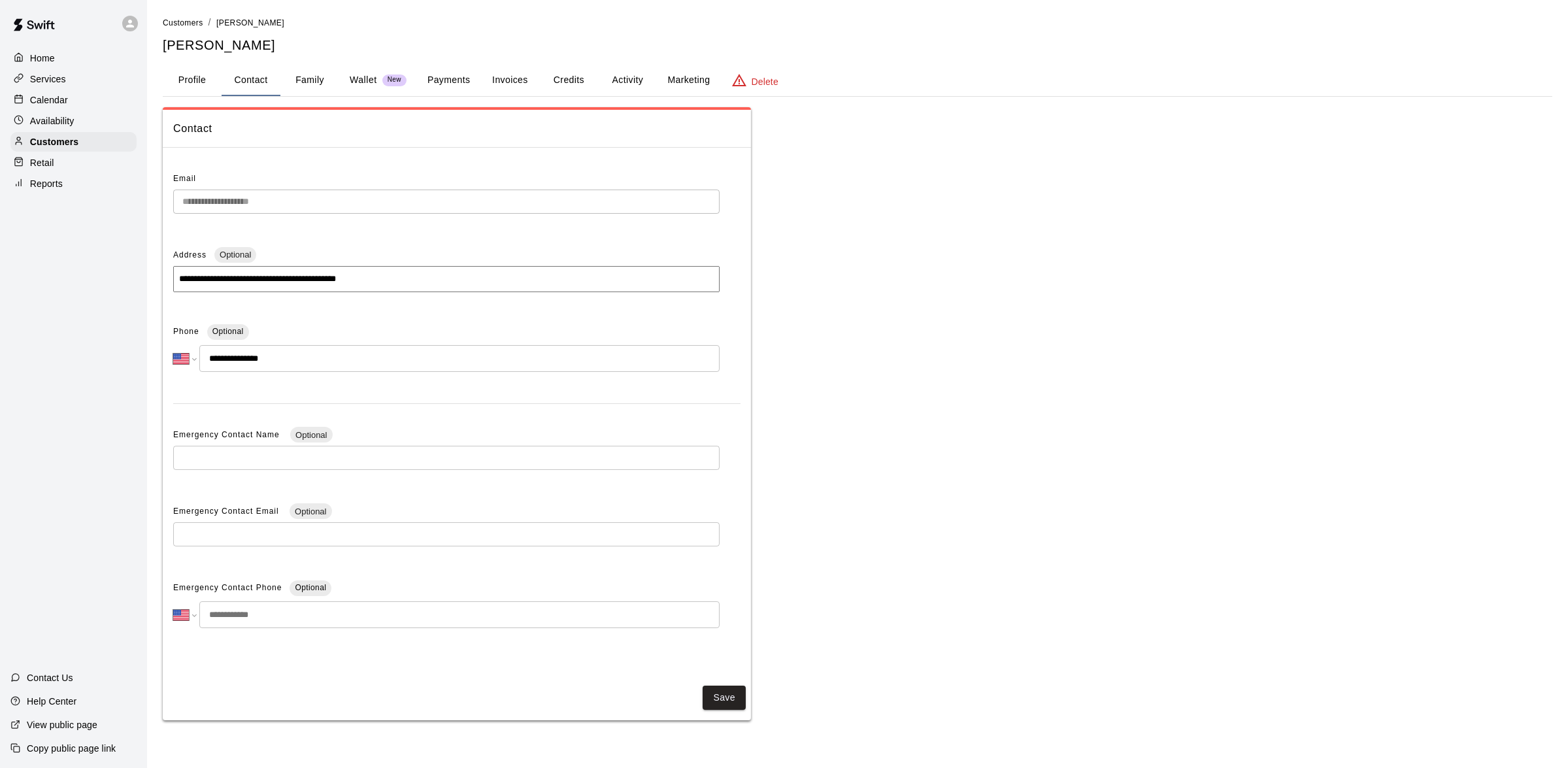
click at [359, 83] on p "Wallet" at bounding box center [364, 79] width 27 height 14
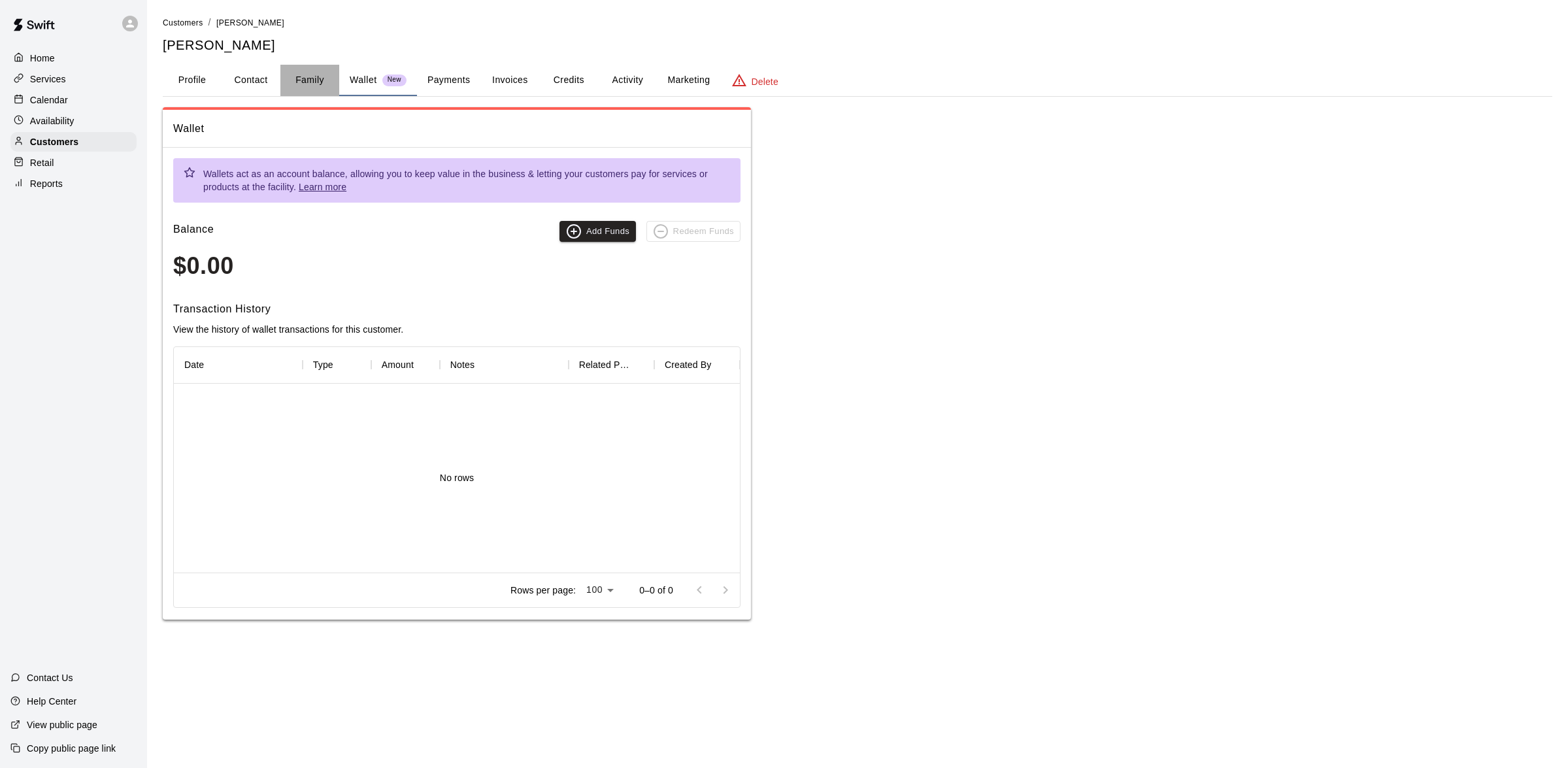
click at [304, 90] on button "Family" at bounding box center [309, 80] width 58 height 31
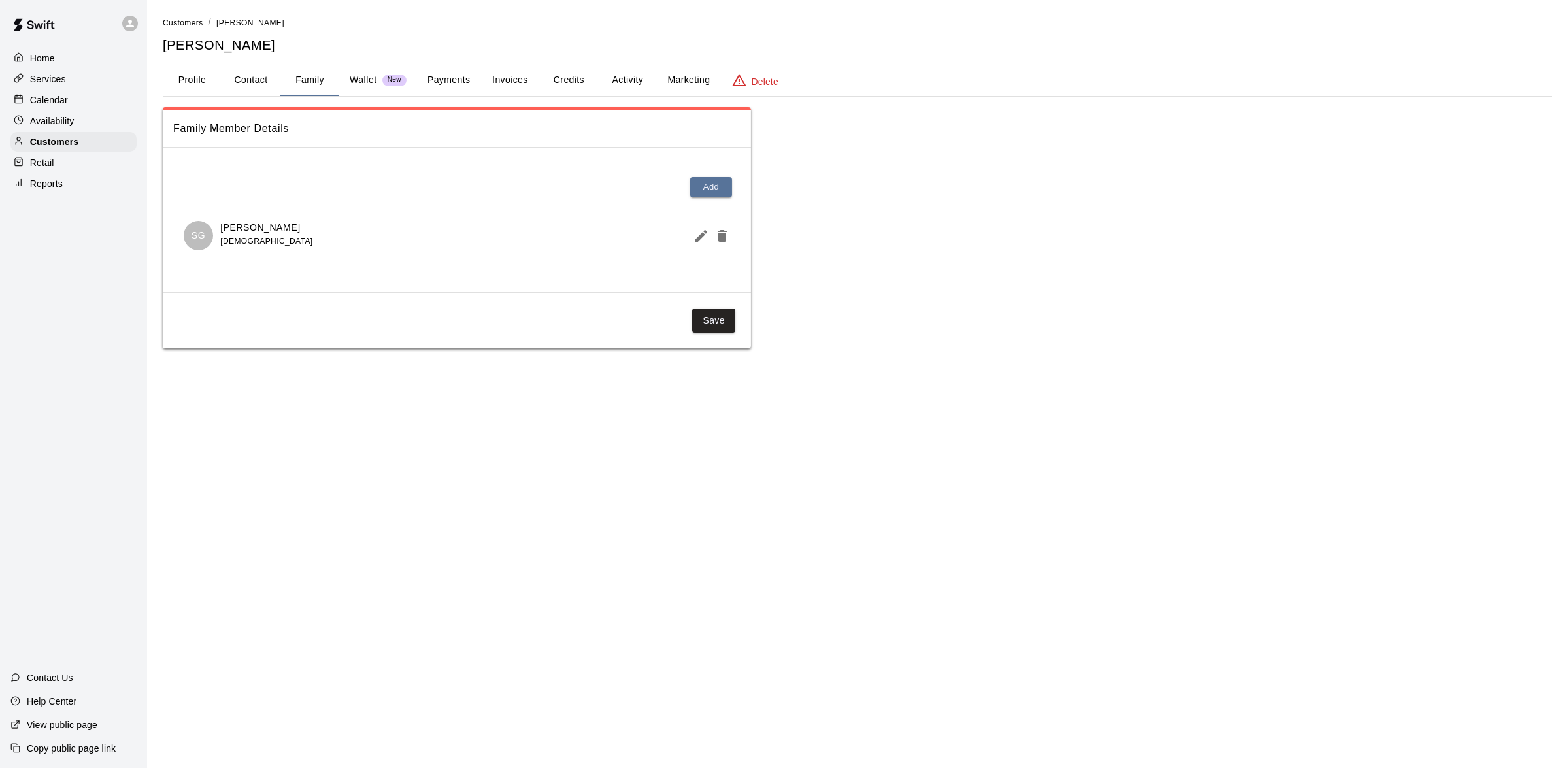
click at [436, 73] on button "Payments" at bounding box center [448, 80] width 63 height 31
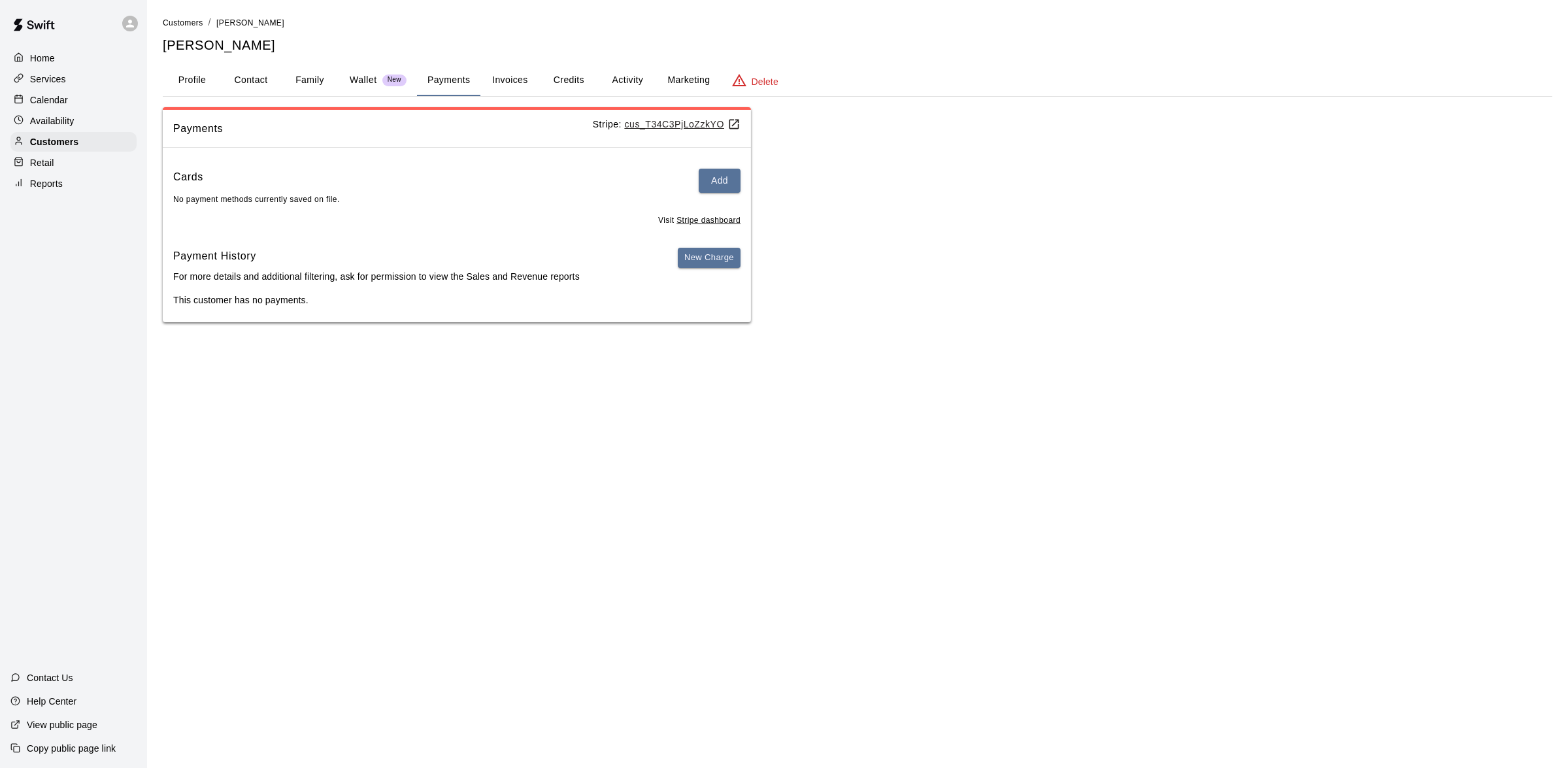
click at [56, 164] on div "Retail" at bounding box center [74, 163] width 127 height 19
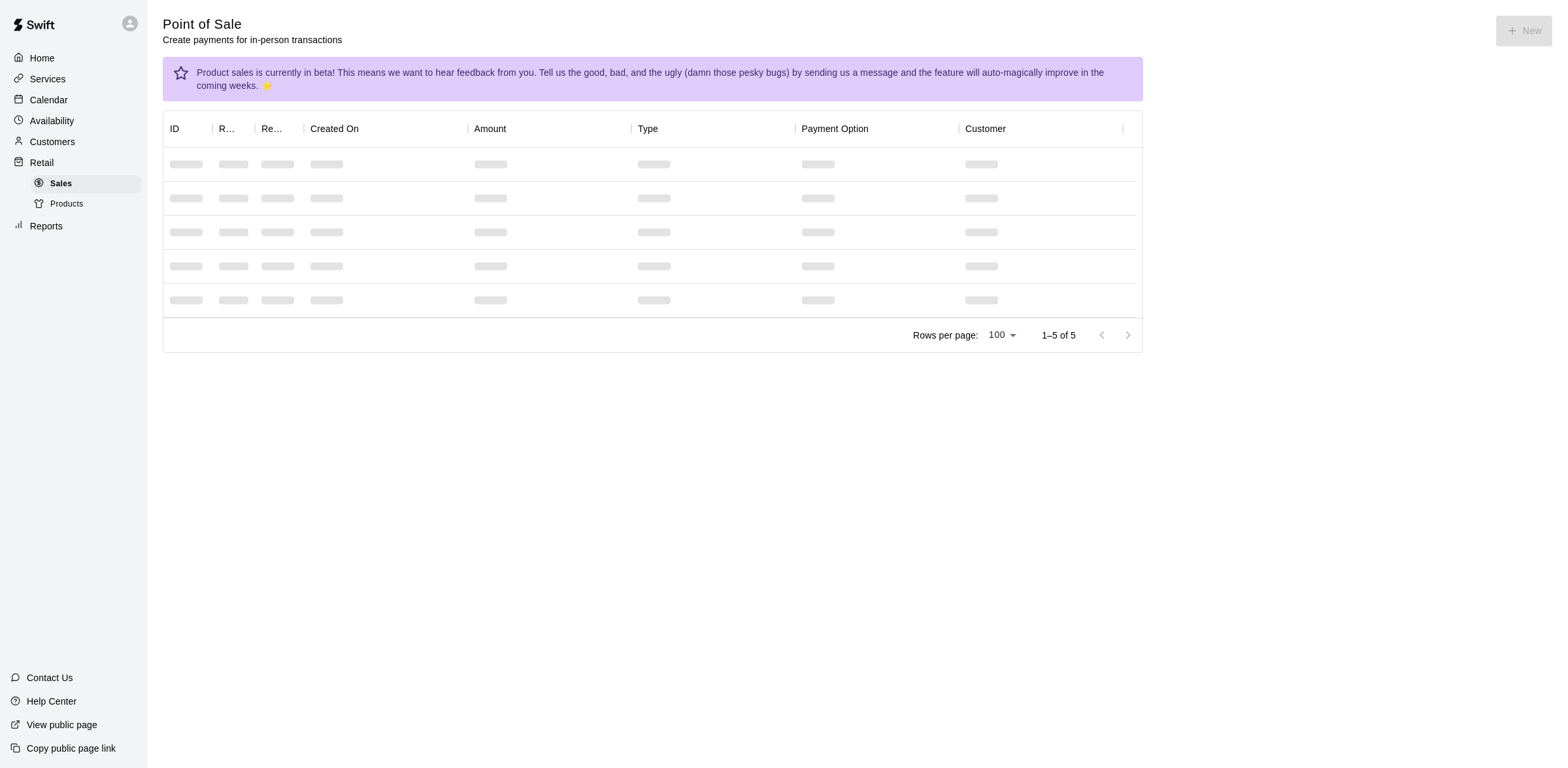
click at [63, 214] on div "Products" at bounding box center [86, 204] width 111 height 18
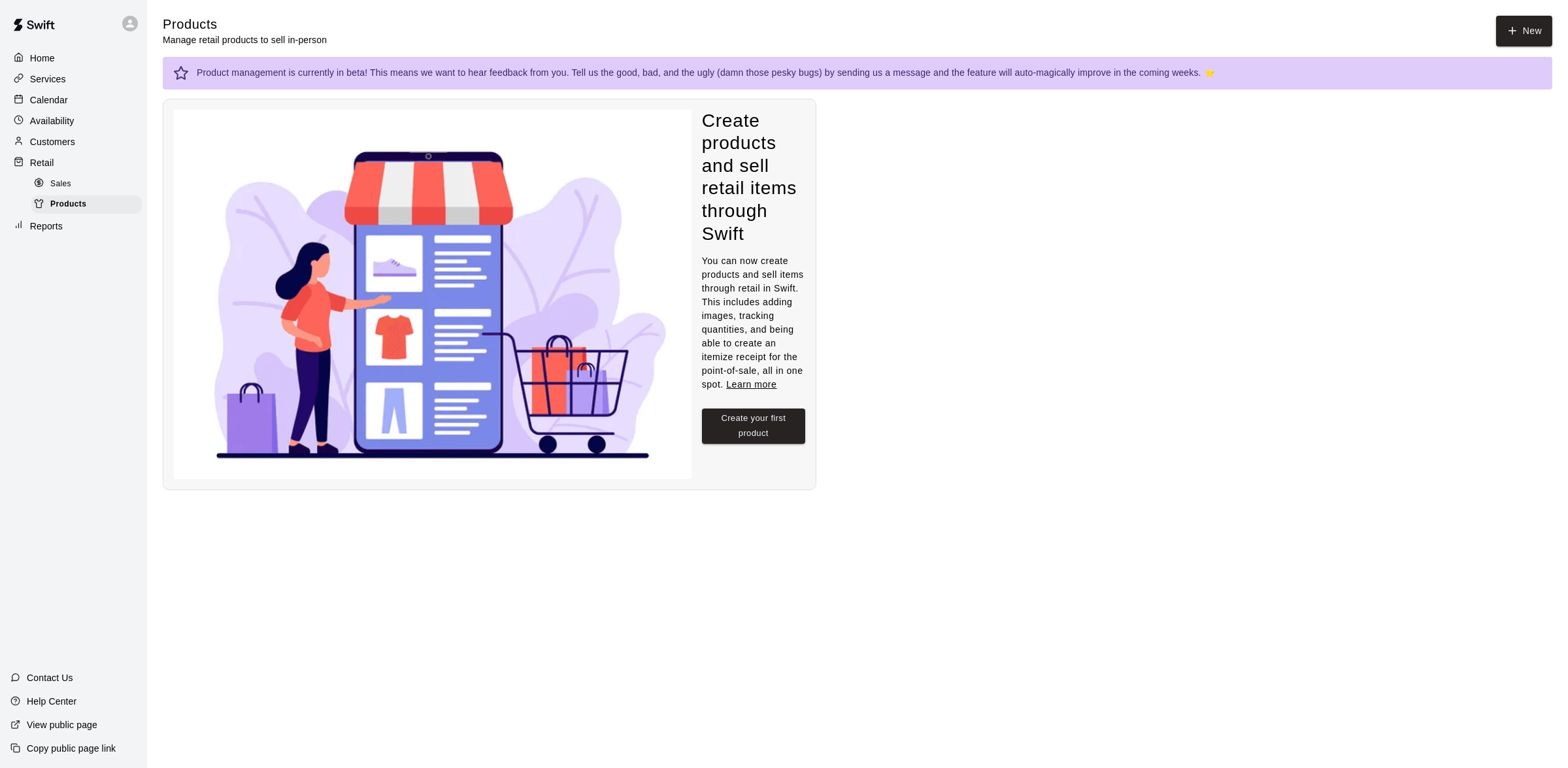
click at [54, 233] on p "Reports" at bounding box center [46, 226] width 33 height 13
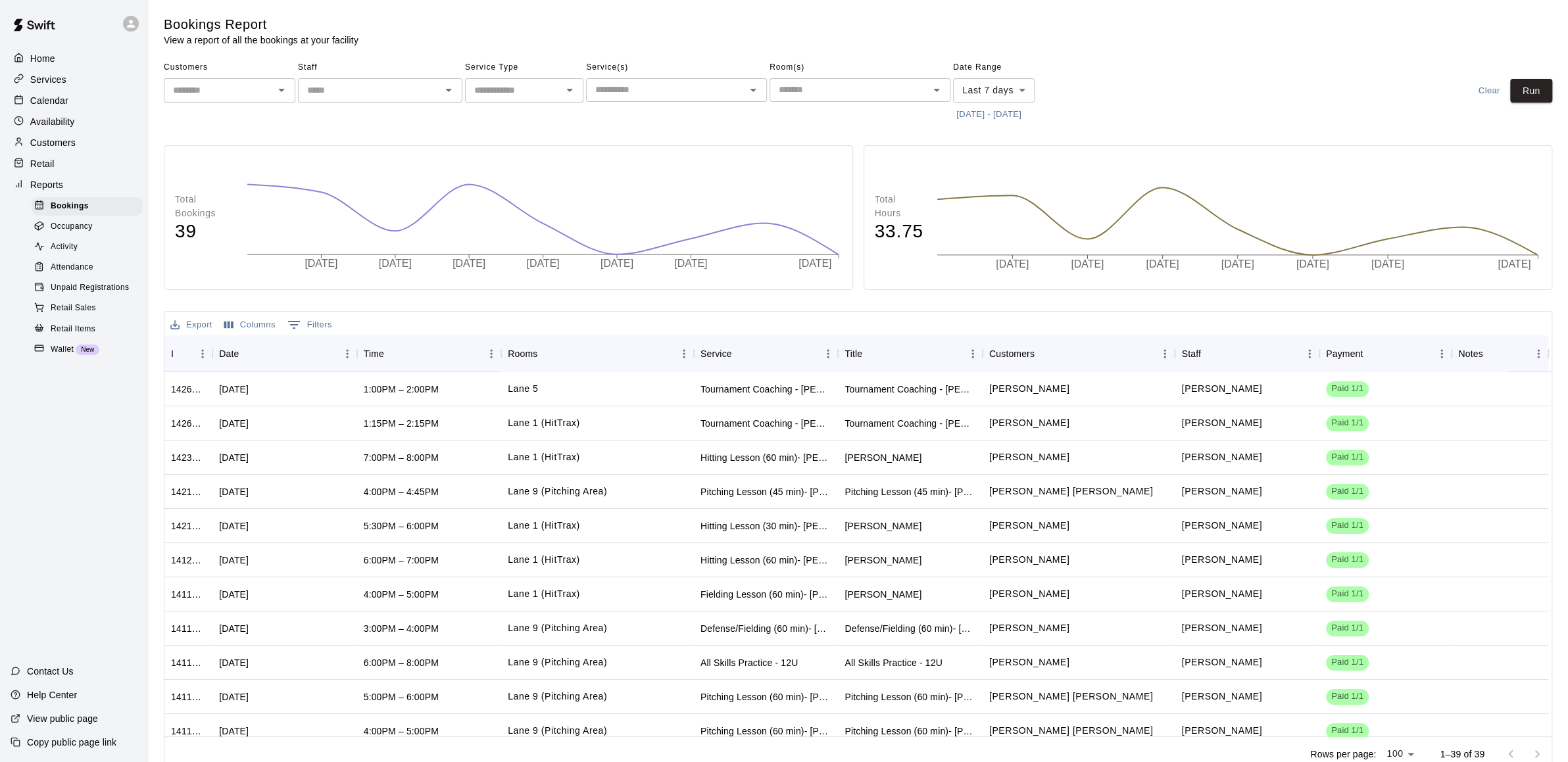
click at [45, 64] on p "Home" at bounding box center [43, 58] width 25 height 13
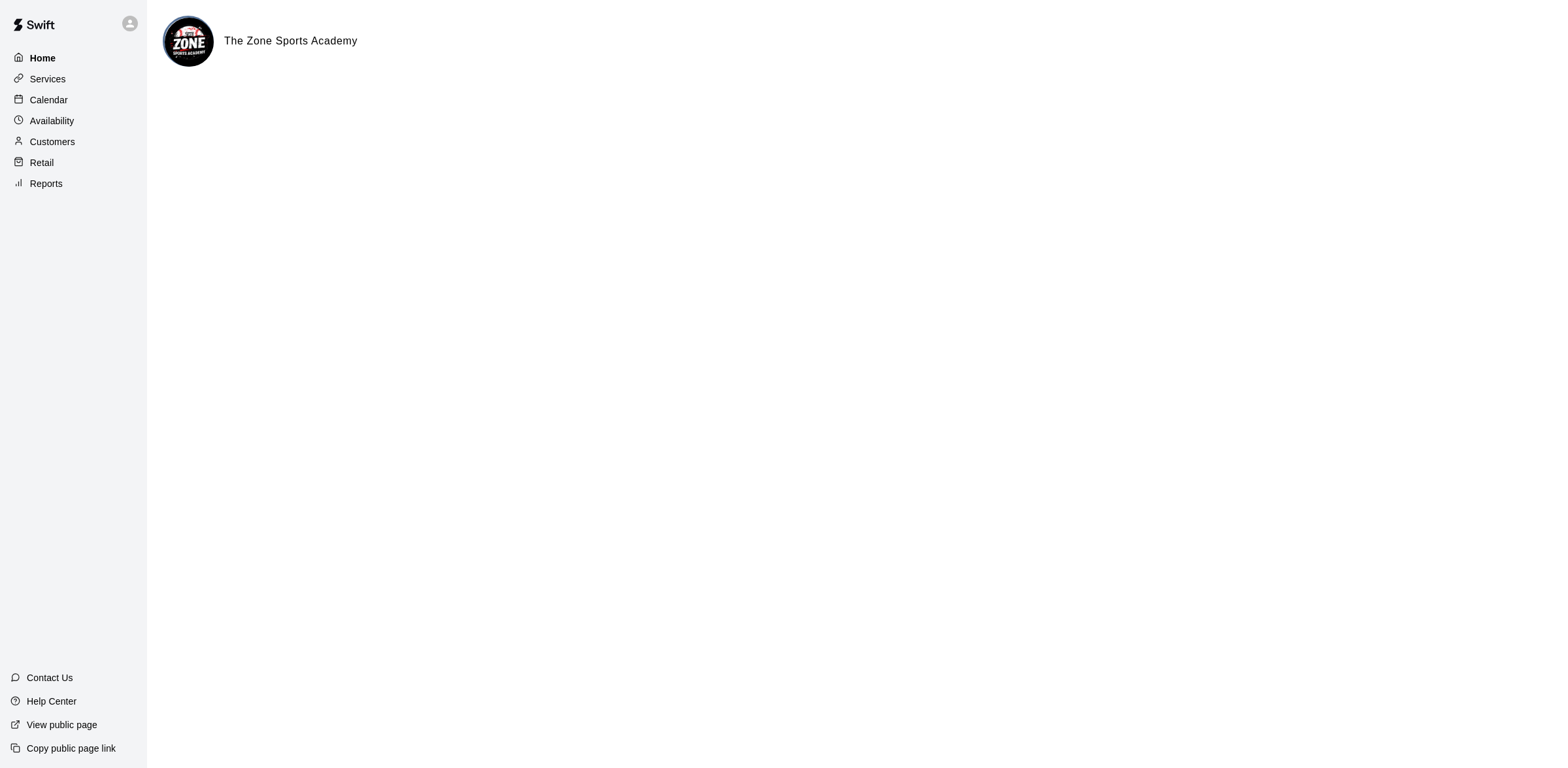
click at [42, 62] on p "Home" at bounding box center [43, 58] width 26 height 13
click at [40, 33] on img at bounding box center [34, 25] width 68 height 39
click at [45, 71] on div "Services" at bounding box center [74, 79] width 127 height 19
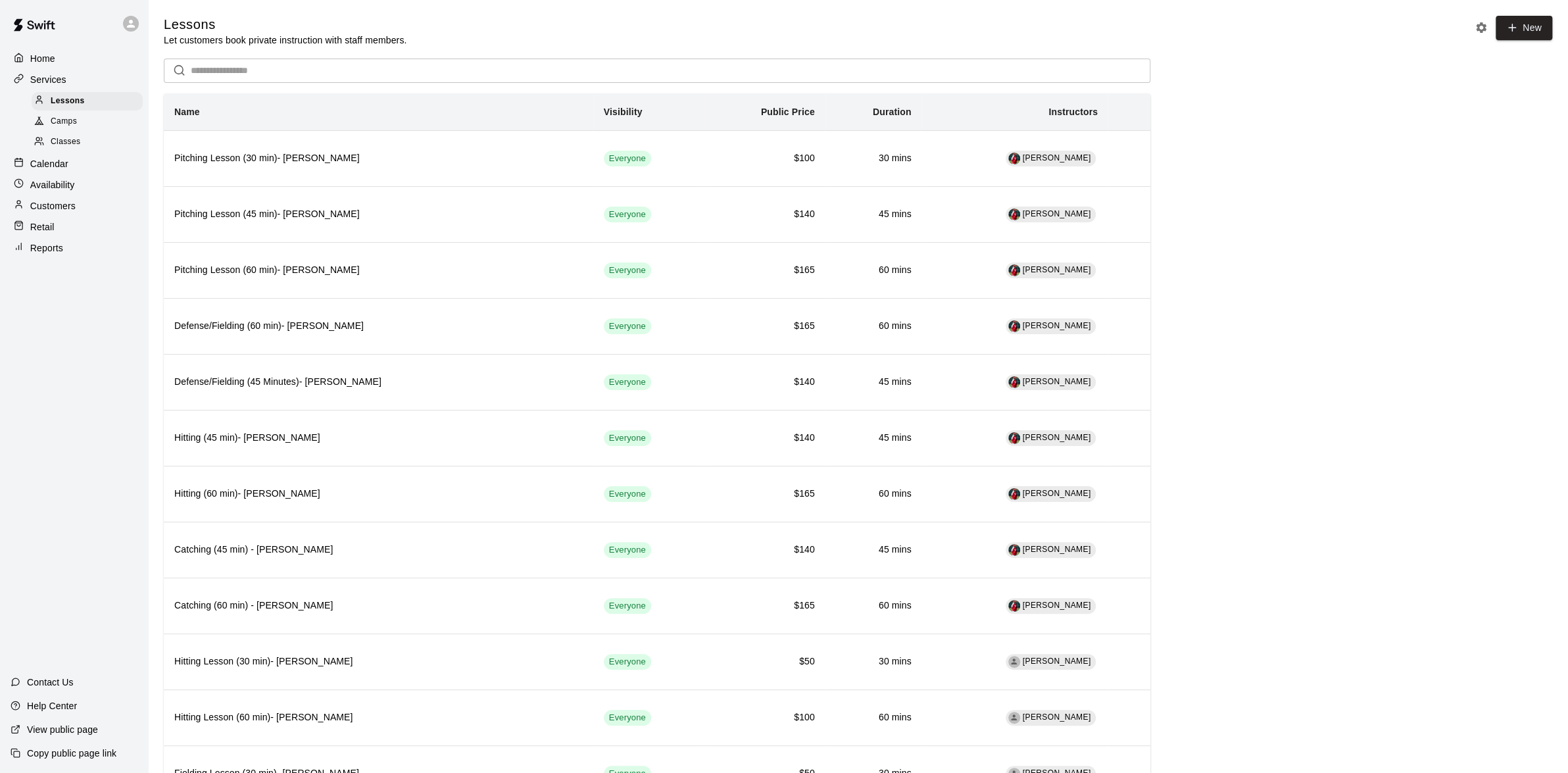
click at [60, 185] on p "Availability" at bounding box center [53, 185] width 45 height 13
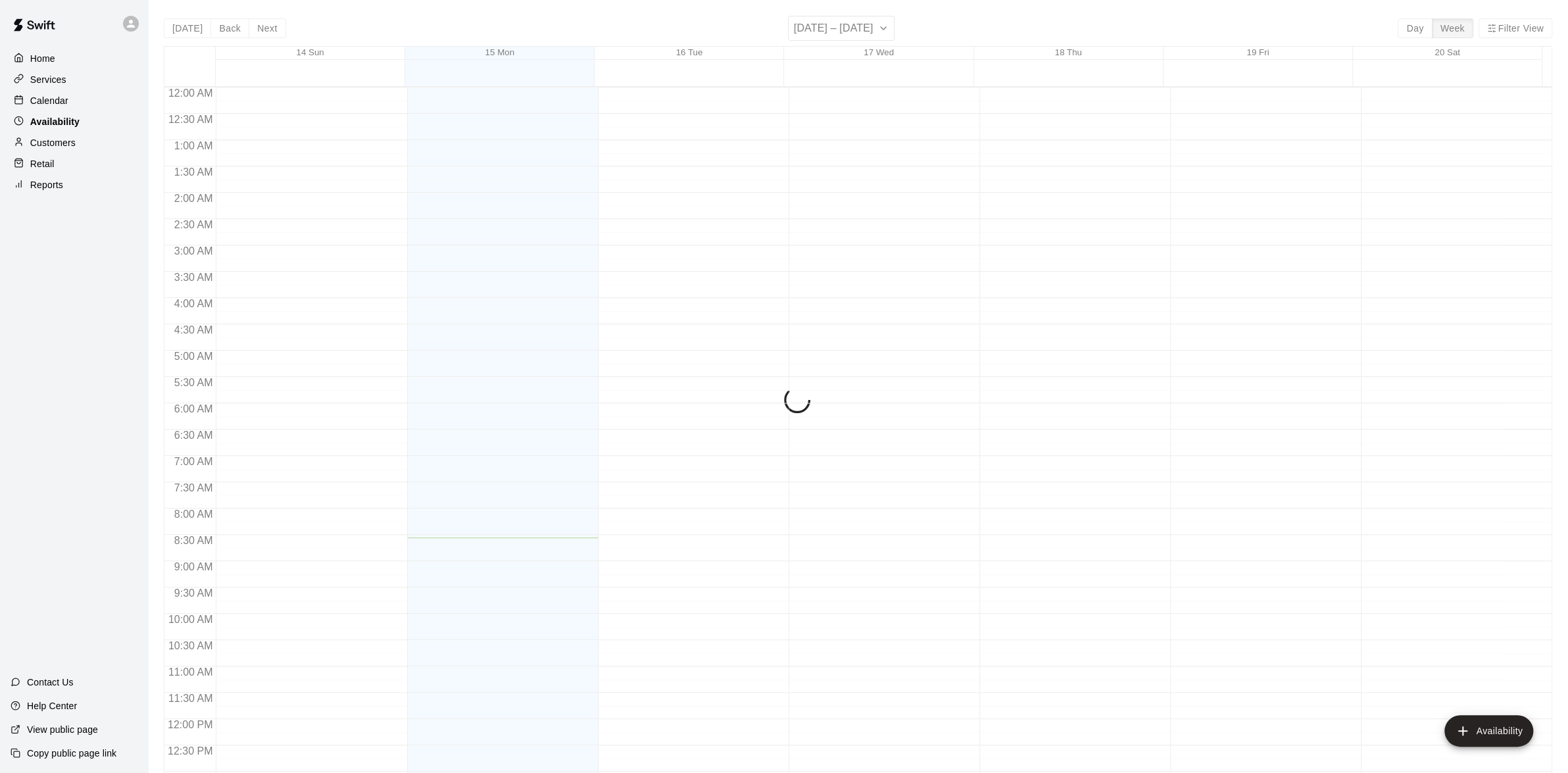
scroll to position [450, 0]
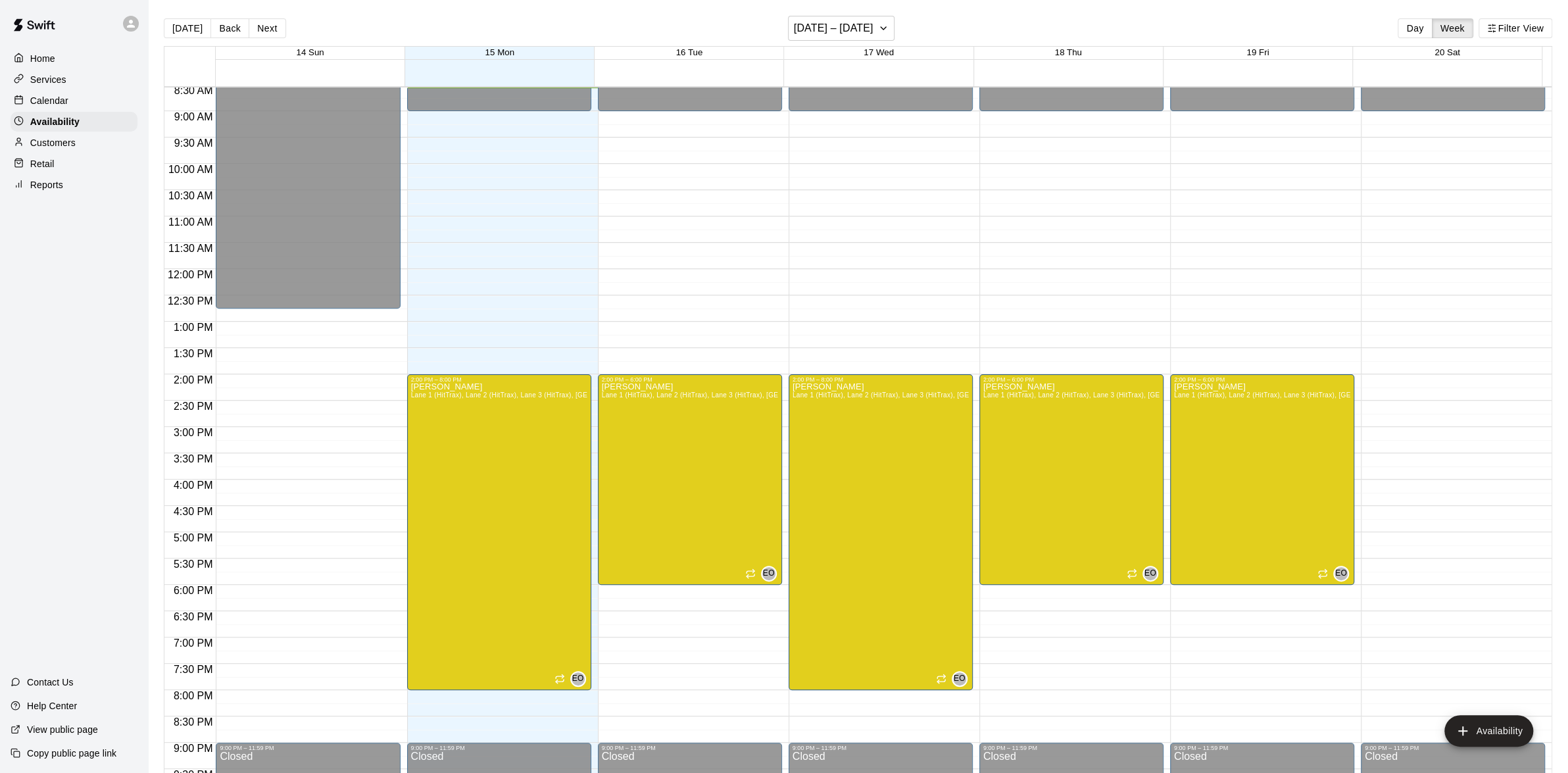
click at [47, 80] on p "Services" at bounding box center [48, 80] width 36 height 13
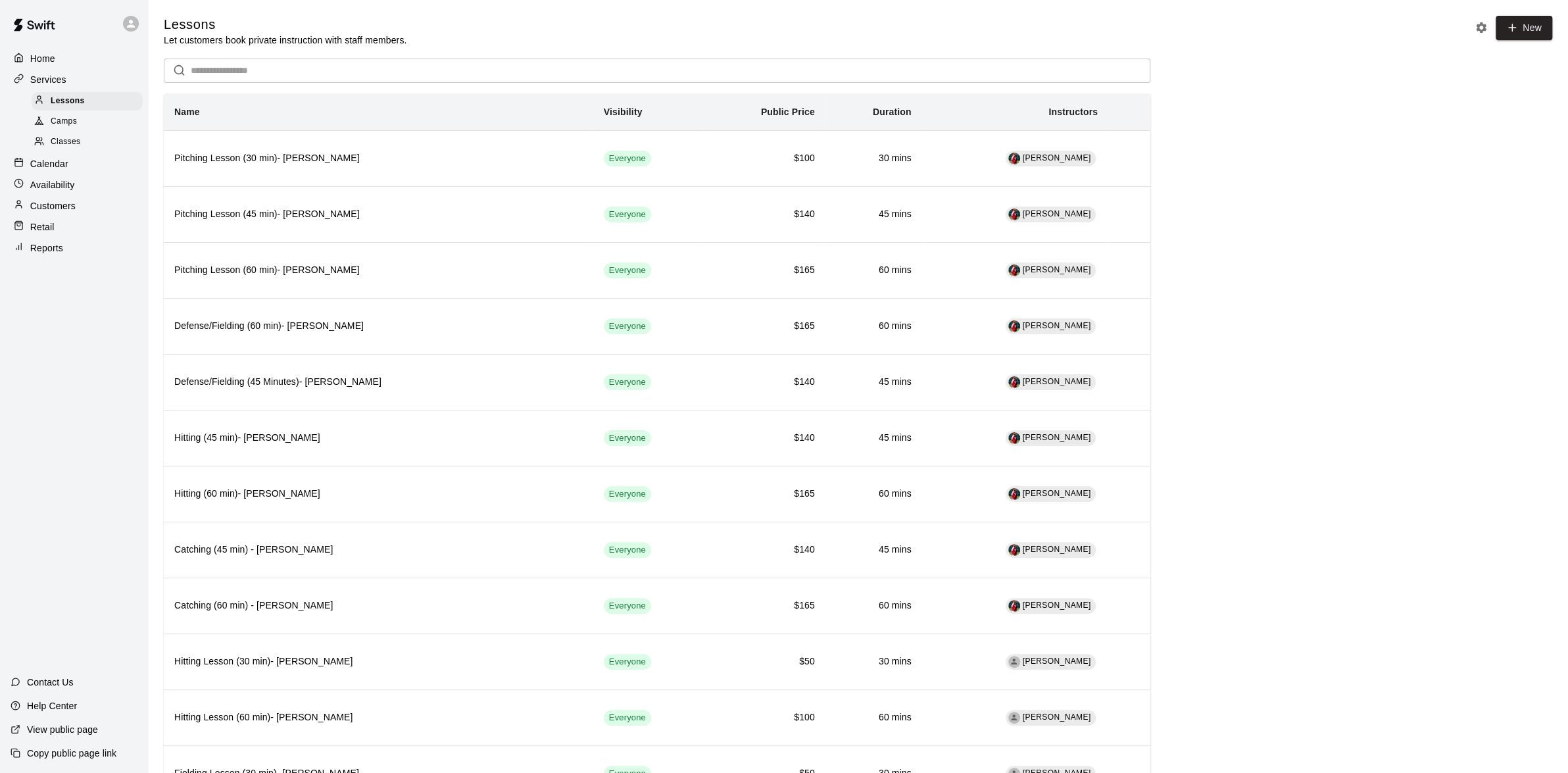
click at [39, 54] on p "Home" at bounding box center [43, 58] width 25 height 13
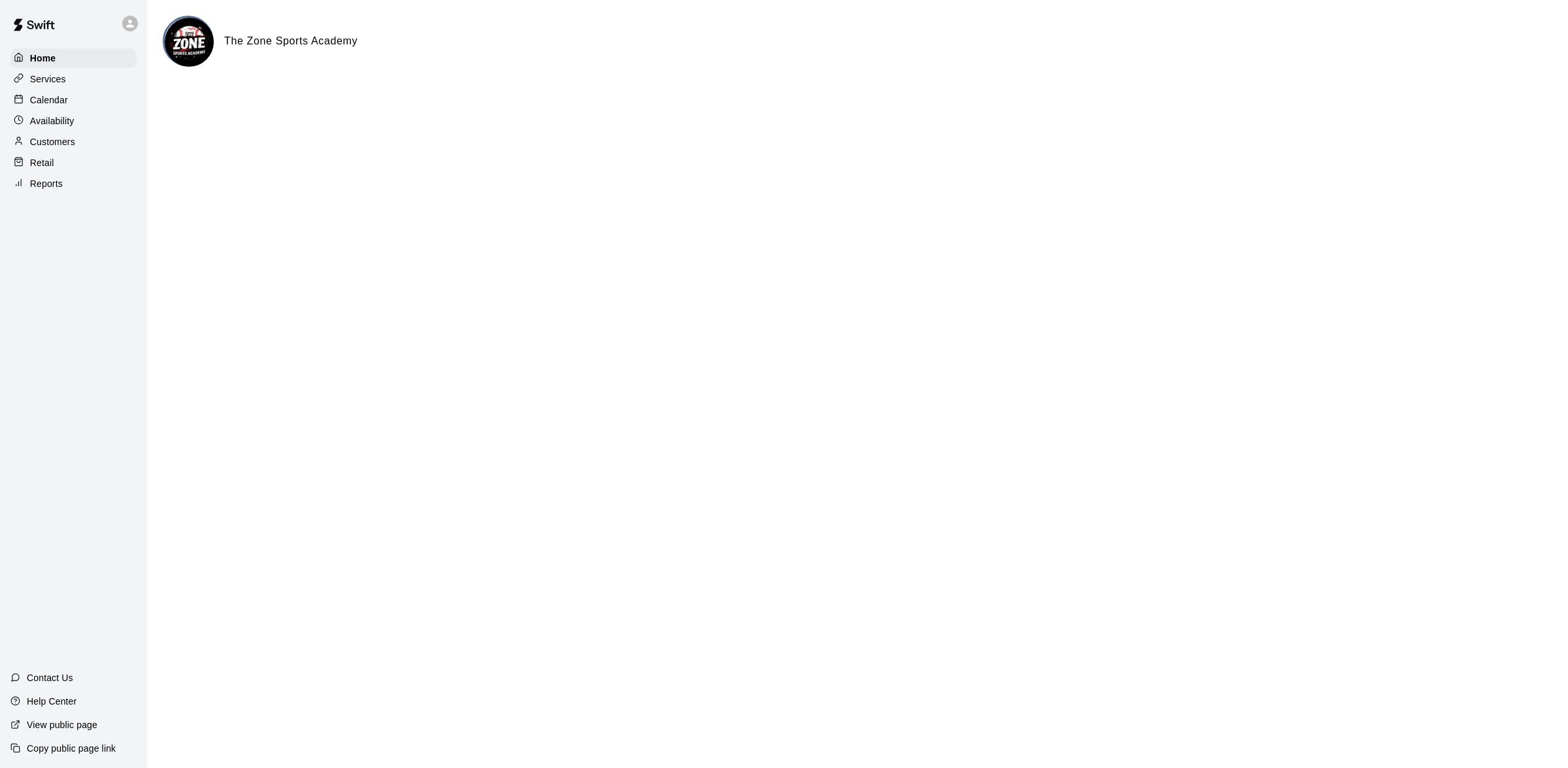
click at [49, 80] on p "Services" at bounding box center [48, 79] width 36 height 13
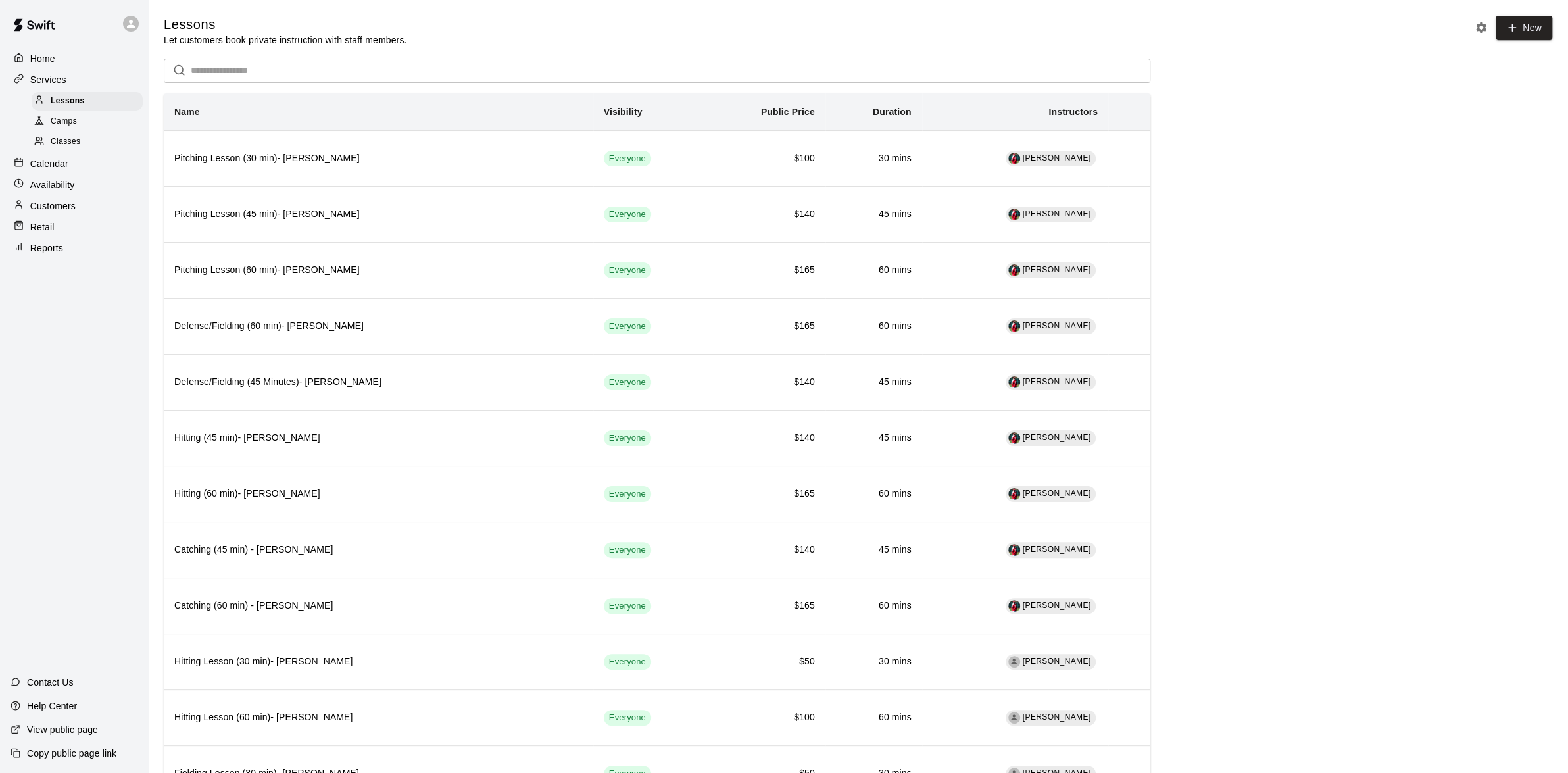
click at [48, 164] on p "Calendar" at bounding box center [49, 164] width 38 height 13
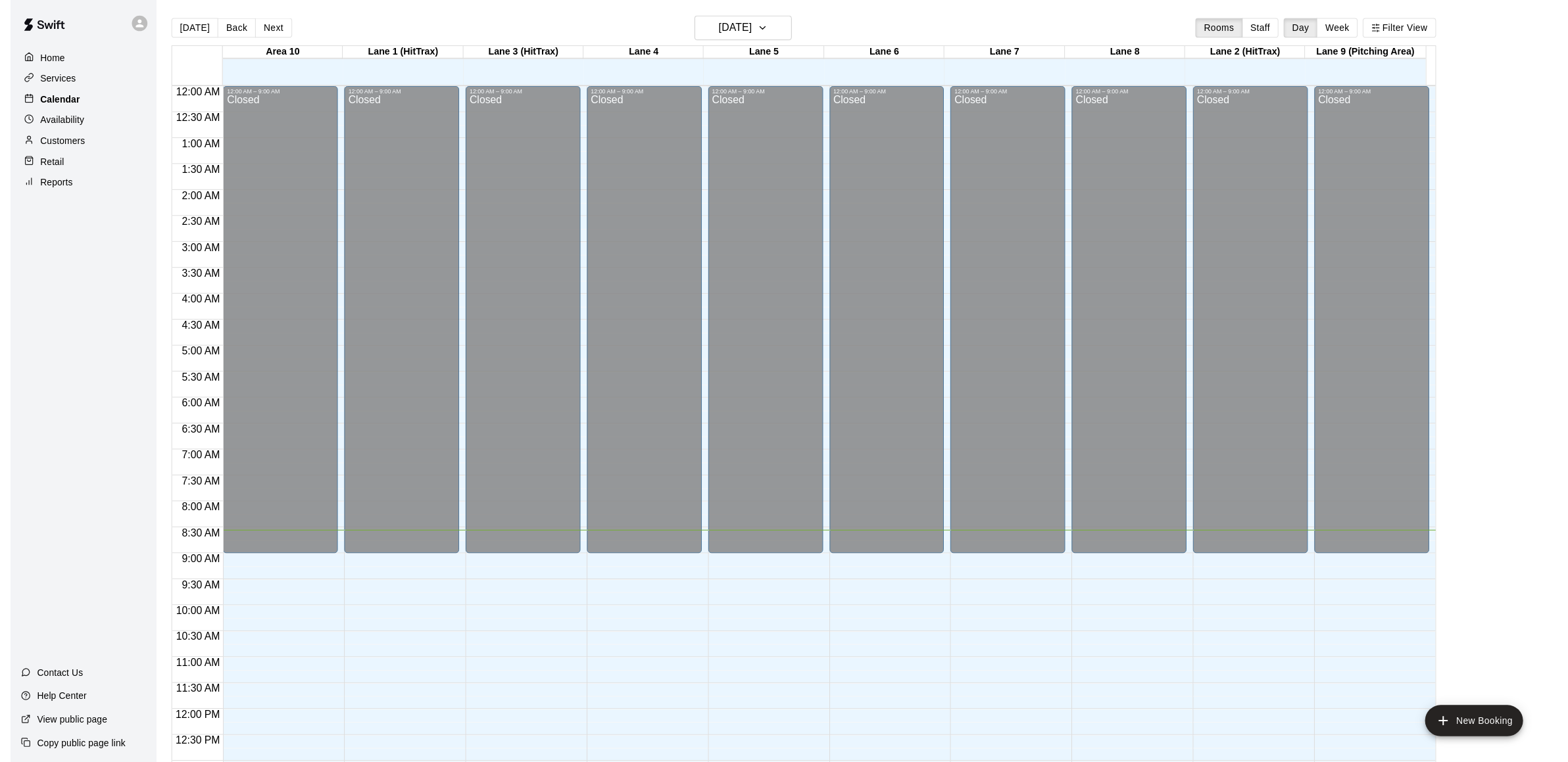
scroll to position [449, 0]
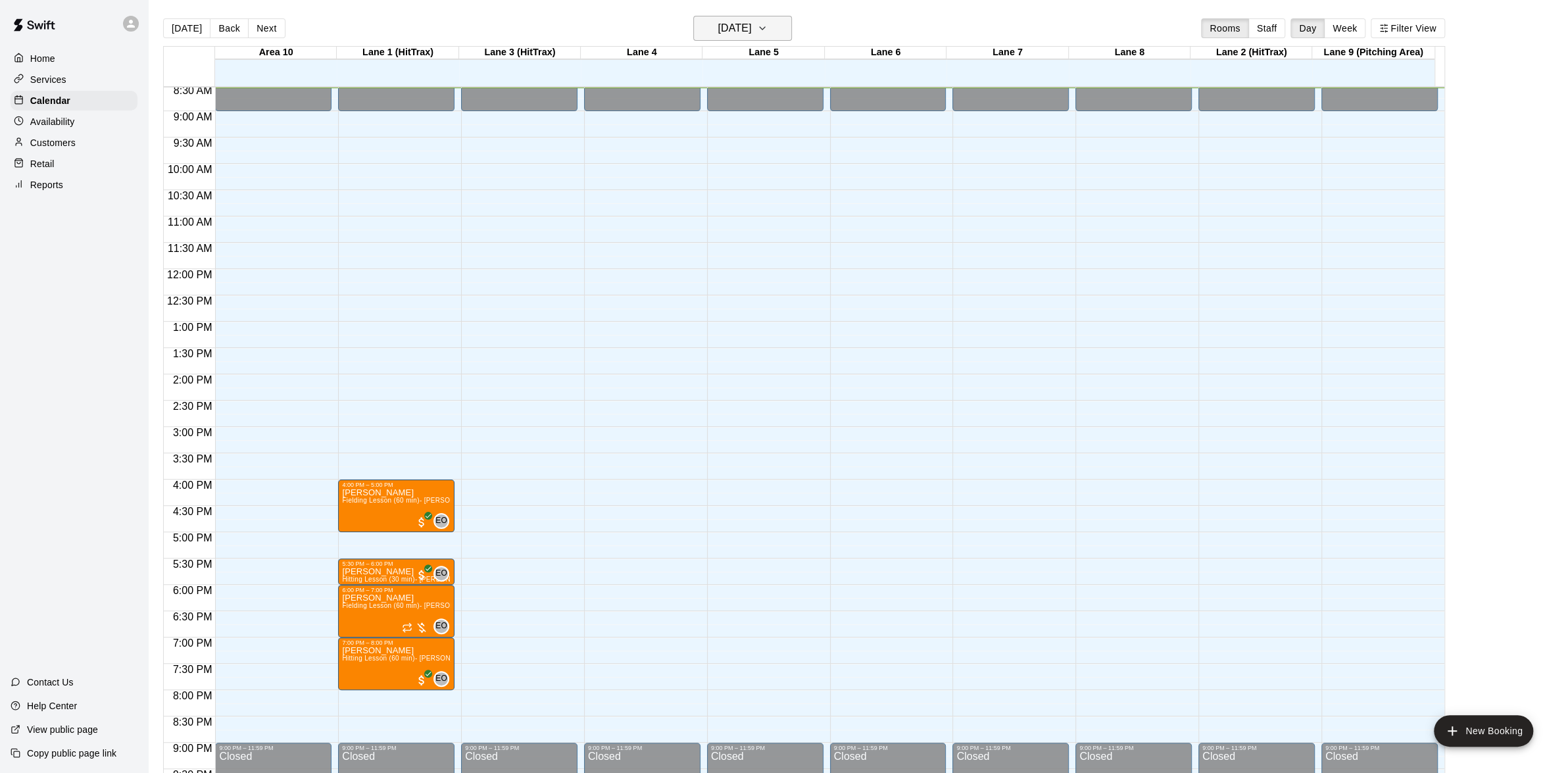
click at [768, 23] on icon "button" at bounding box center [762, 28] width 10 height 16
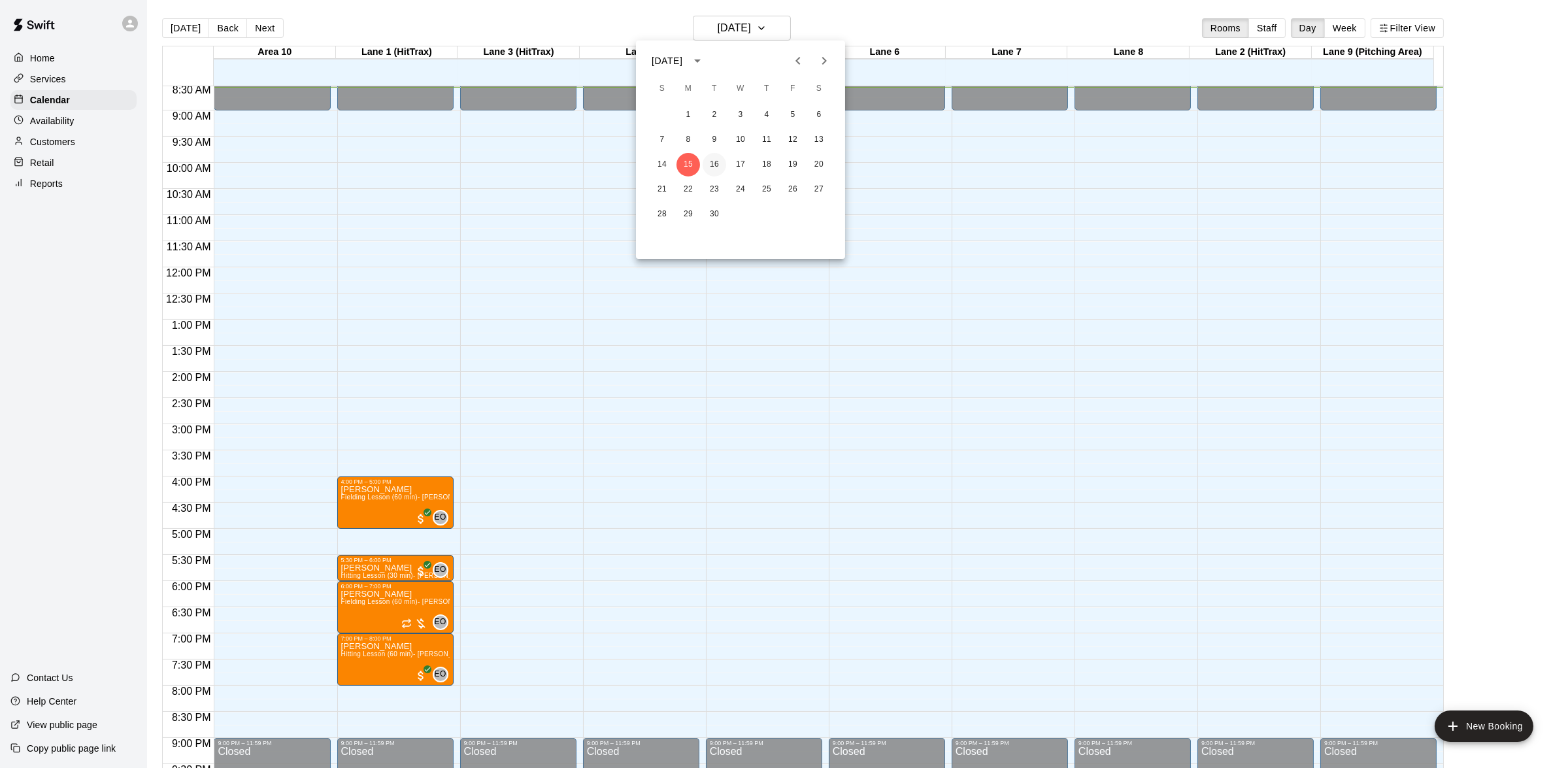
click at [710, 165] on button "16" at bounding box center [714, 164] width 23 height 23
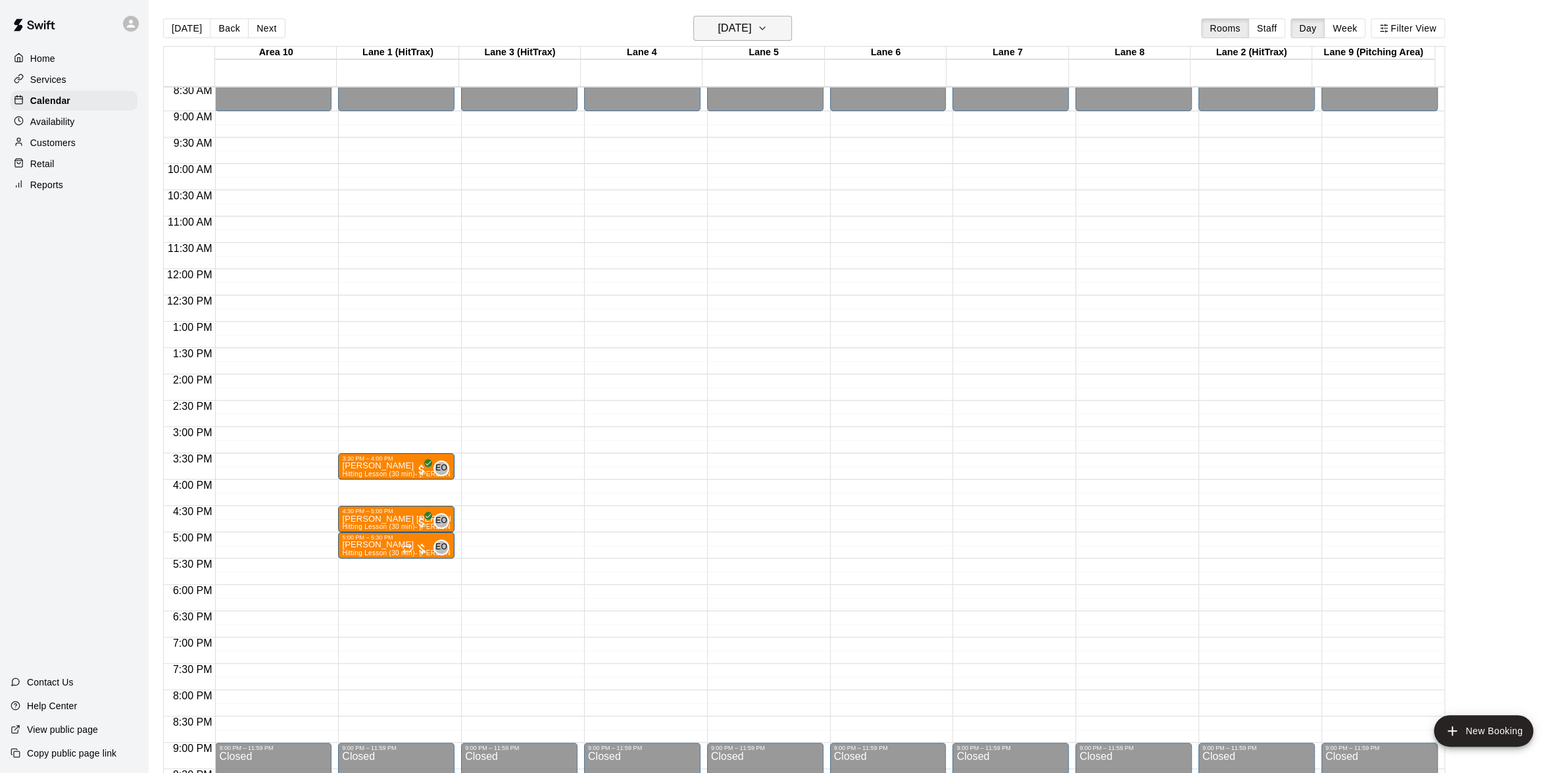
click at [768, 31] on icon "button" at bounding box center [762, 28] width 10 height 16
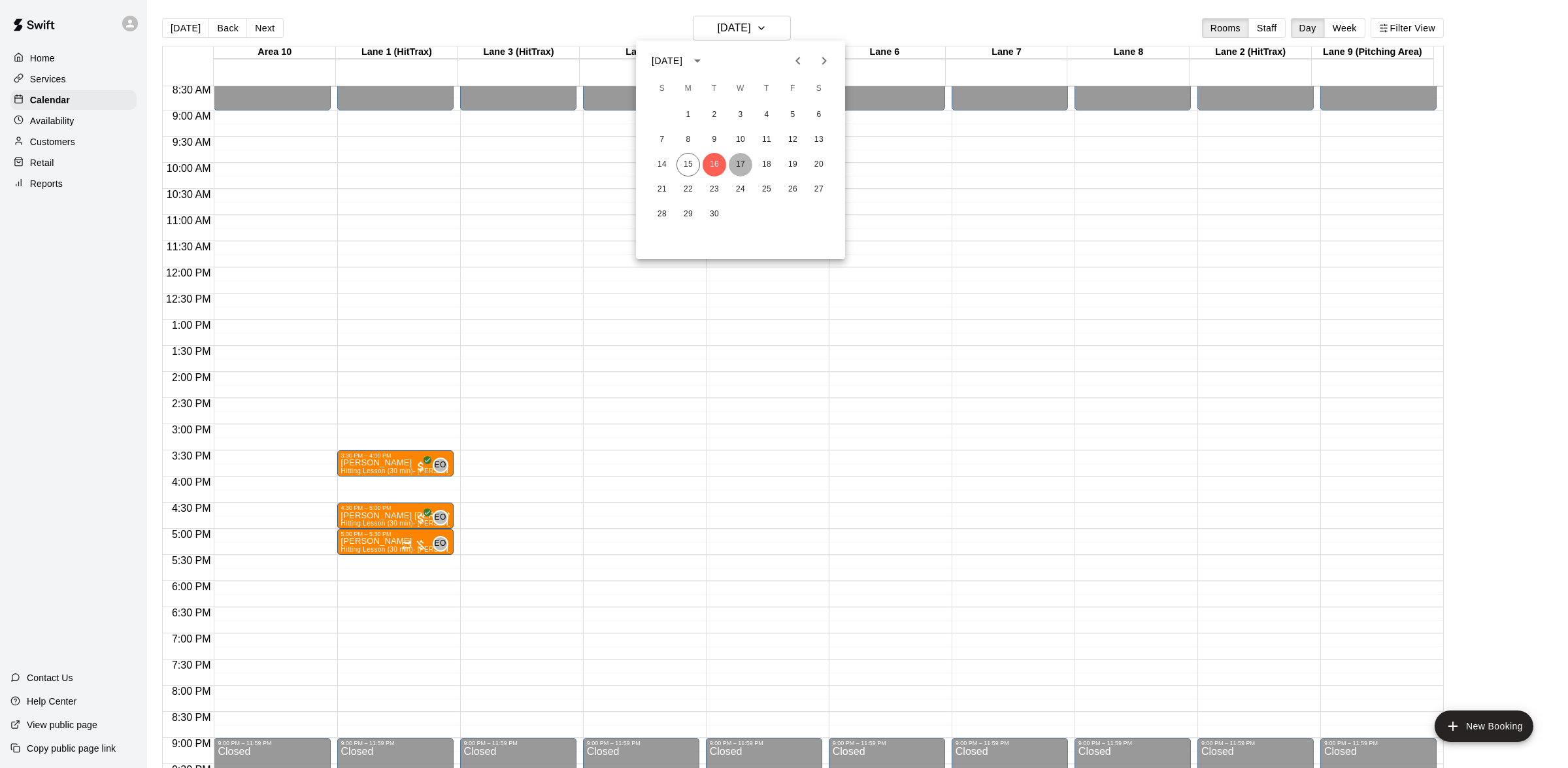
click at [735, 163] on button "17" at bounding box center [740, 164] width 23 height 23
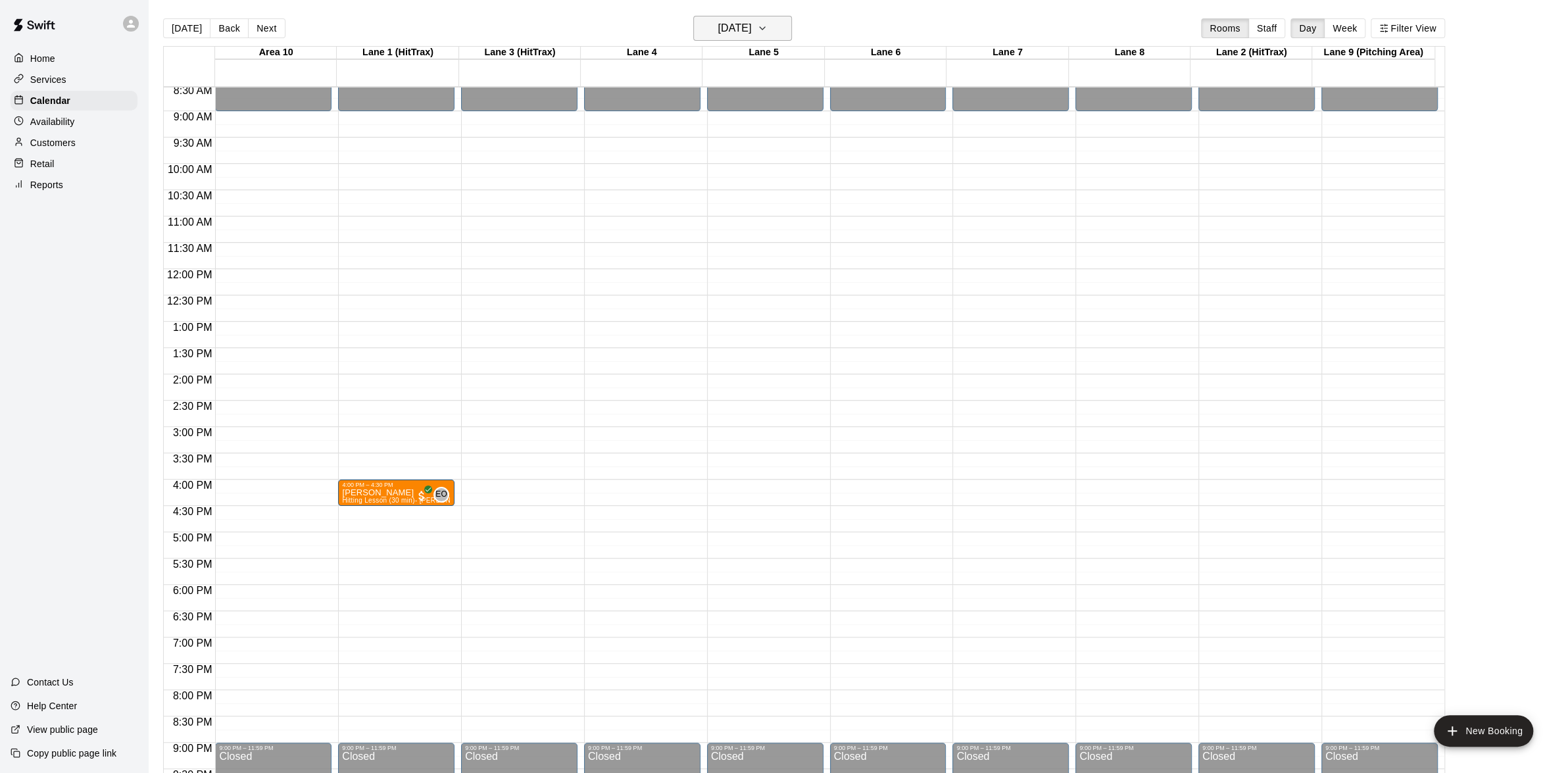
click at [768, 32] on icon "button" at bounding box center [762, 28] width 10 height 16
click at [775, 156] on button "18" at bounding box center [771, 165] width 23 height 23
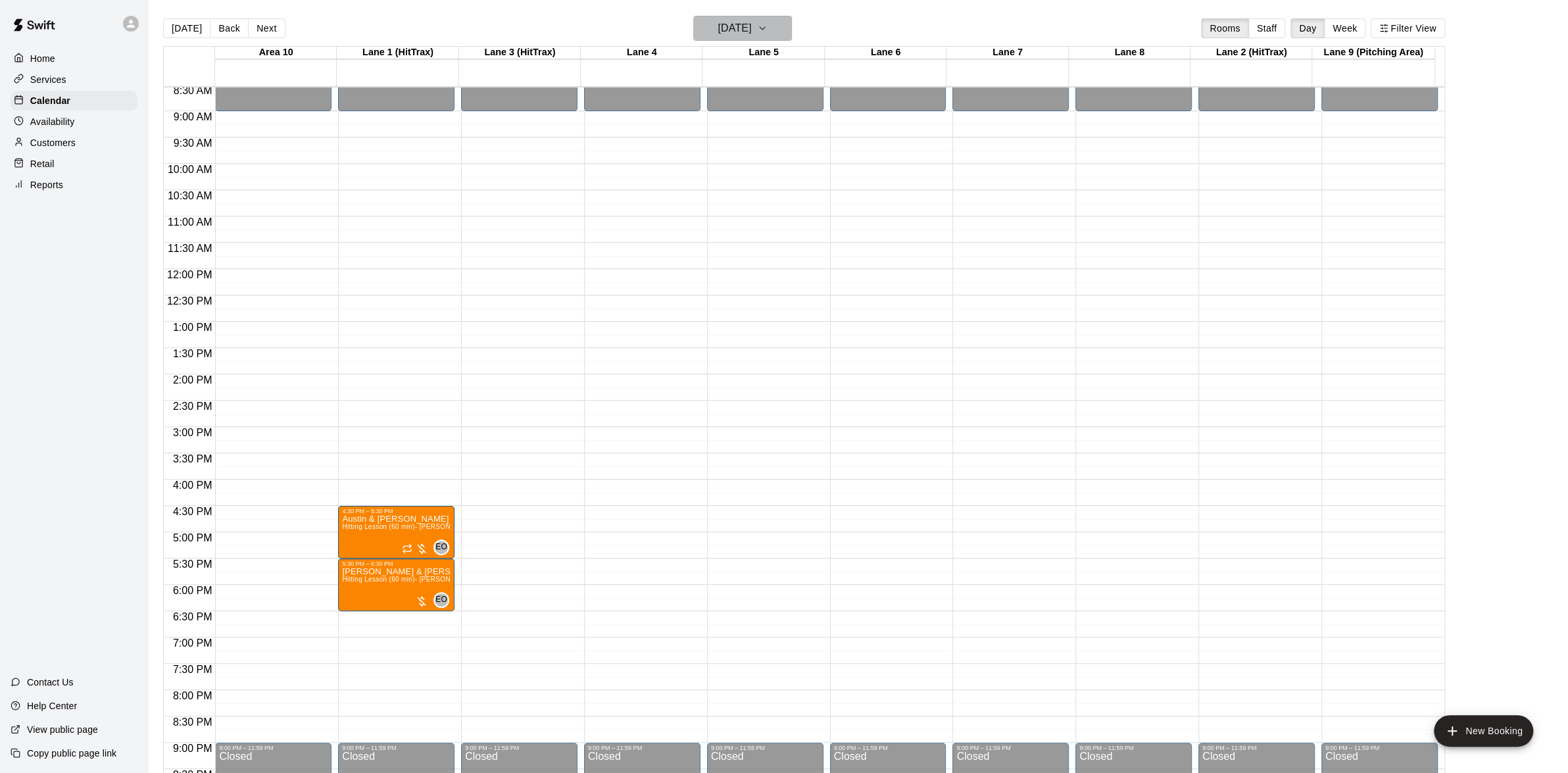
click at [768, 34] on icon "button" at bounding box center [762, 28] width 10 height 16
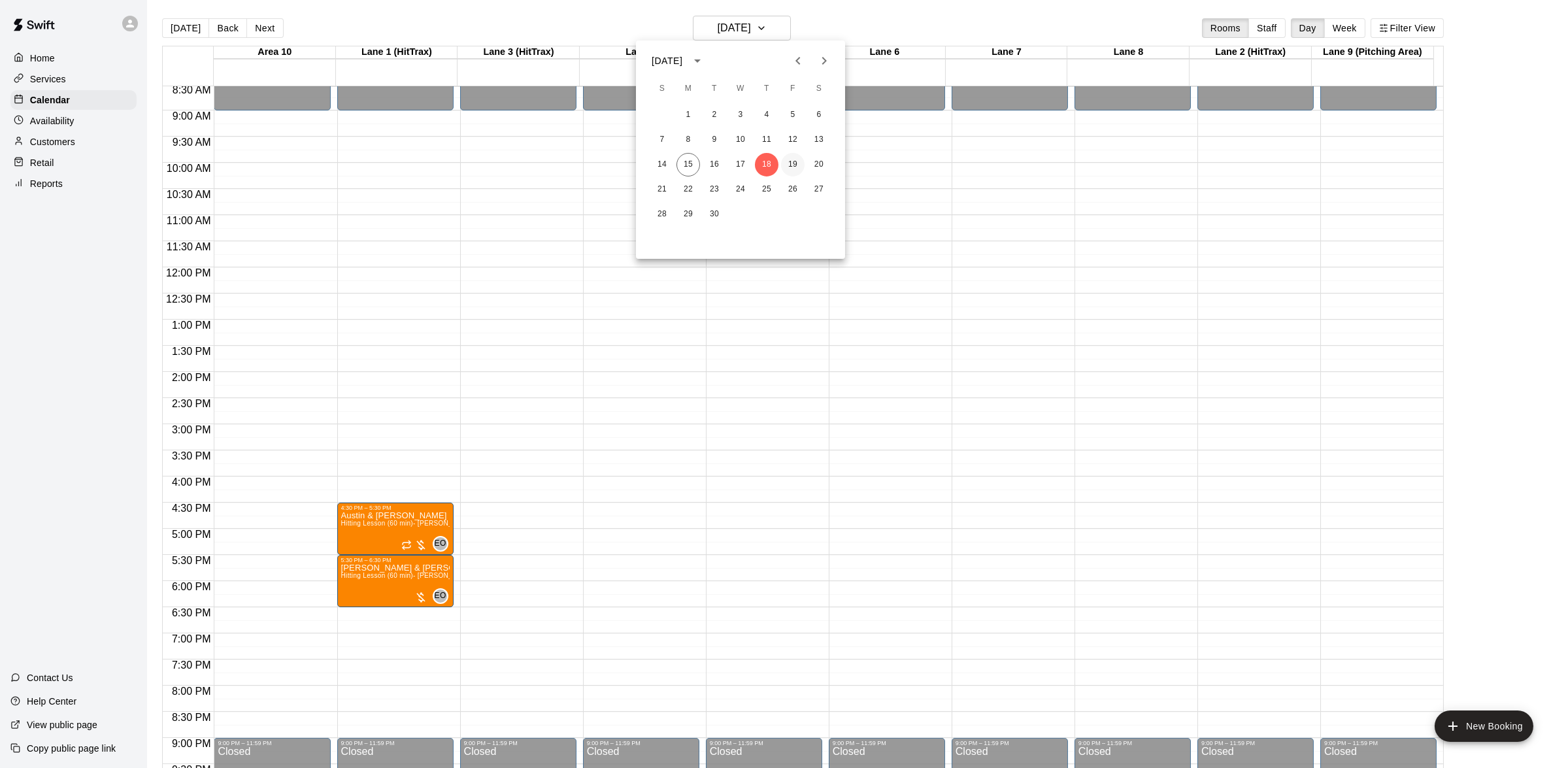
click at [793, 173] on button "19" at bounding box center [793, 164] width 23 height 23
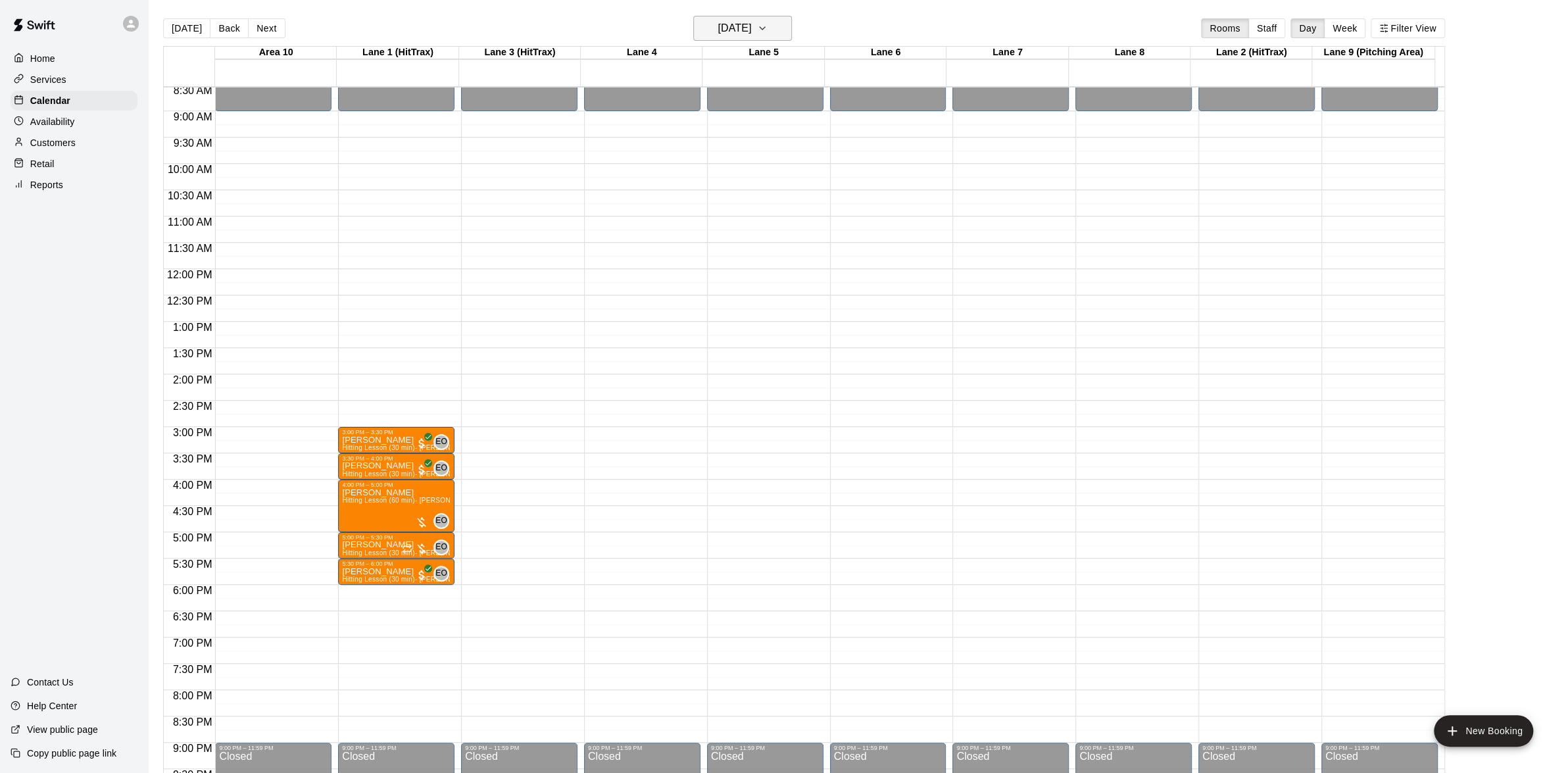
click at [790, 37] on button "[DATE]" at bounding box center [742, 28] width 98 height 25
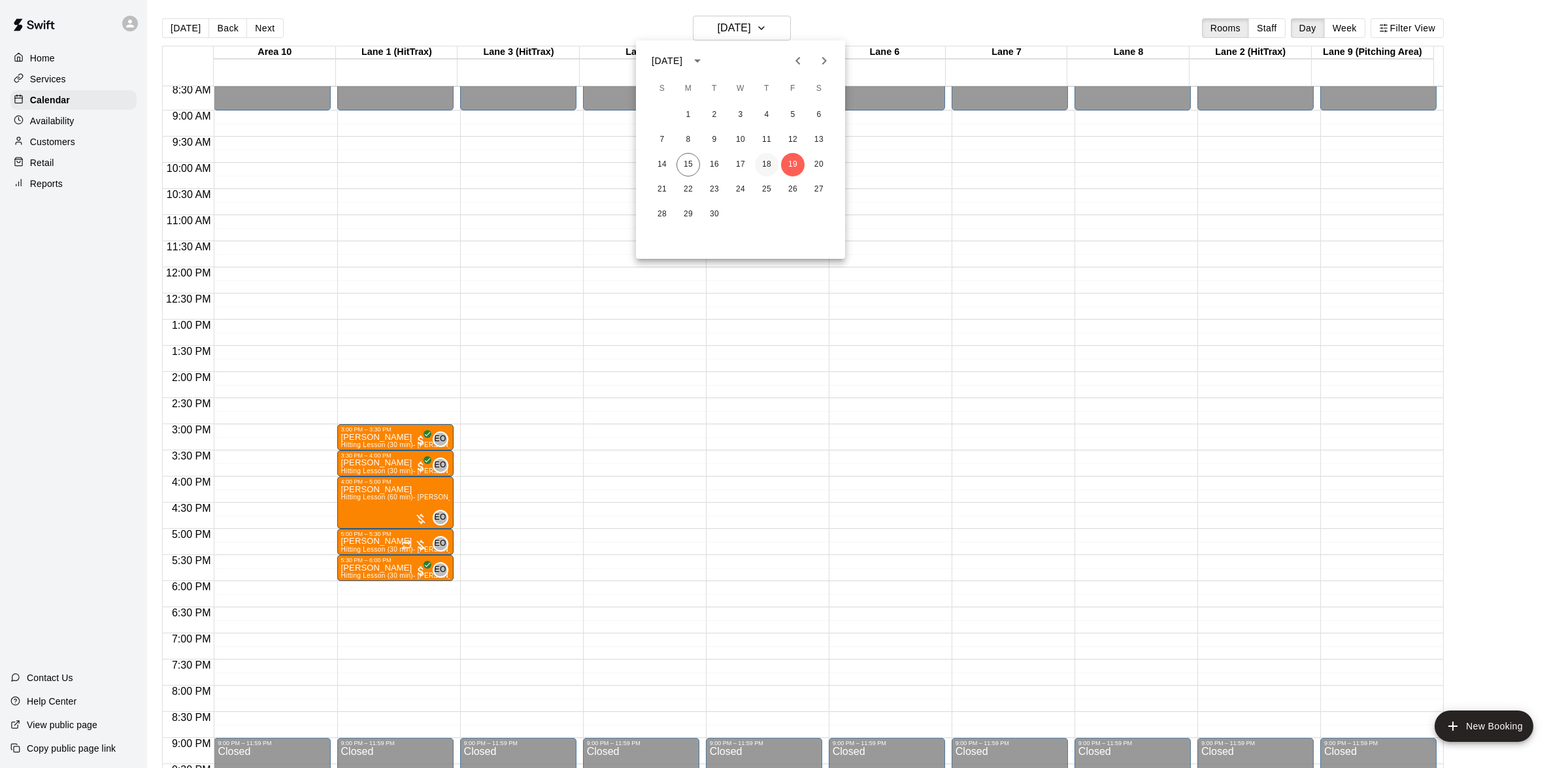
click at [761, 162] on button "18" at bounding box center [766, 164] width 23 height 23
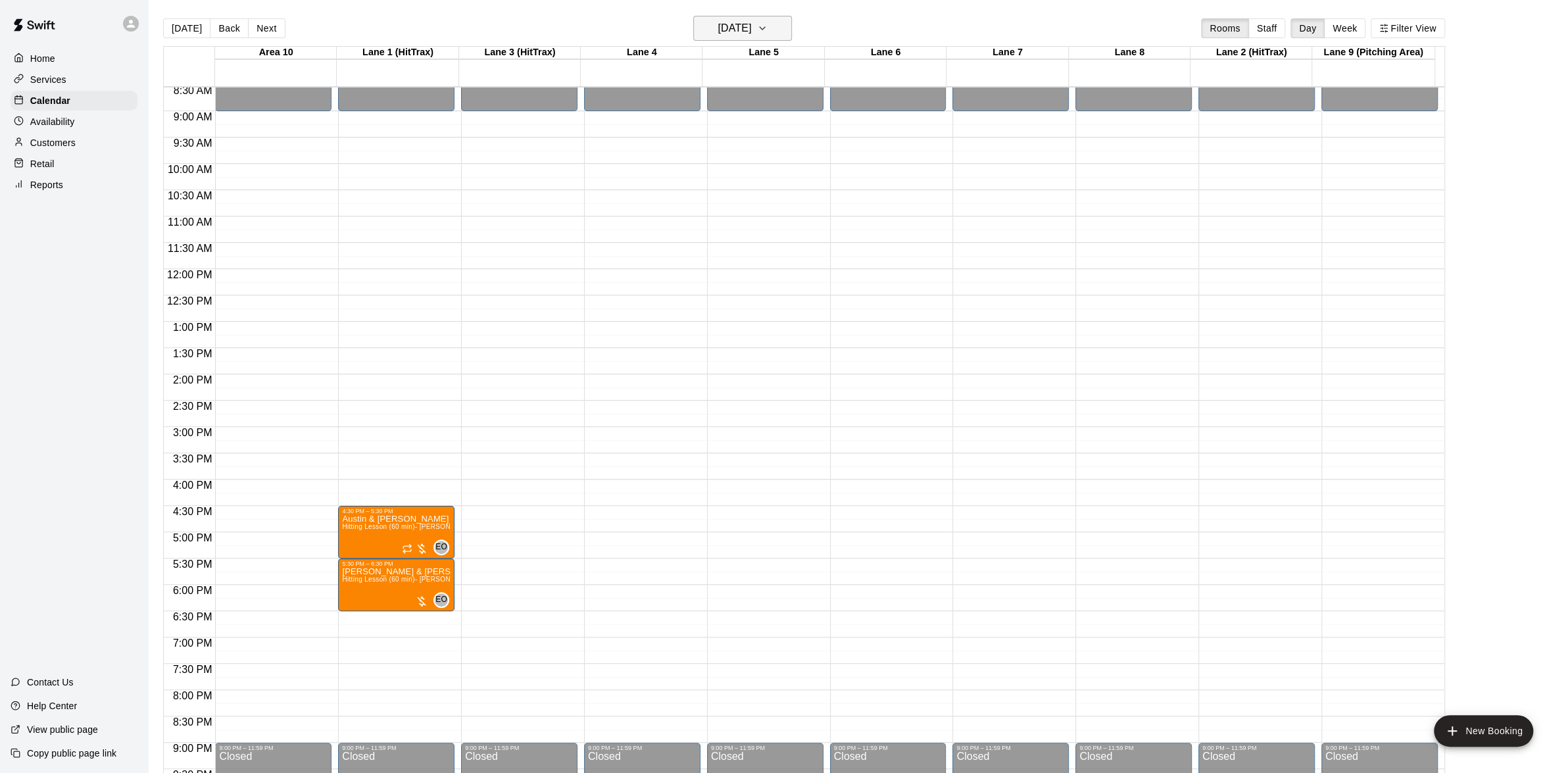
click at [785, 36] on button "[DATE]" at bounding box center [742, 28] width 98 height 25
click at [741, 165] on button "17" at bounding box center [745, 165] width 23 height 23
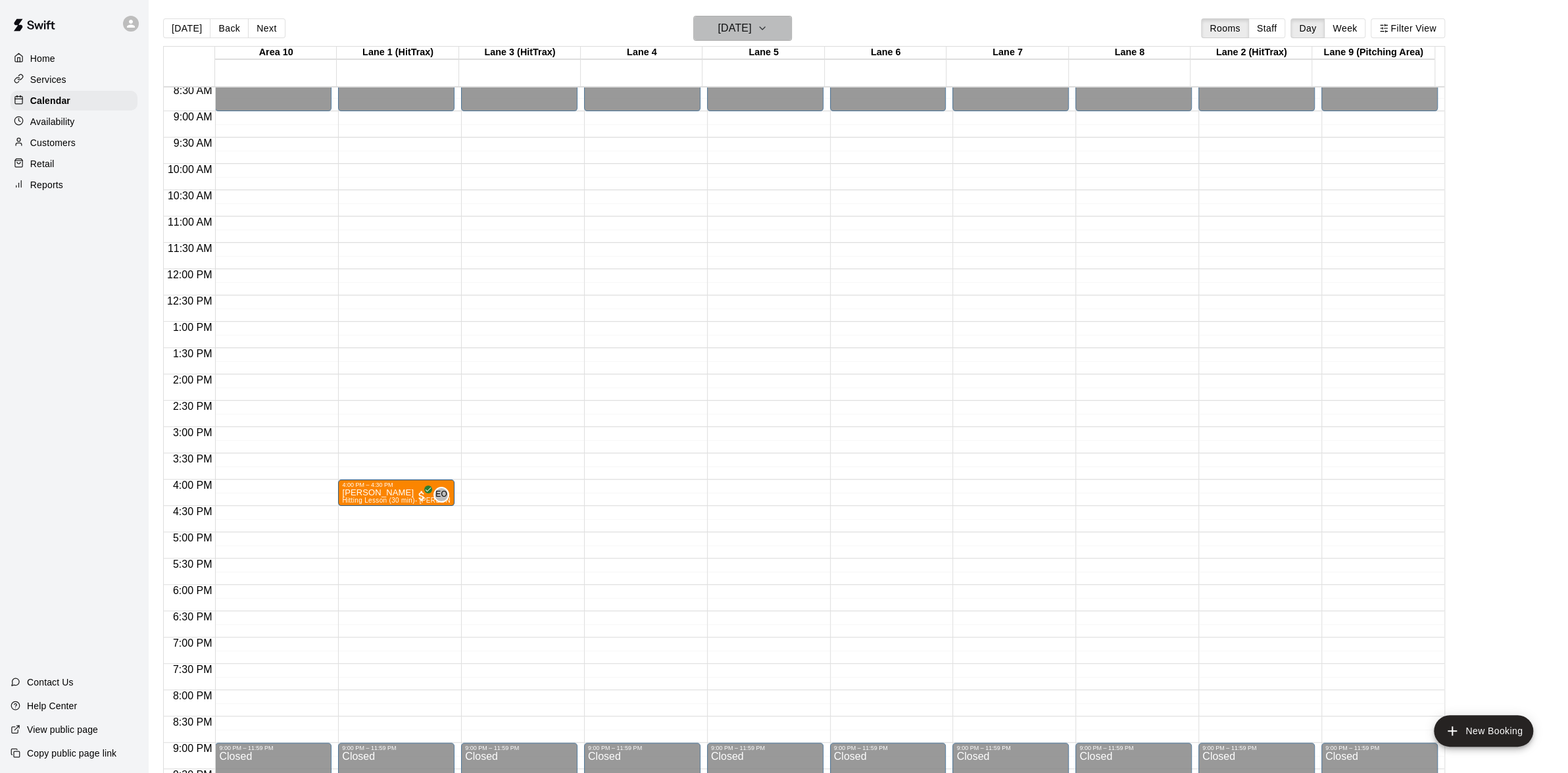
click at [768, 32] on icon "button" at bounding box center [762, 28] width 10 height 16
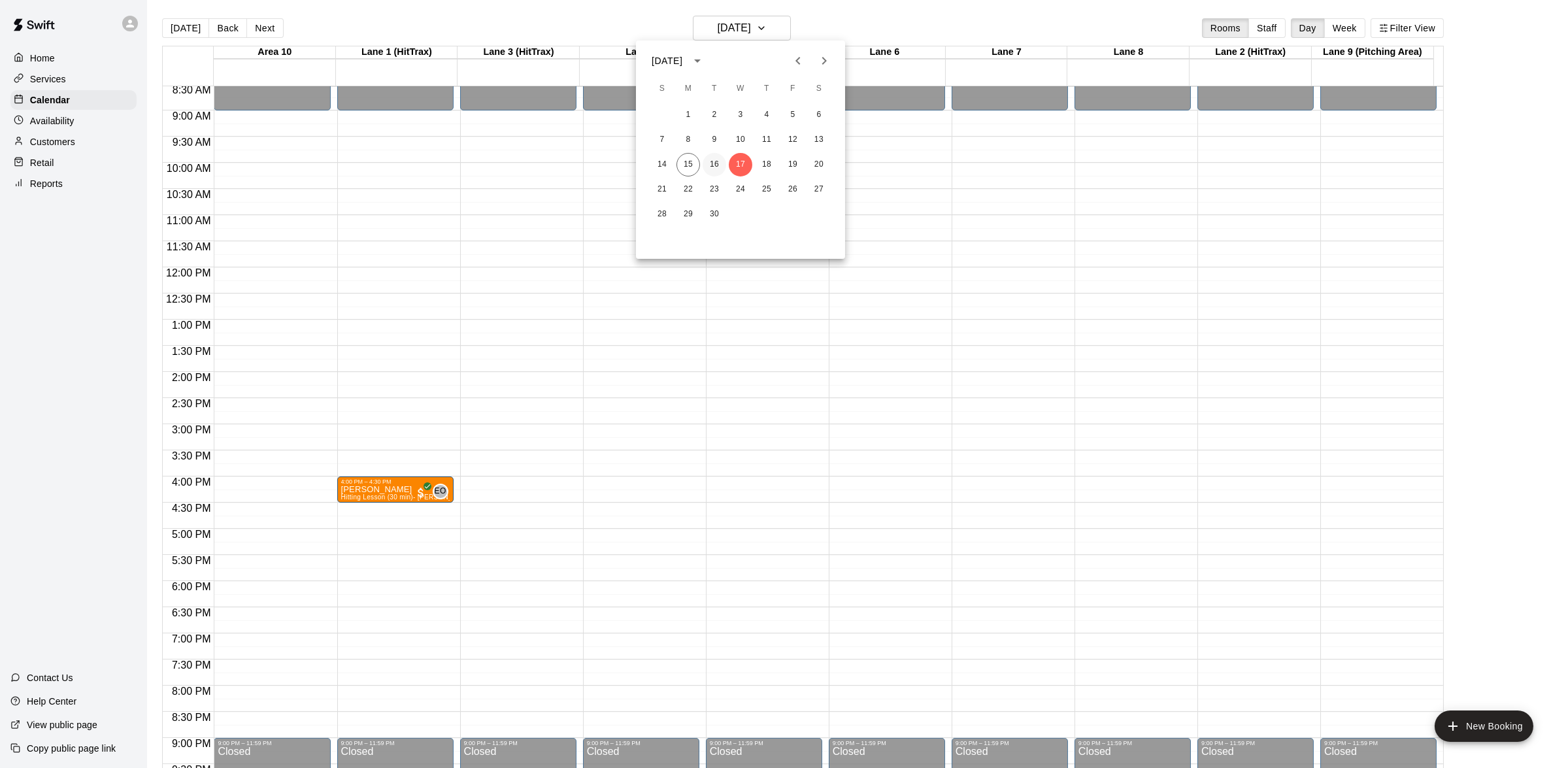
click at [711, 166] on button "16" at bounding box center [714, 164] width 23 height 23
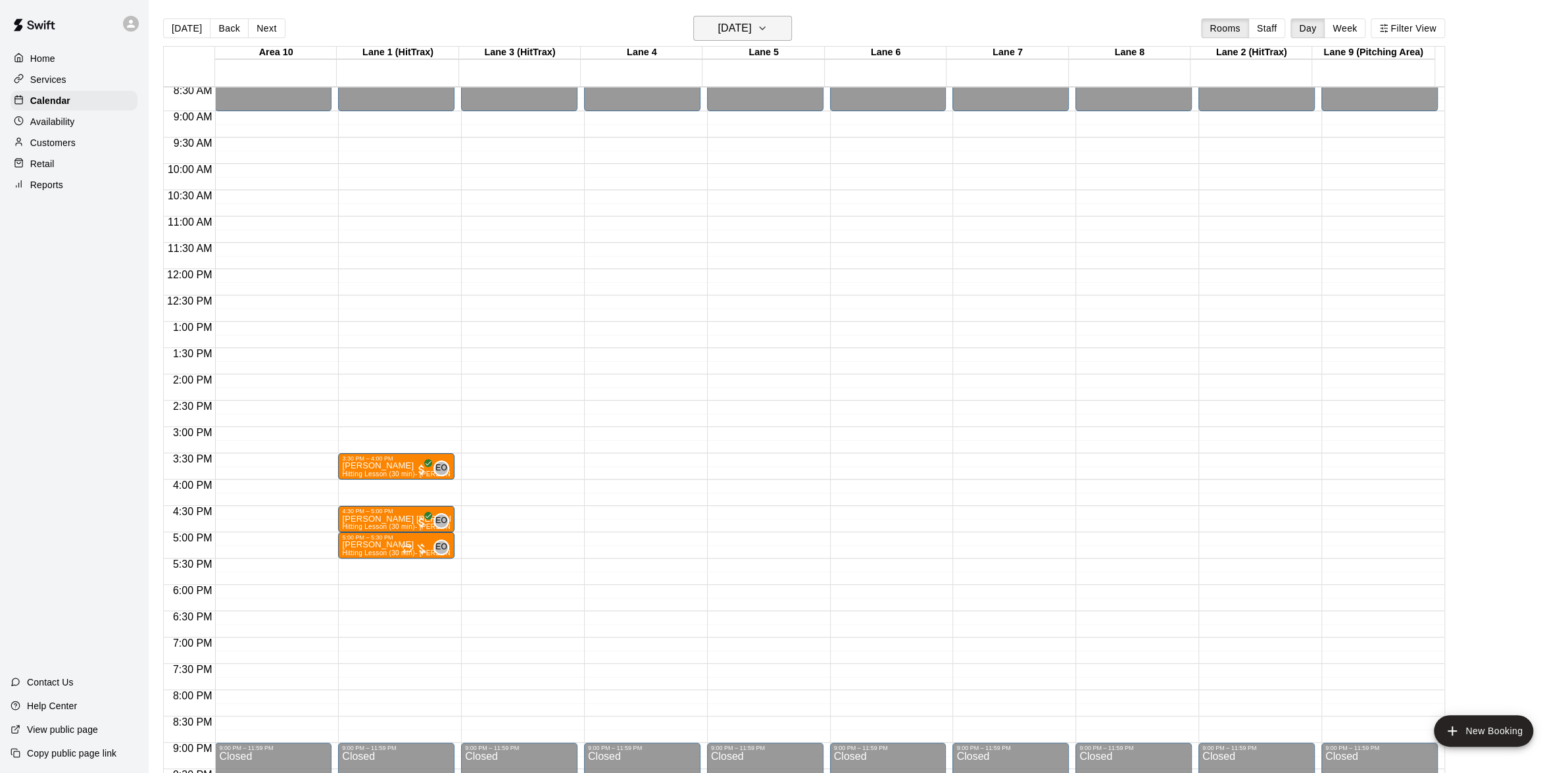
click at [779, 28] on button "[DATE]" at bounding box center [742, 28] width 98 height 25
click at [696, 160] on button "15" at bounding box center [692, 165] width 23 height 23
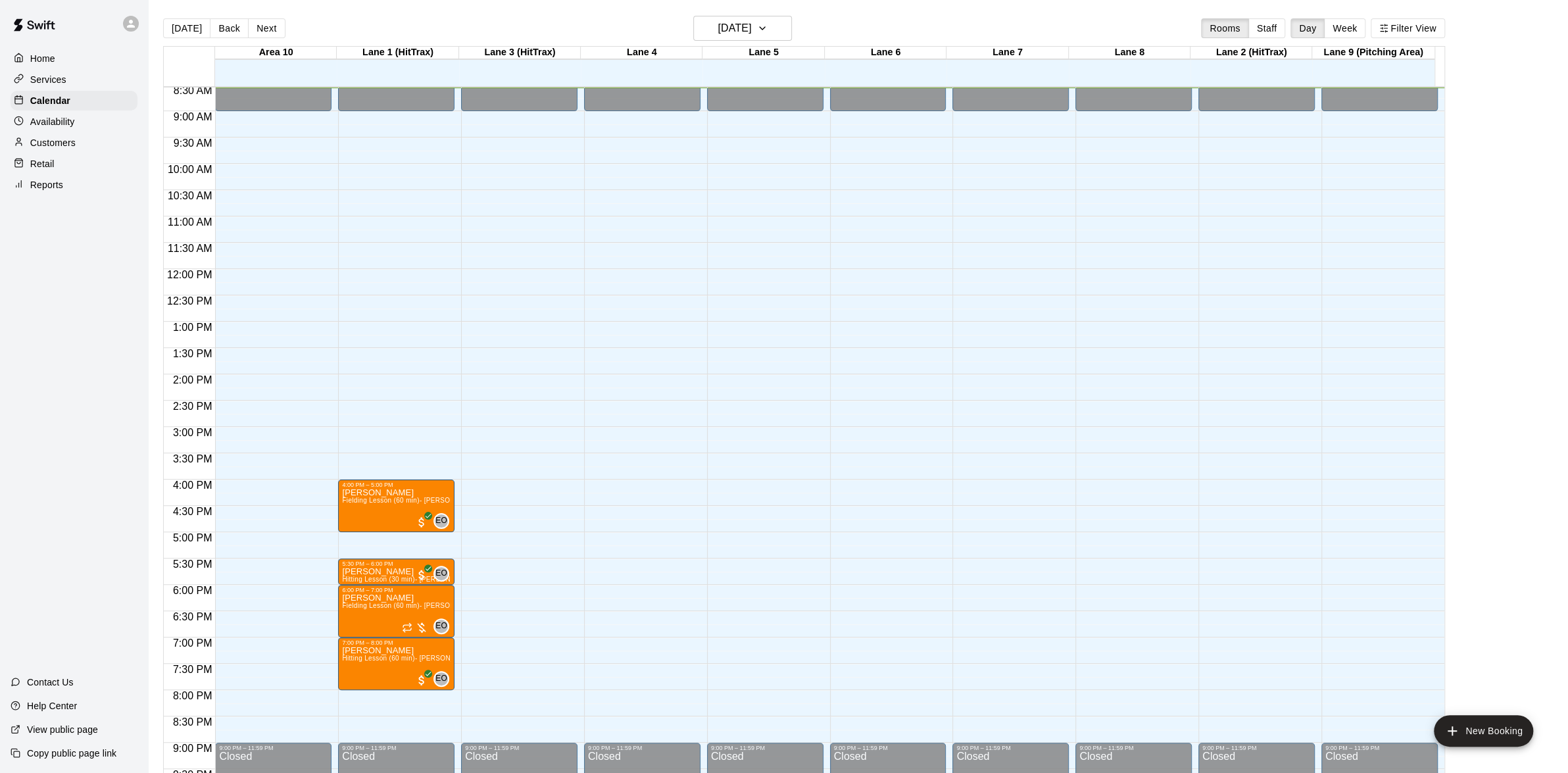
click at [88, 148] on div "Customers" at bounding box center [74, 143] width 127 height 19
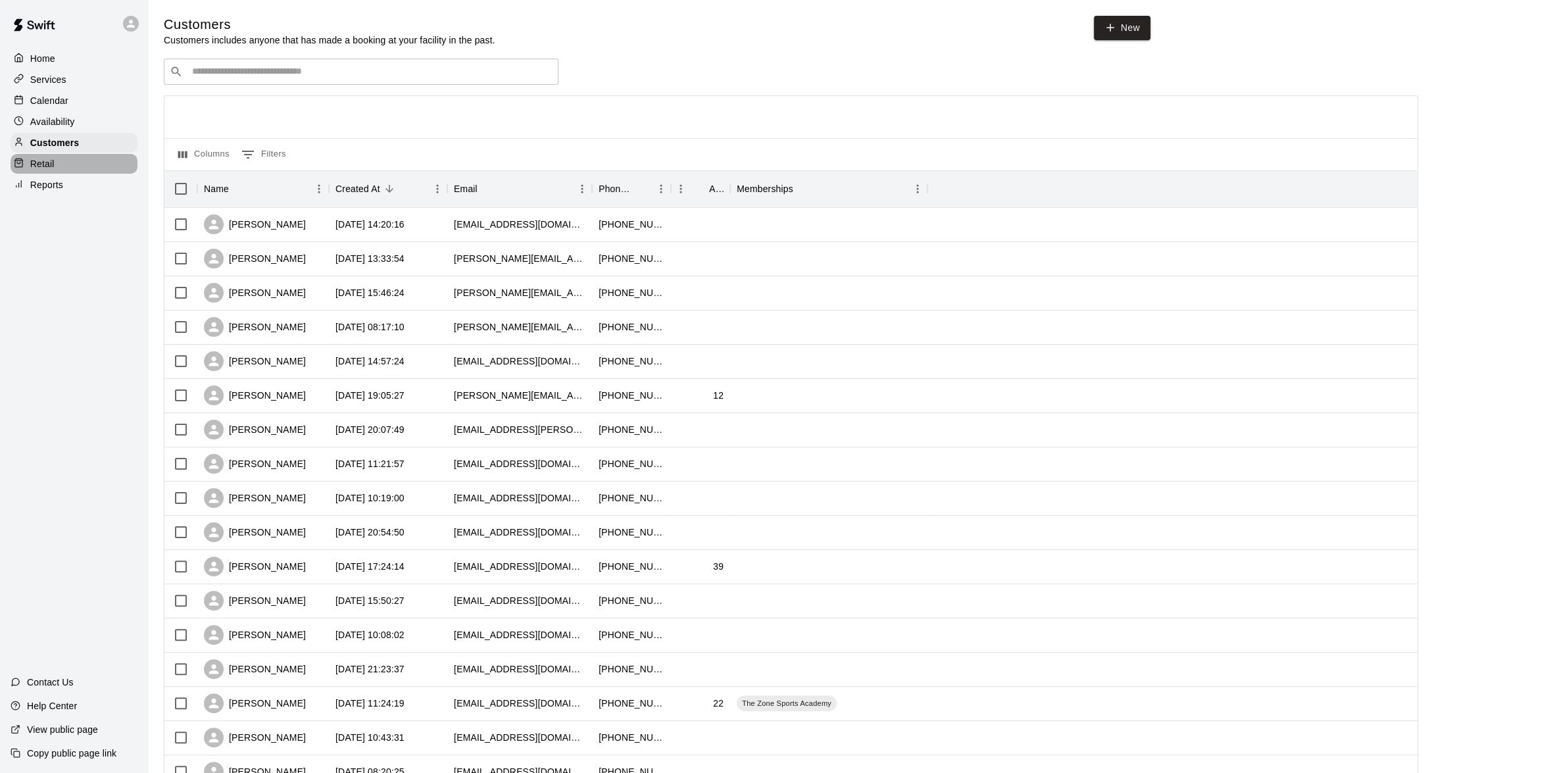
click at [74, 166] on div "Retail" at bounding box center [74, 164] width 127 height 19
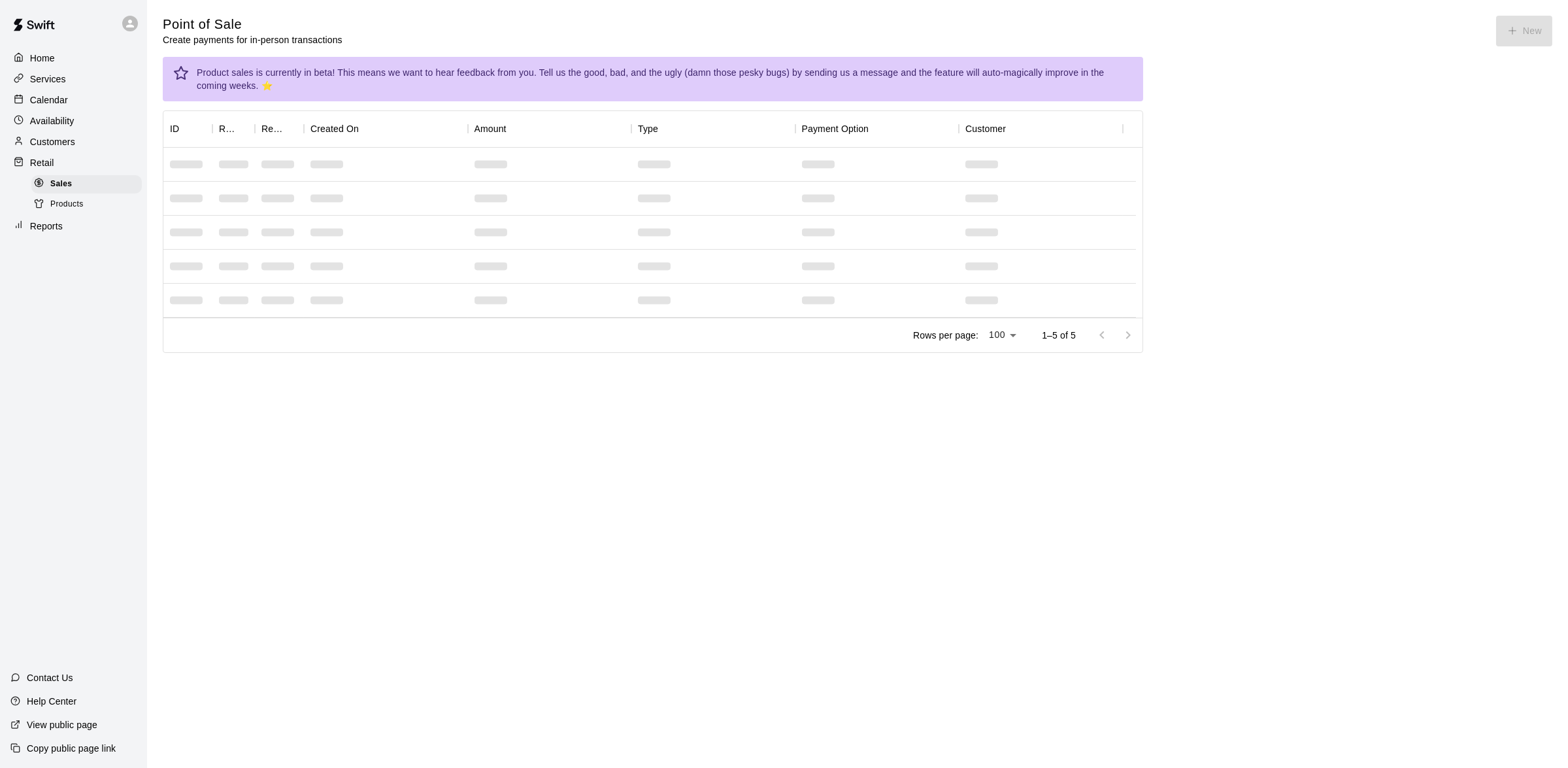
click at [30, 233] on p "Reports" at bounding box center [46, 226] width 33 height 13
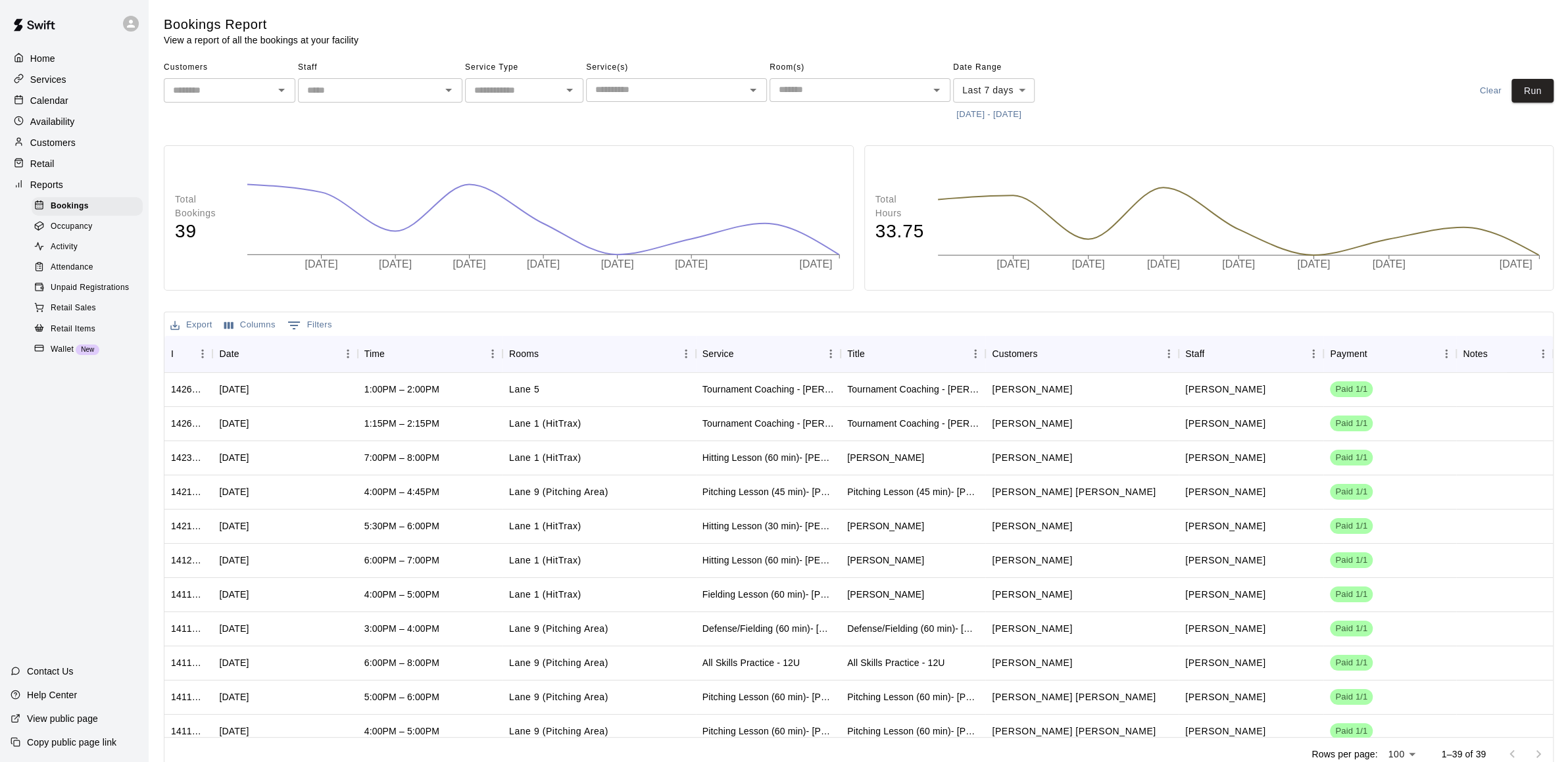
click at [32, 52] on p "Home" at bounding box center [43, 58] width 25 height 13
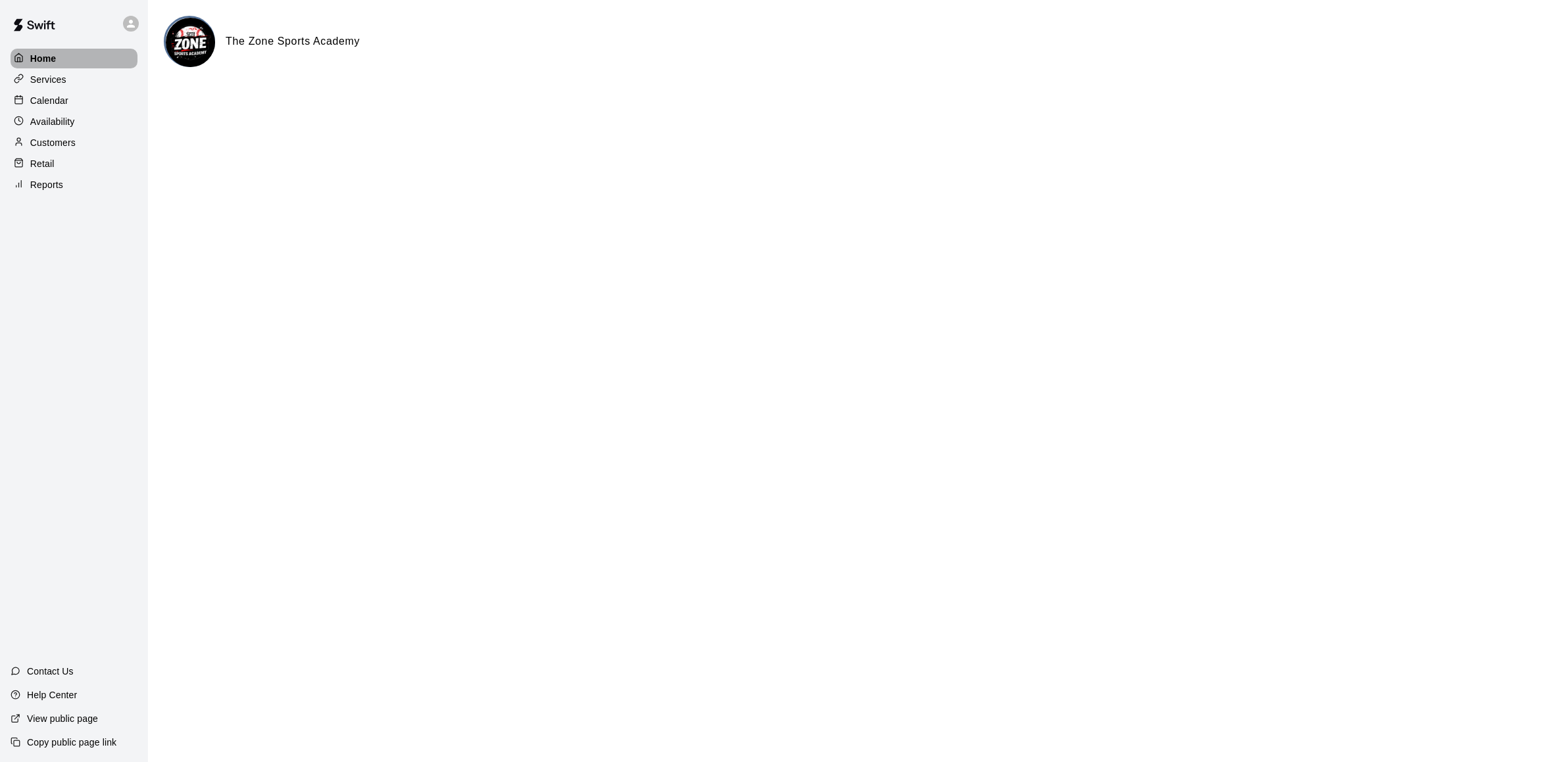
click at [32, 52] on p "Home" at bounding box center [44, 58] width 27 height 13
click at [61, 167] on div "Retail" at bounding box center [74, 164] width 127 height 19
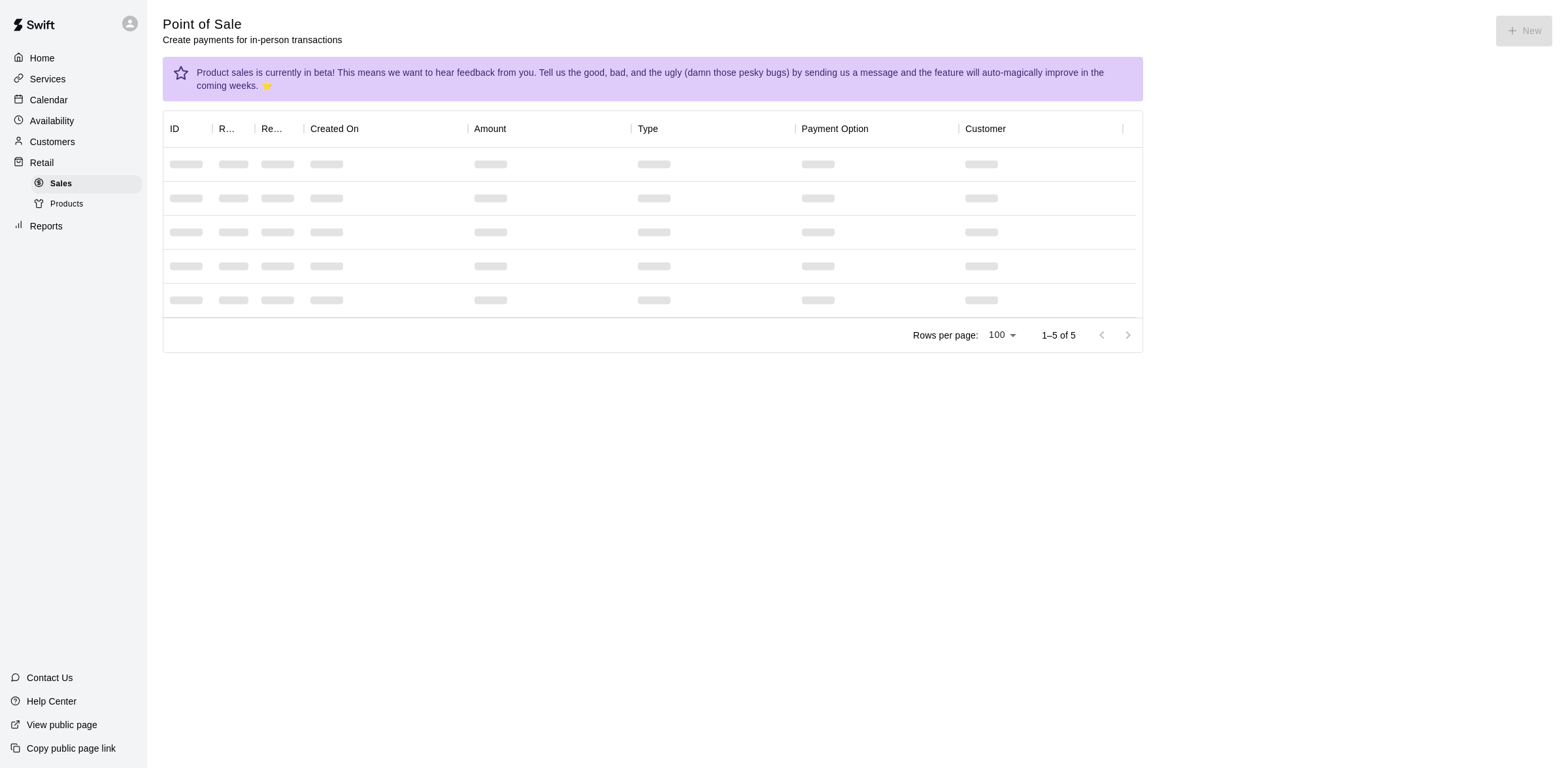
click at [51, 233] on p "Reports" at bounding box center [46, 226] width 33 height 13
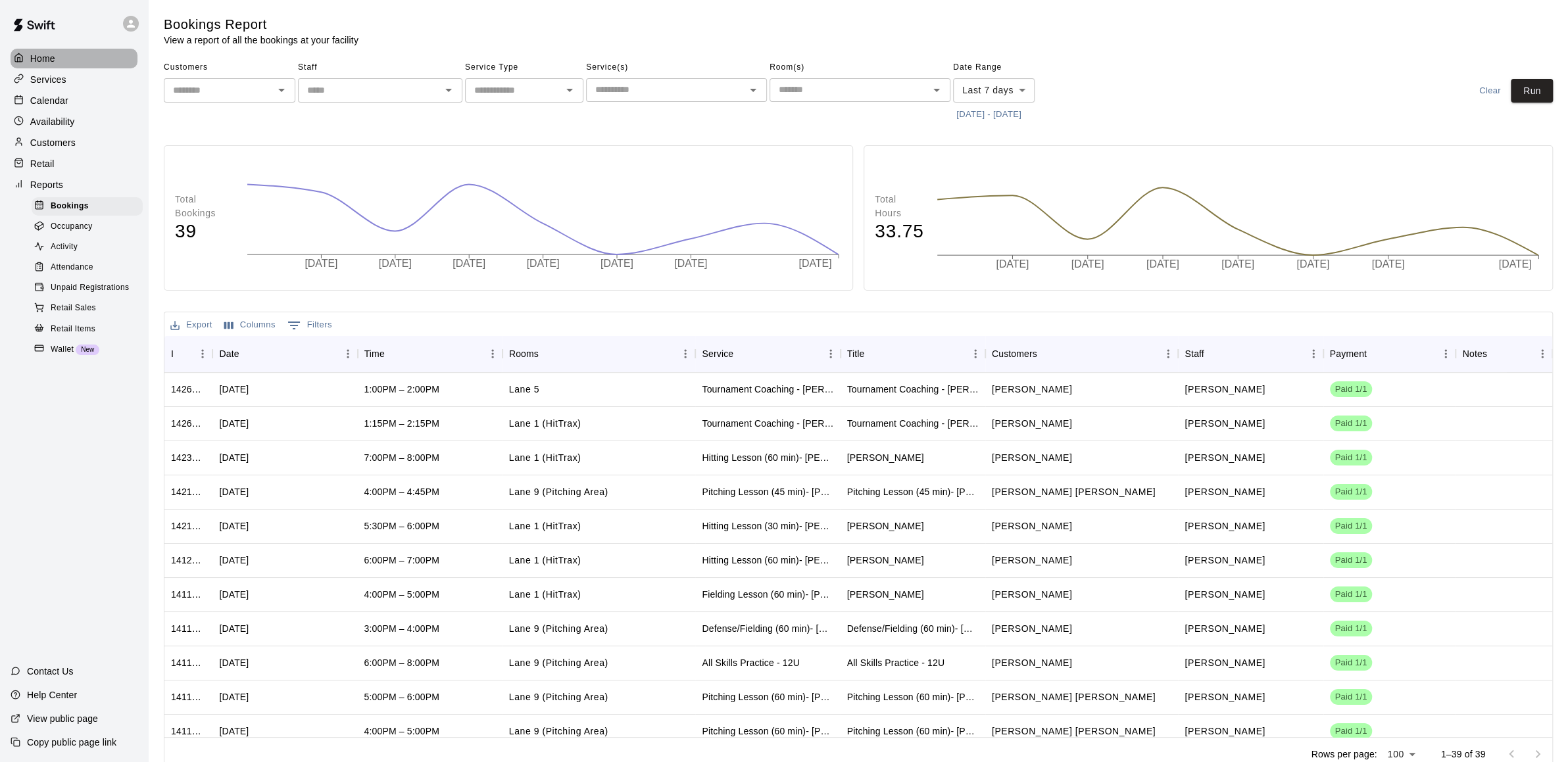
click at [36, 59] on p "Home" at bounding box center [43, 58] width 25 height 13
